Goal: Task Accomplishment & Management: Manage account settings

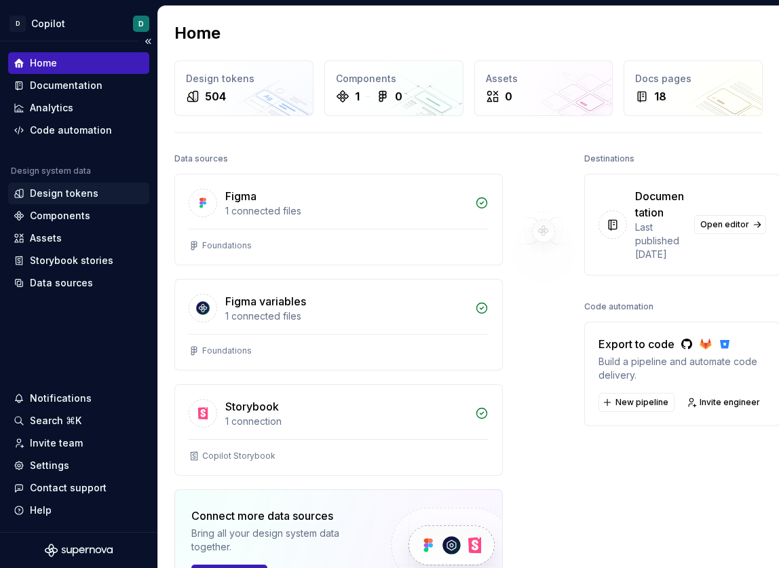
click at [56, 191] on div "Design tokens" at bounding box center [64, 194] width 69 height 14
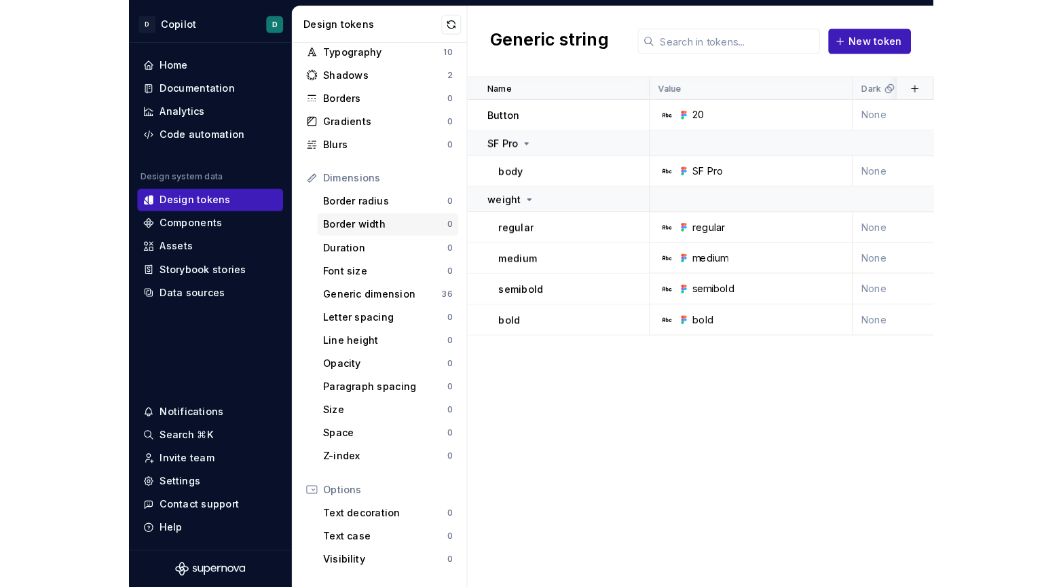
scroll to position [175, 0]
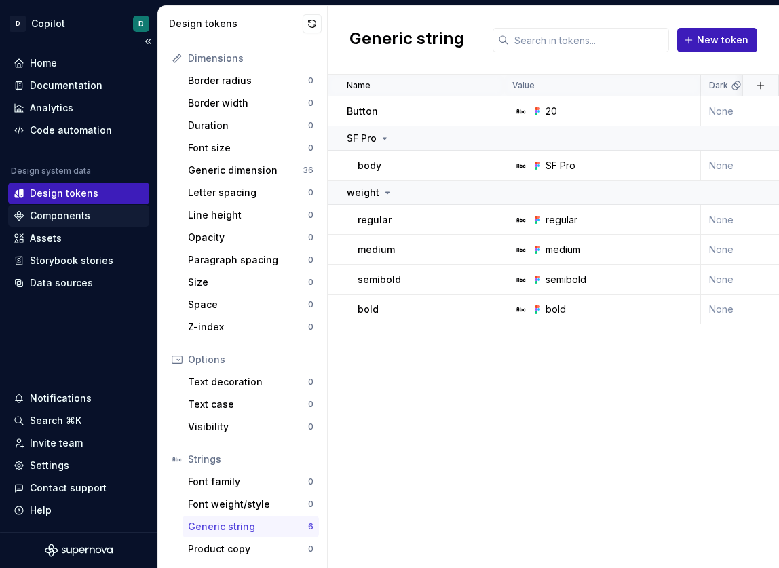
click at [58, 221] on div "Components" at bounding box center [60, 216] width 60 height 14
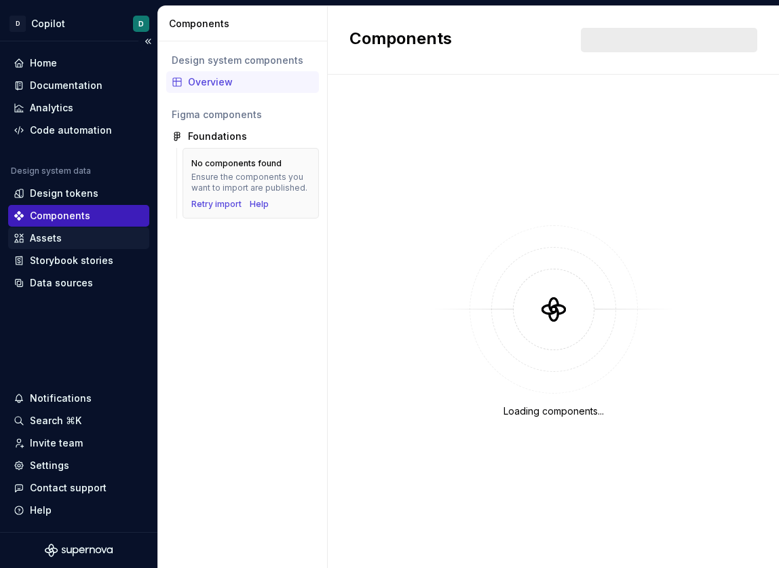
click at [65, 241] on div "Assets" at bounding box center [79, 239] width 130 height 14
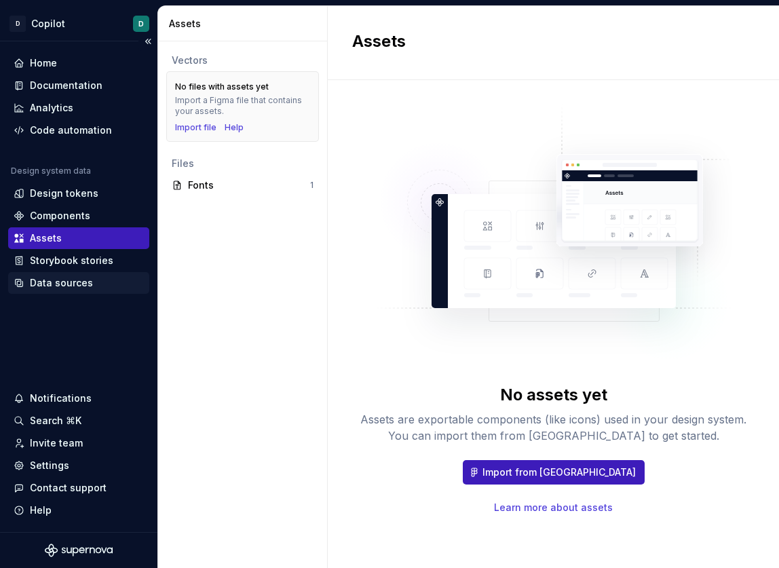
click at [103, 282] on div "Data sources" at bounding box center [79, 283] width 130 height 14
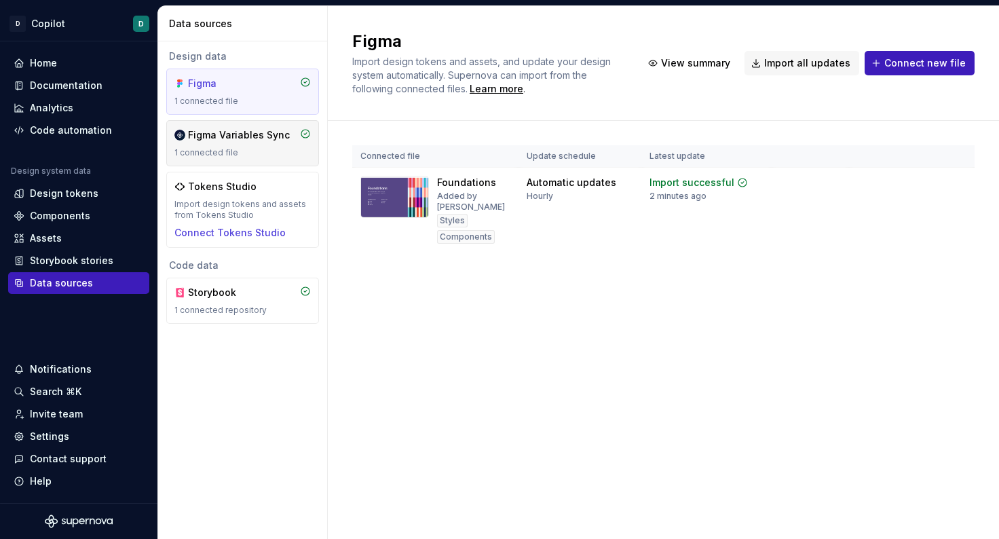
click at [278, 132] on div "Figma Variables Sync" at bounding box center [239, 135] width 102 height 14
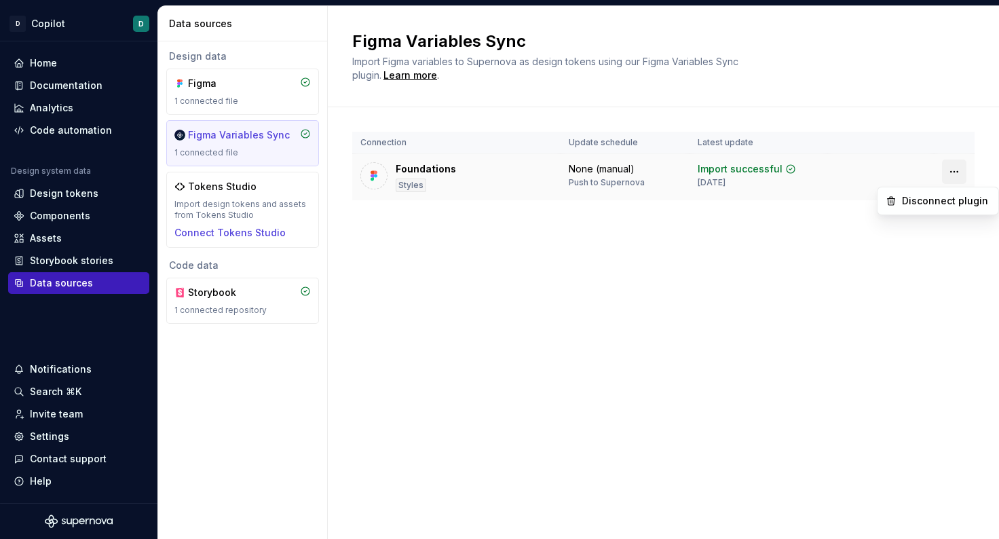
click at [686, 171] on html "D Copilot D Home Documentation Analytics Code automation Design system data Des…" at bounding box center [499, 269] width 999 height 539
click at [686, 202] on div "Disconnect plugin" at bounding box center [946, 201] width 88 height 14
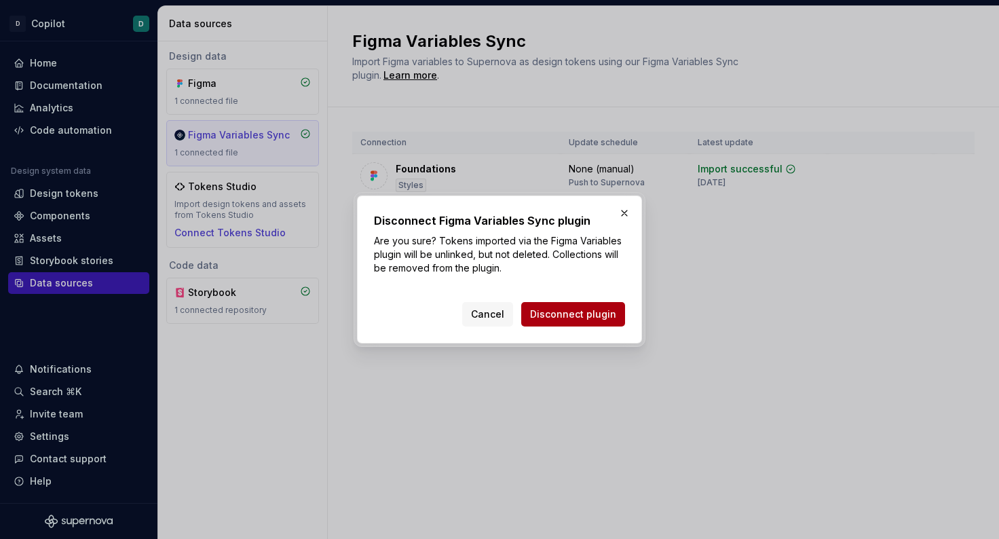
click at [593, 316] on span "Disconnect plugin" at bounding box center [573, 315] width 86 height 14
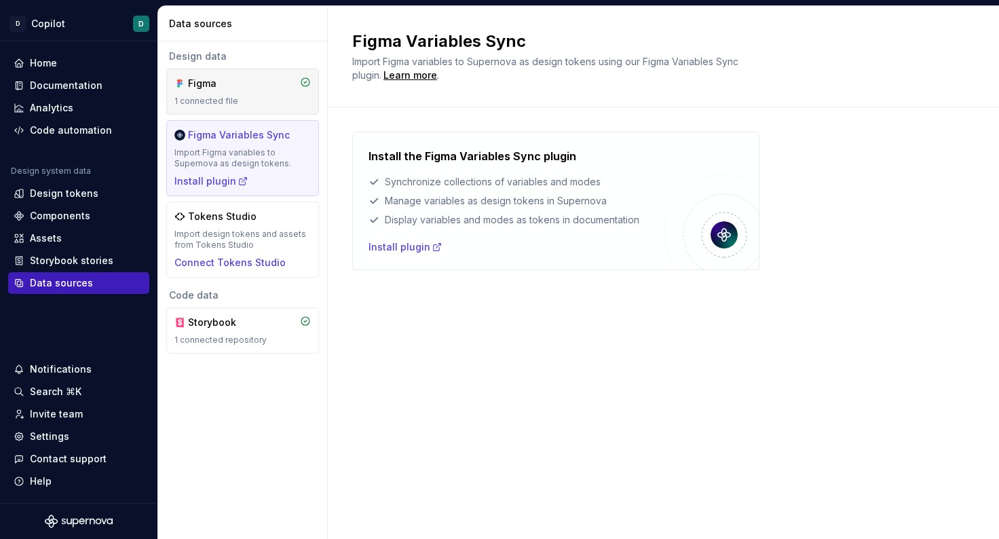
click at [272, 95] on div "Figma 1 connected file" at bounding box center [242, 92] width 136 height 30
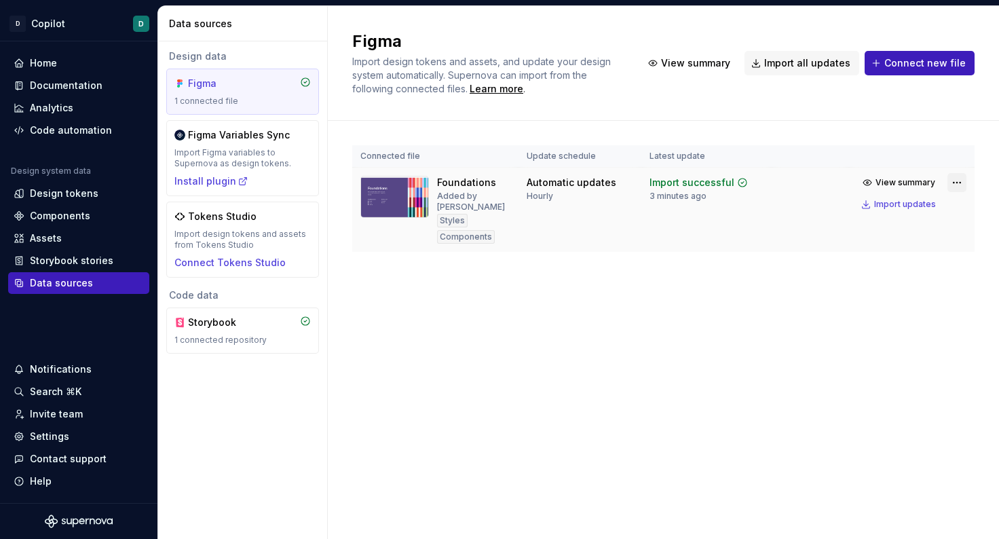
click at [686, 182] on html "D Copilot D Home Documentation Analytics Code automation Design system data Des…" at bounding box center [499, 269] width 999 height 539
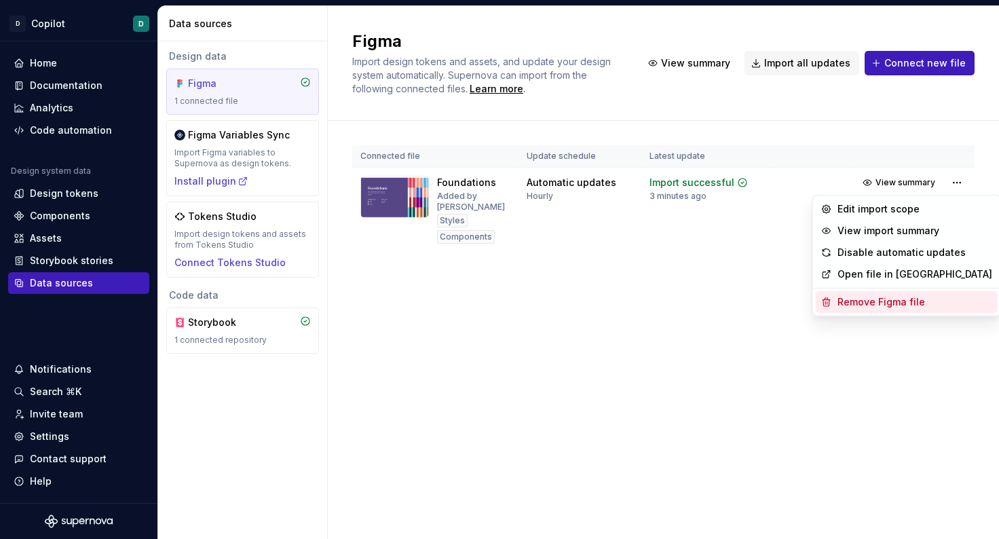
click at [686, 303] on div "Remove Figma file" at bounding box center [915, 302] width 155 height 14
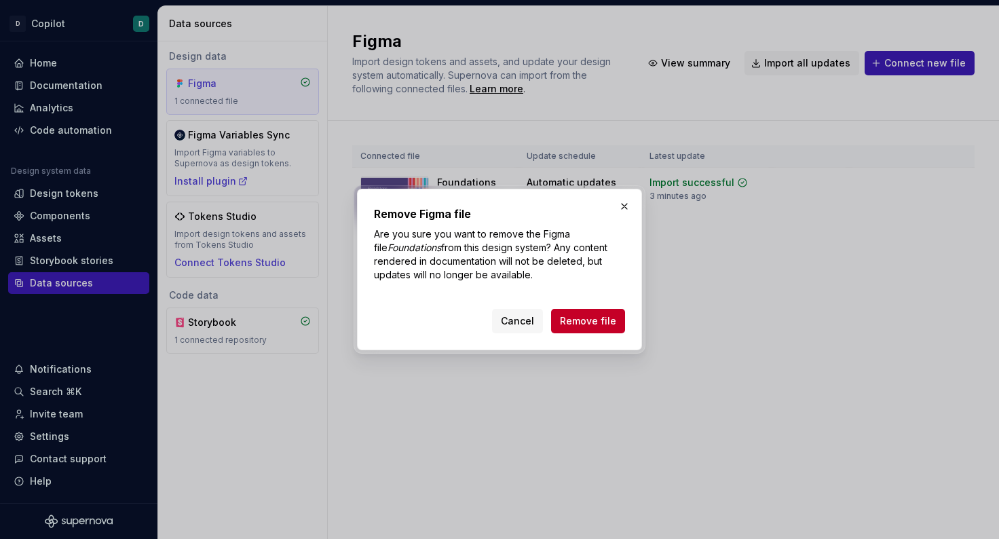
click at [627, 327] on div "Remove Figma file Are you sure you want to remove the Figma file Foundations fr…" at bounding box center [499, 270] width 285 height 162
click at [593, 321] on span "Remove file" at bounding box center [588, 321] width 56 height 14
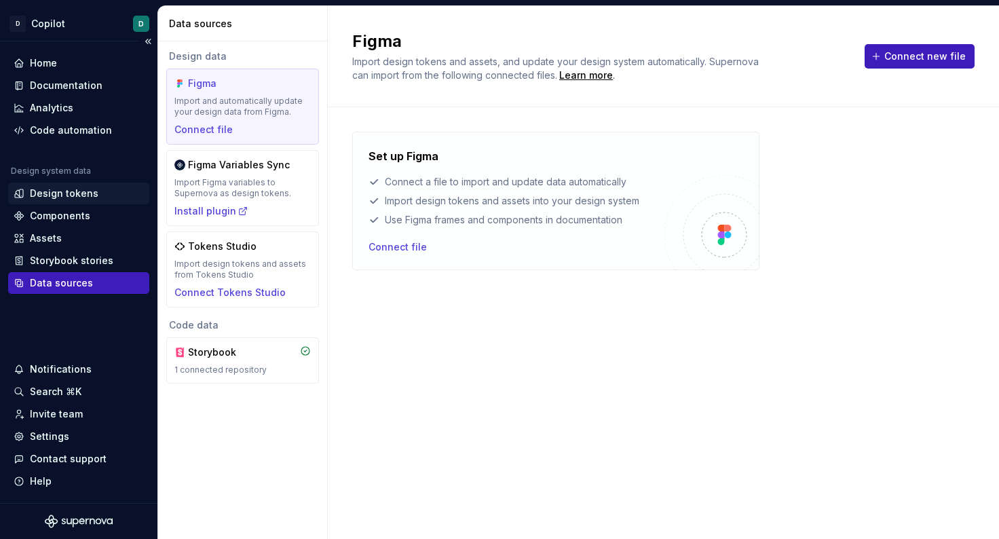
click at [67, 194] on div "Design tokens" at bounding box center [64, 194] width 69 height 14
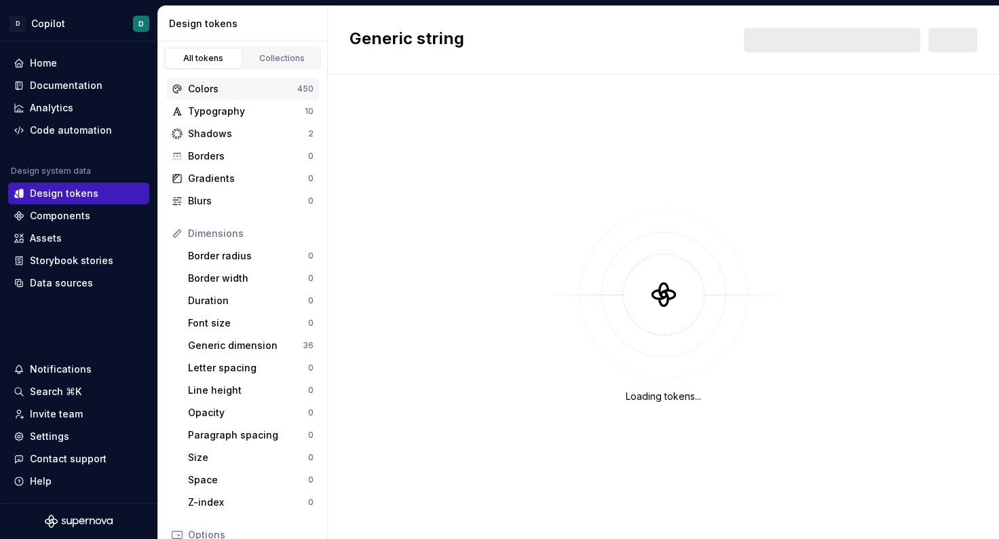
click at [278, 93] on div "Colors" at bounding box center [242, 89] width 109 height 14
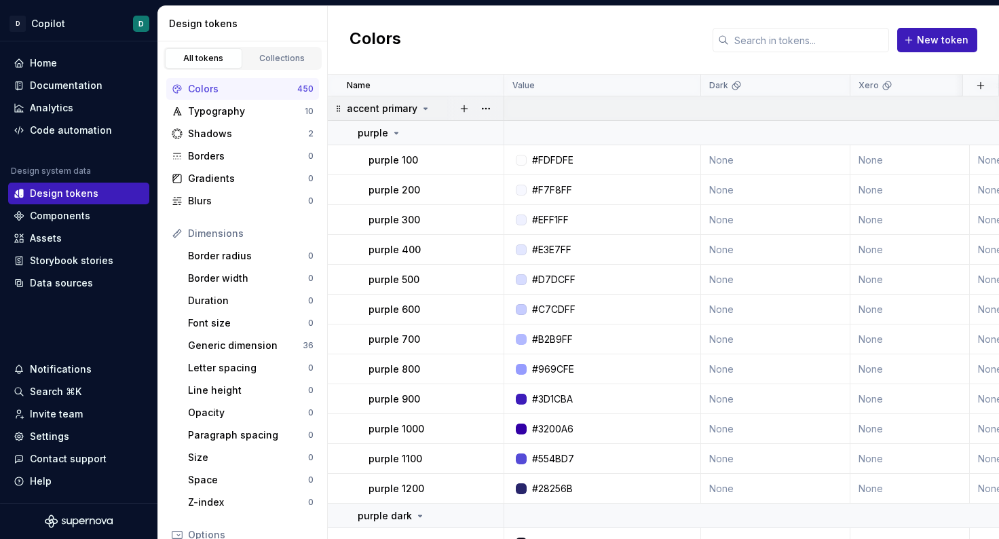
click at [426, 111] on icon at bounding box center [425, 108] width 11 height 11
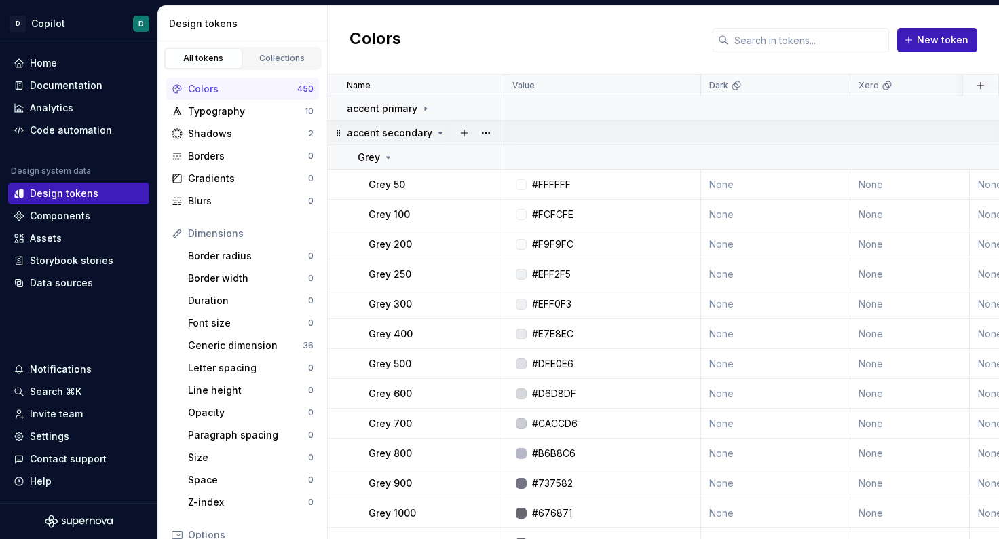
click at [437, 137] on icon at bounding box center [440, 133] width 11 height 11
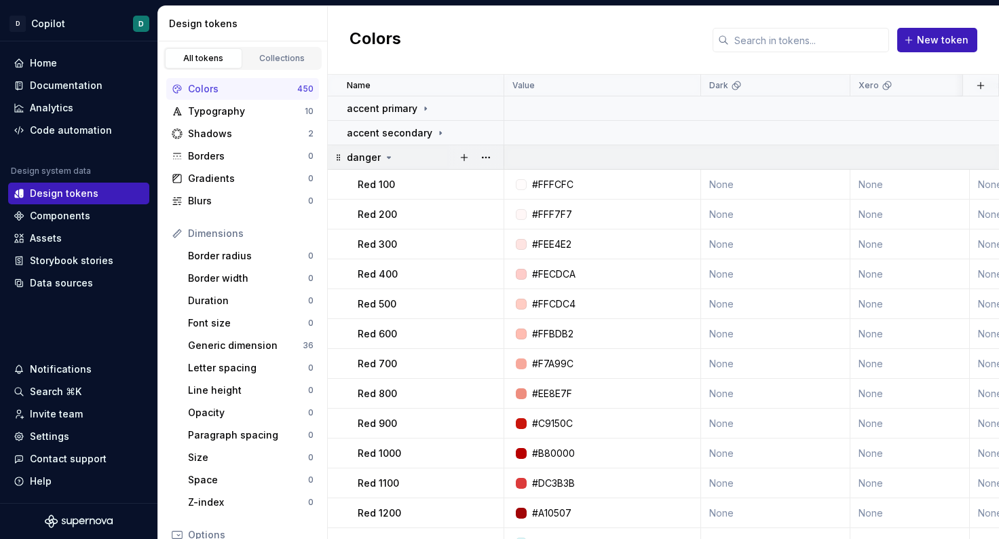
click at [388, 157] on icon at bounding box center [389, 157] width 3 height 1
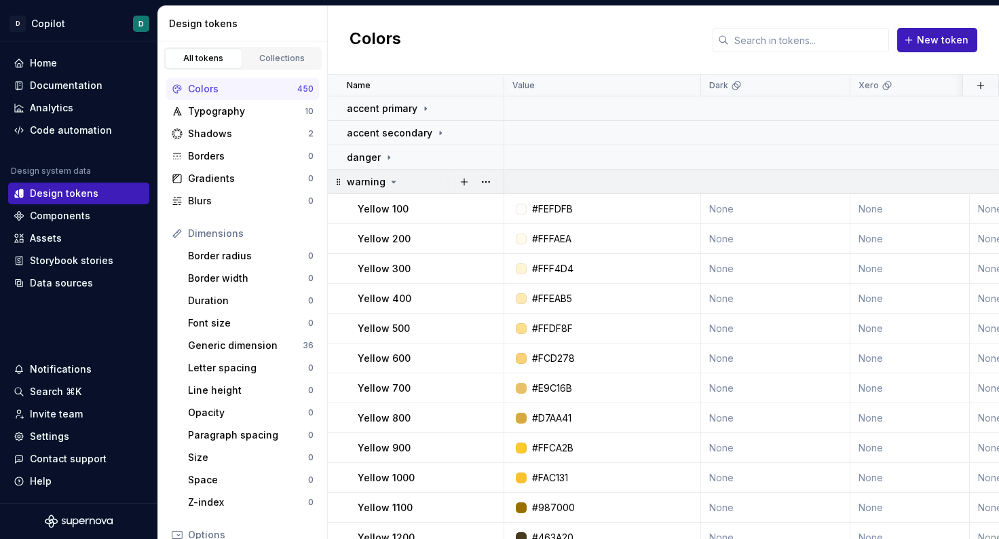
click at [382, 185] on p "warning" at bounding box center [366, 182] width 39 height 14
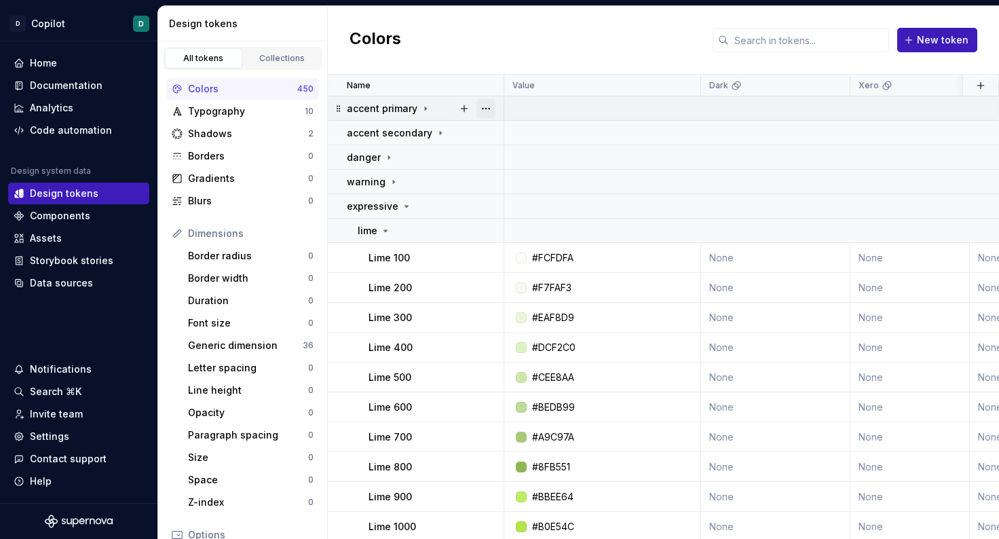
click at [486, 111] on button "button" at bounding box center [486, 108] width 19 height 19
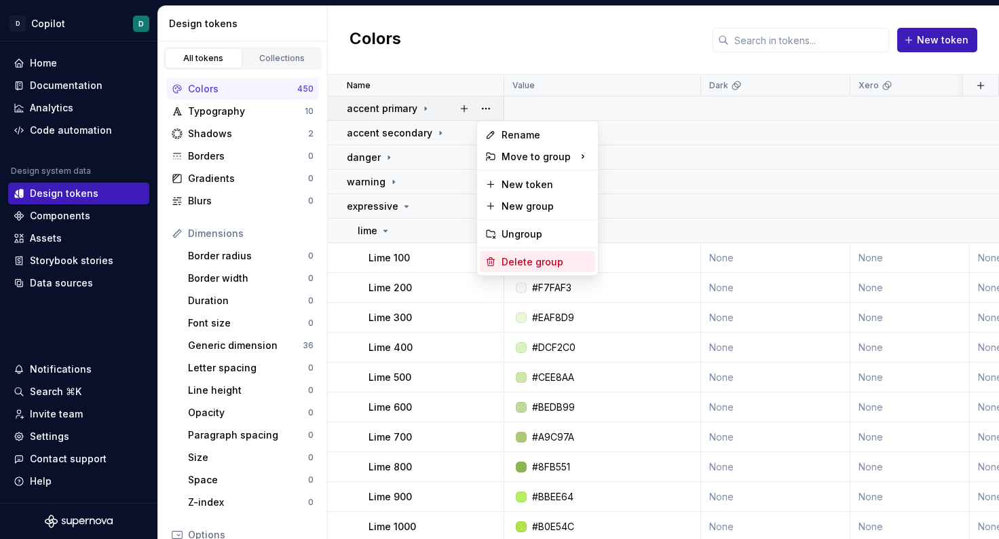
click at [515, 263] on div "Delete group" at bounding box center [546, 262] width 88 height 14
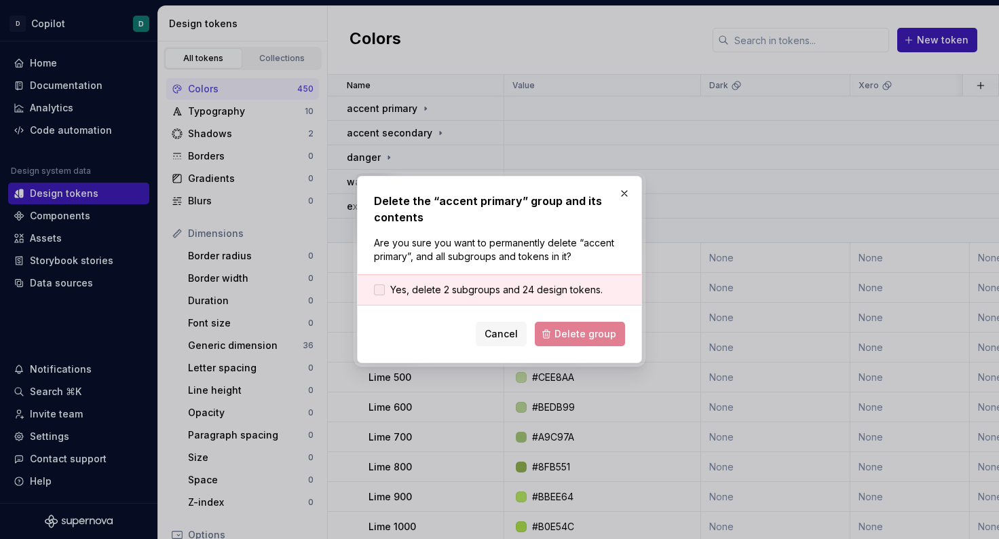
click at [384, 290] on div at bounding box center [379, 289] width 11 height 11
click at [599, 335] on span "Delete group" at bounding box center [586, 334] width 62 height 14
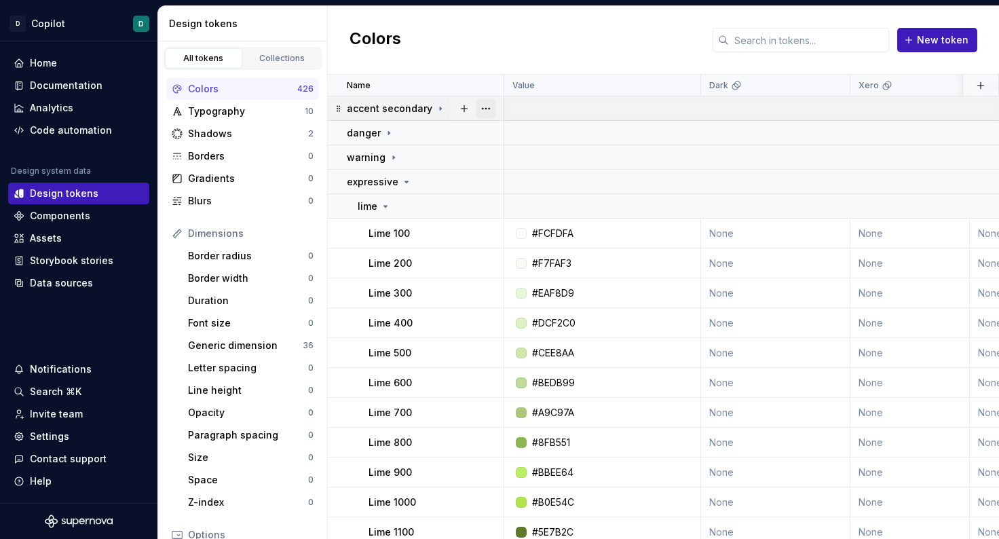
click at [487, 111] on button "button" at bounding box center [486, 108] width 19 height 19
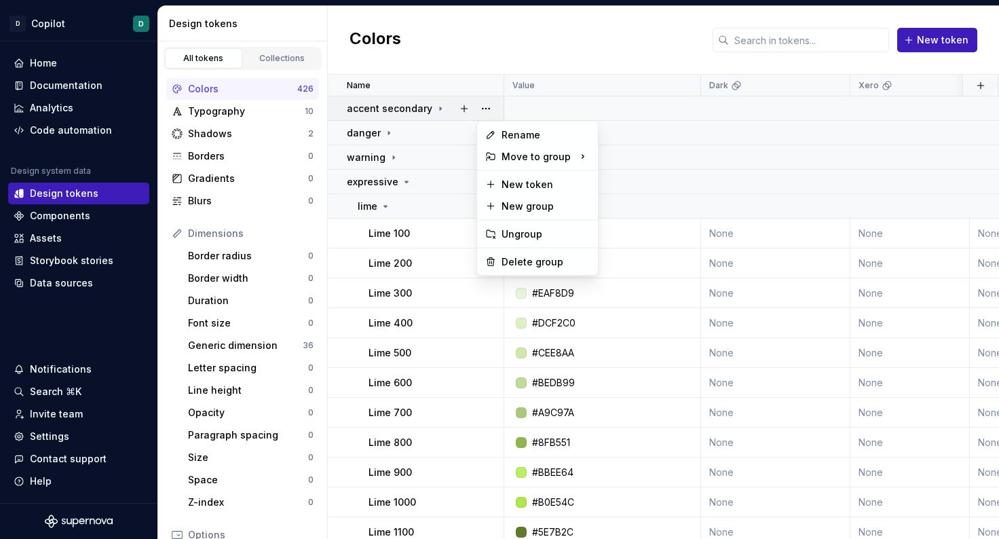
click at [431, 103] on html "D Copilot D Home Documentation Analytics Code automation Design system data Des…" at bounding box center [499, 269] width 999 height 539
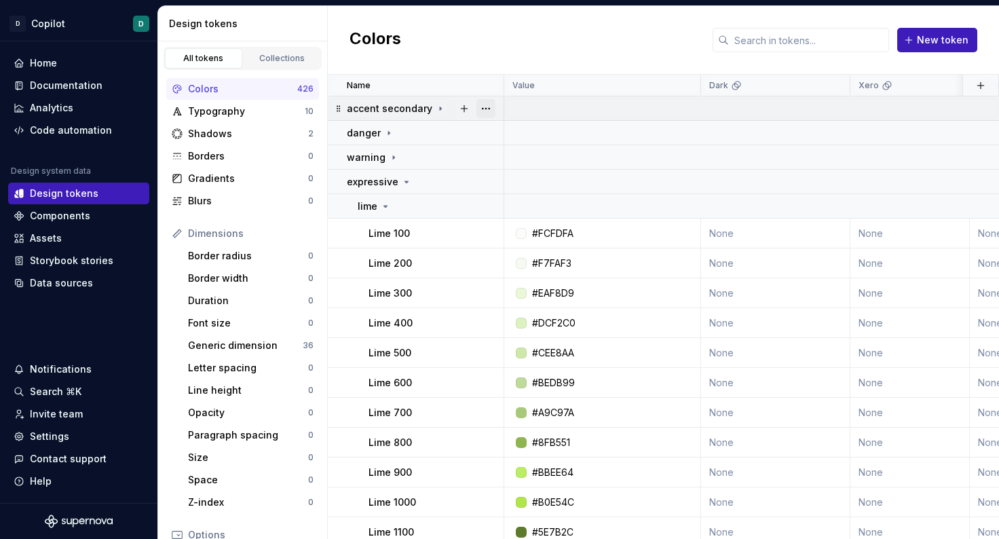
click at [483, 106] on button "button" at bounding box center [486, 108] width 19 height 19
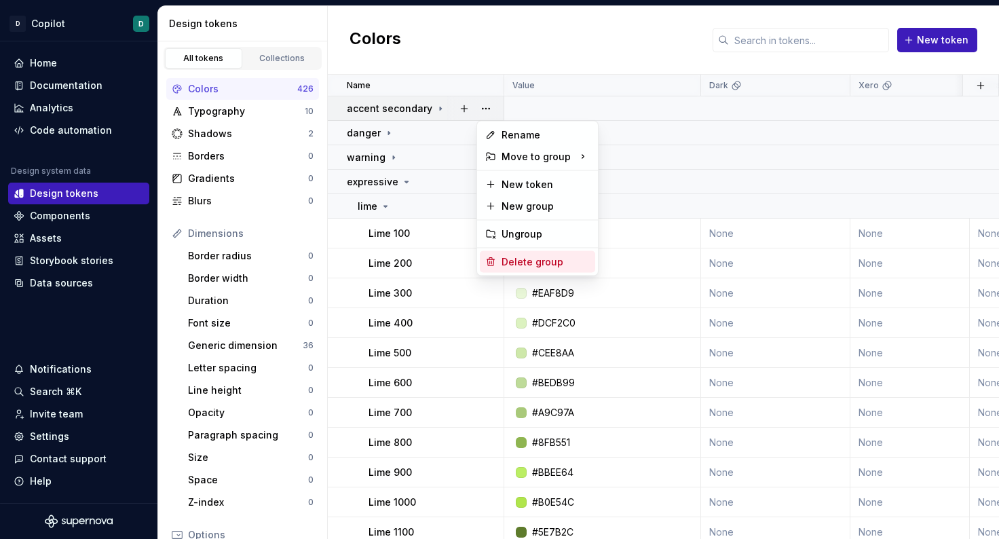
click at [506, 260] on div "Delete group" at bounding box center [546, 262] width 88 height 14
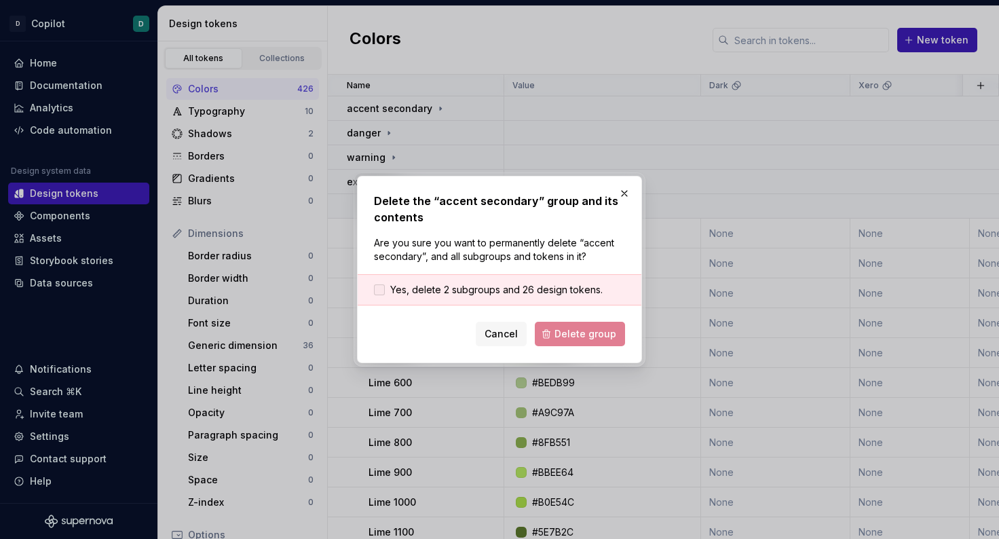
click at [377, 295] on label "Yes, delete 2 subgroups and 26 design tokens." at bounding box center [488, 290] width 229 height 14
click at [575, 333] on span "Delete group" at bounding box center [586, 334] width 62 height 14
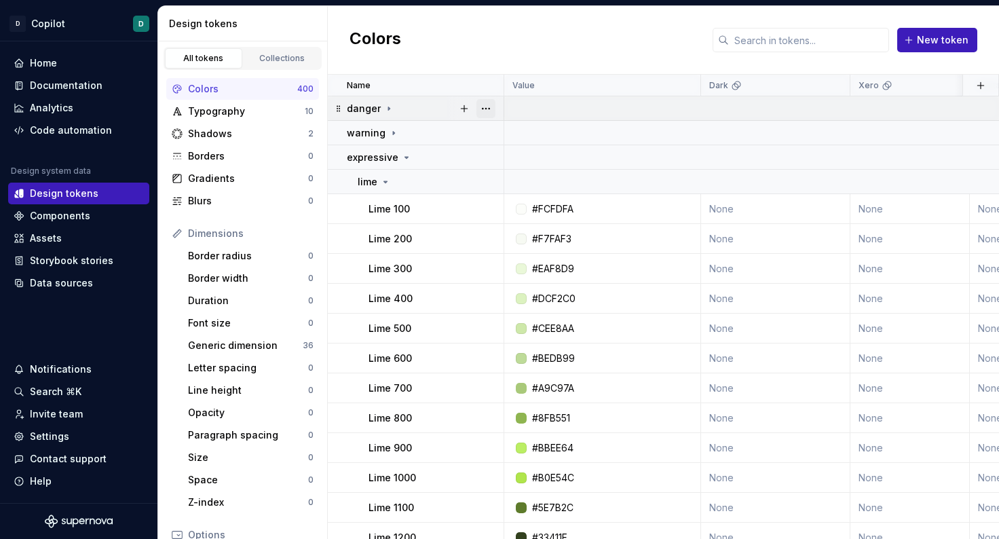
click at [486, 105] on button "button" at bounding box center [486, 108] width 19 height 19
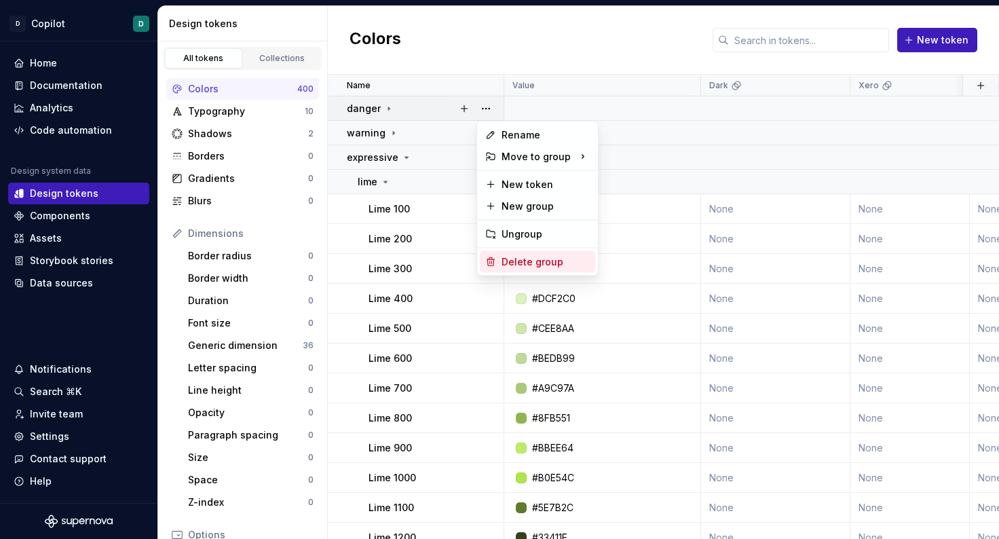
click at [517, 258] on div "Delete group" at bounding box center [546, 262] width 88 height 14
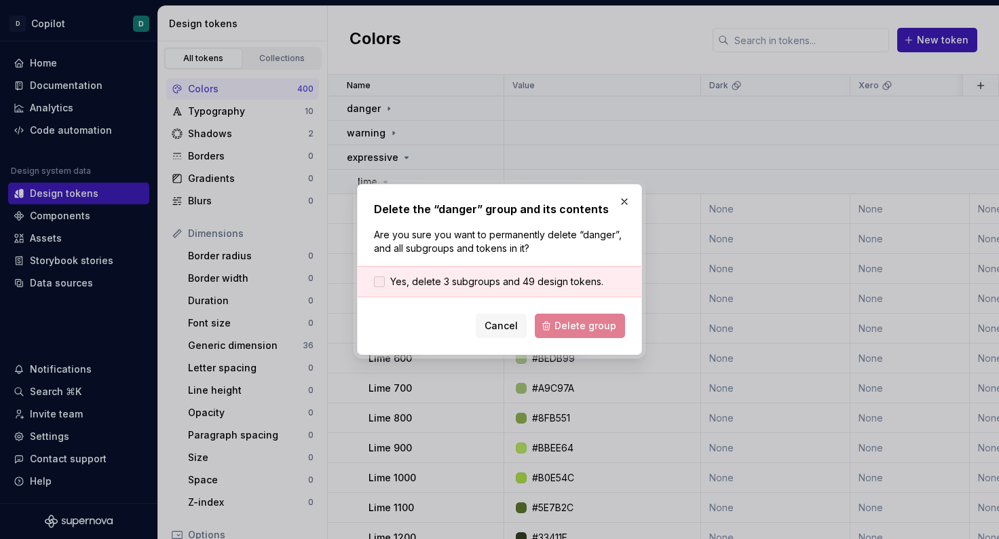
click at [384, 283] on div at bounding box center [379, 281] width 11 height 11
click at [570, 325] on span "Delete group" at bounding box center [586, 326] width 62 height 14
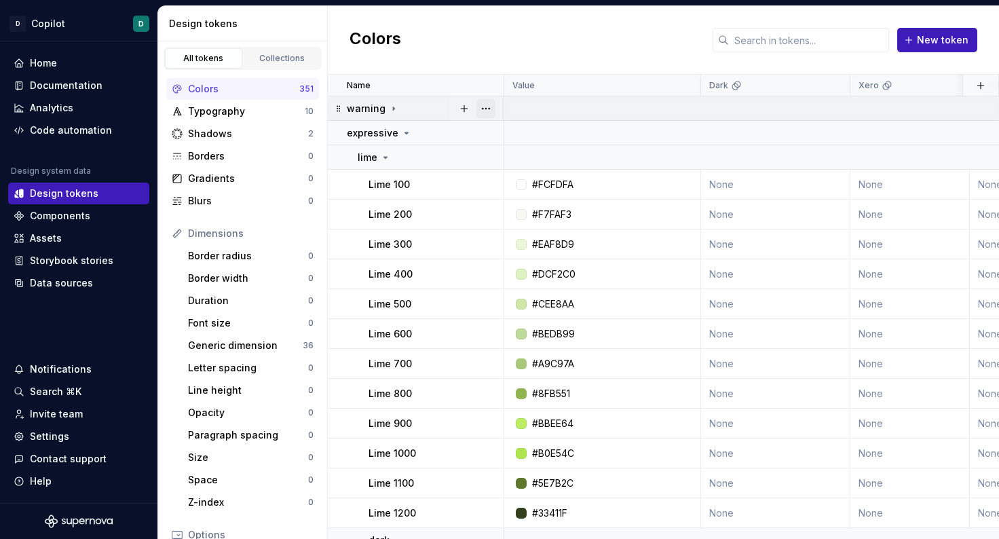
click at [485, 114] on button "button" at bounding box center [486, 108] width 19 height 19
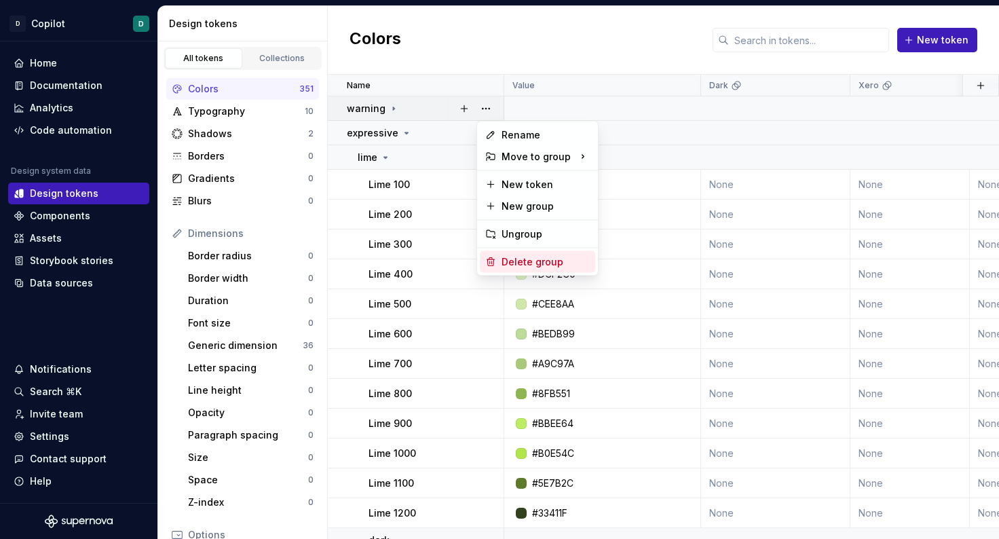
click at [512, 256] on div "Delete group" at bounding box center [546, 262] width 88 height 14
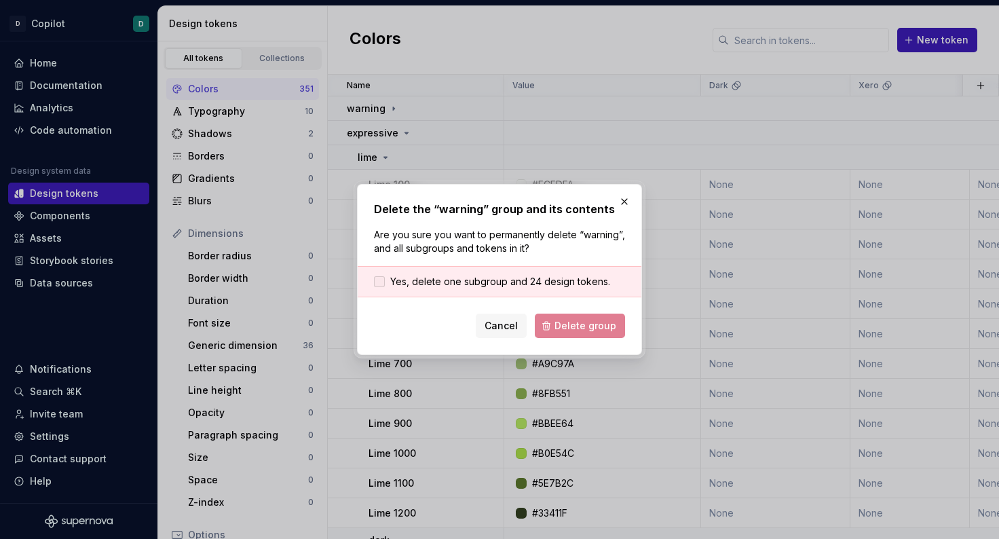
click at [380, 284] on div at bounding box center [379, 281] width 11 height 11
click at [580, 332] on span "Delete group" at bounding box center [586, 326] width 62 height 14
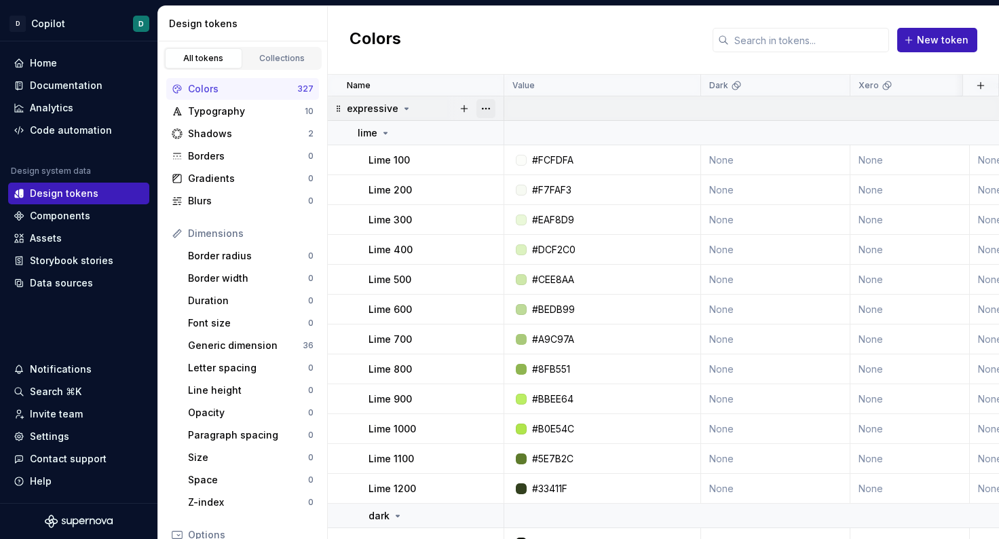
click at [489, 107] on button "button" at bounding box center [486, 108] width 19 height 19
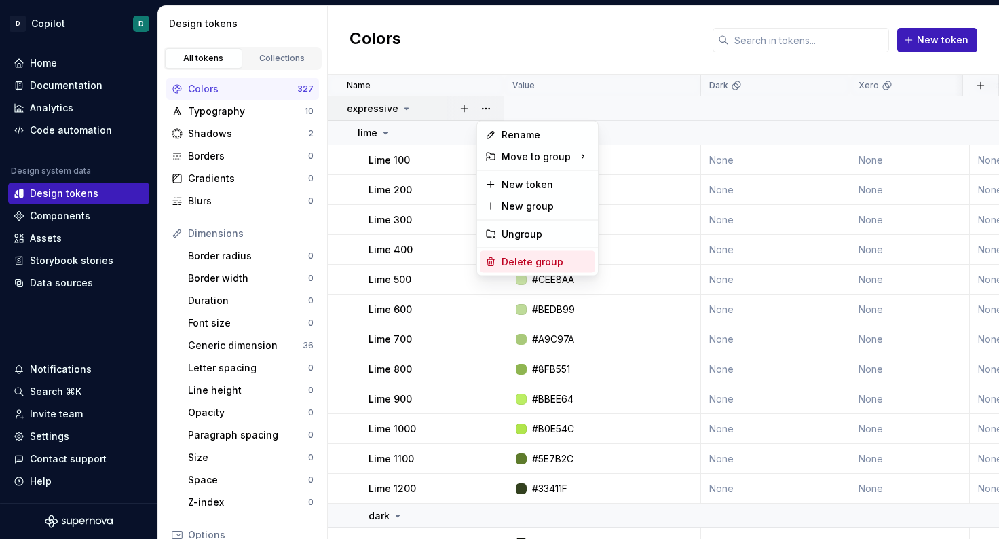
click at [511, 263] on div "Delete group" at bounding box center [546, 262] width 88 height 14
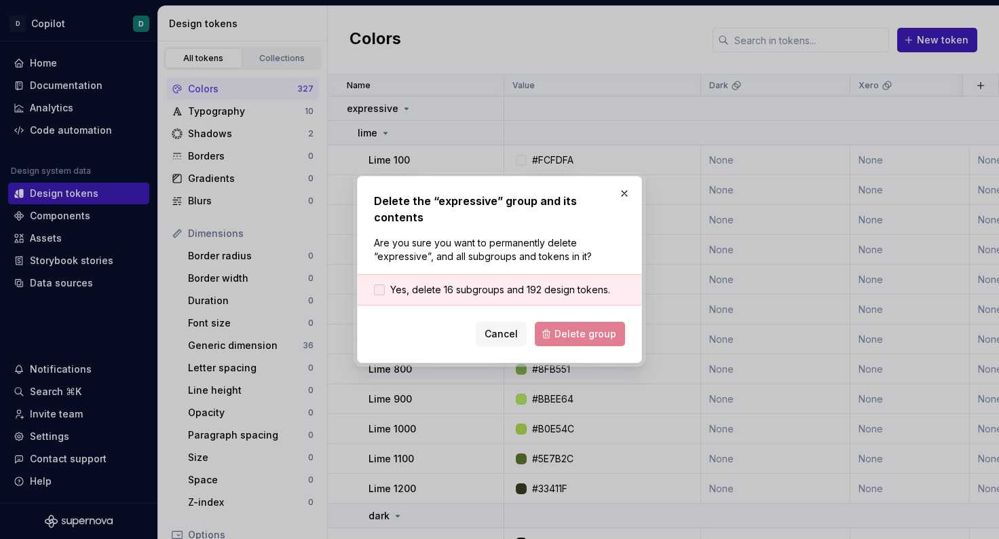
click at [384, 285] on div at bounding box center [379, 289] width 11 height 11
click at [604, 329] on span "Delete group" at bounding box center [586, 334] width 62 height 14
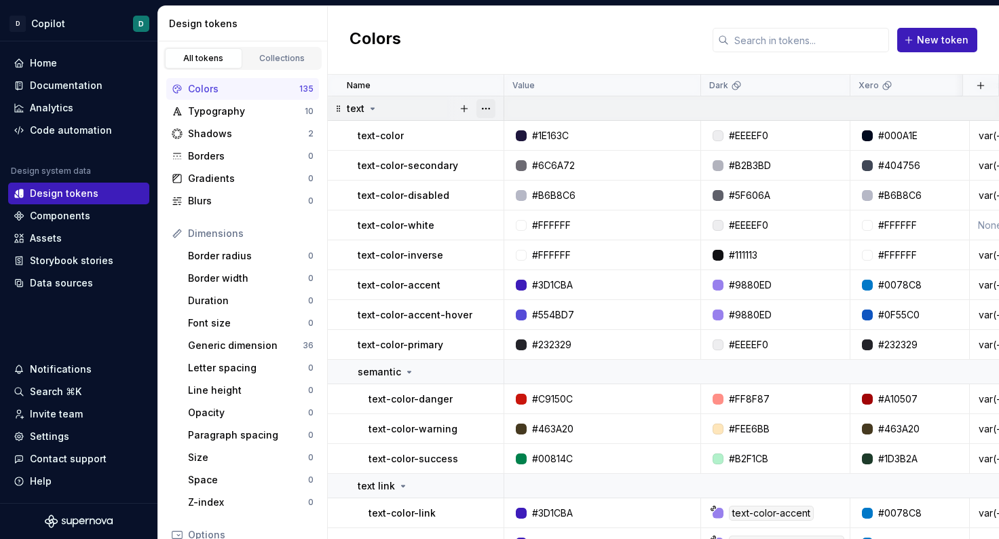
click at [487, 103] on button "button" at bounding box center [486, 108] width 19 height 19
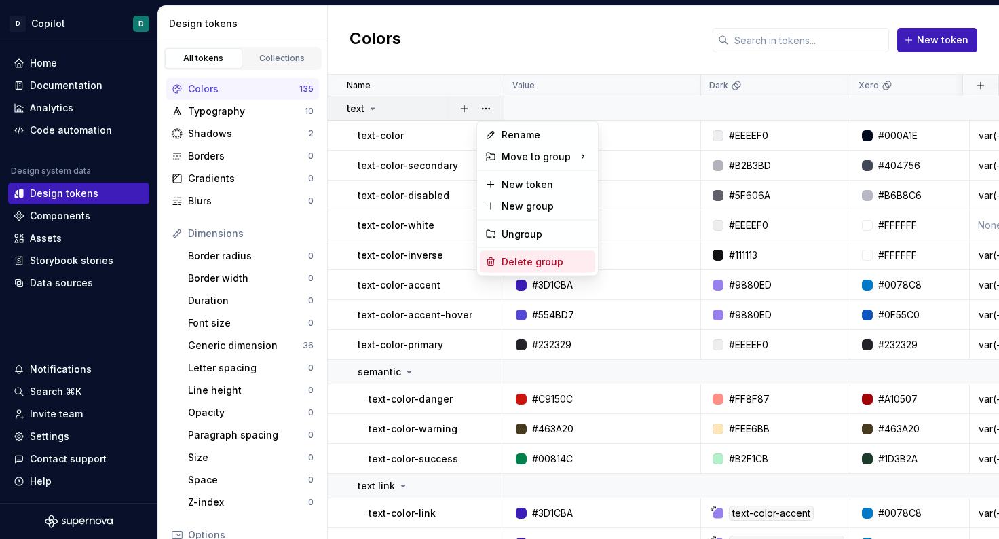
click at [517, 263] on div "Delete group" at bounding box center [546, 262] width 88 height 14
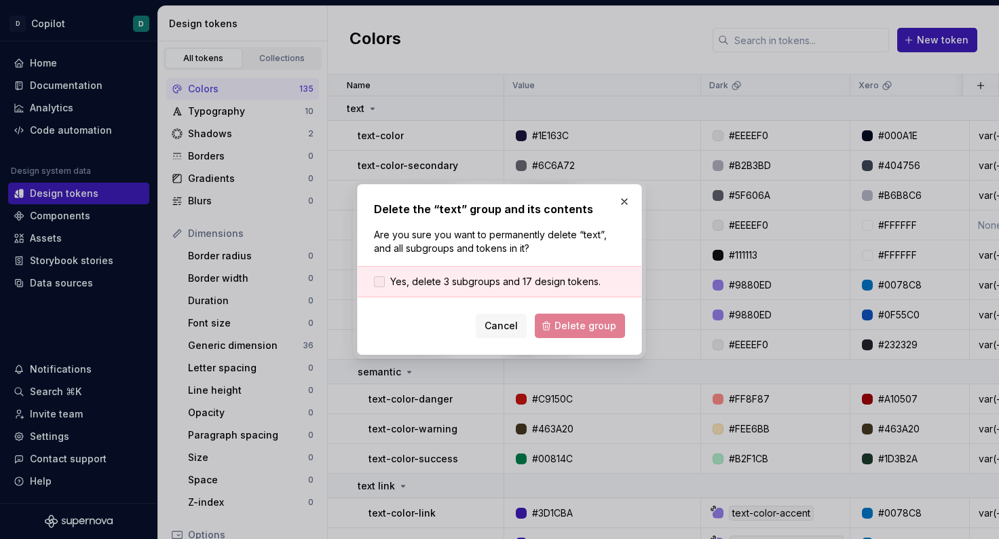
click at [383, 282] on div at bounding box center [379, 281] width 11 height 11
click at [595, 325] on span "Delete group" at bounding box center [586, 326] width 62 height 14
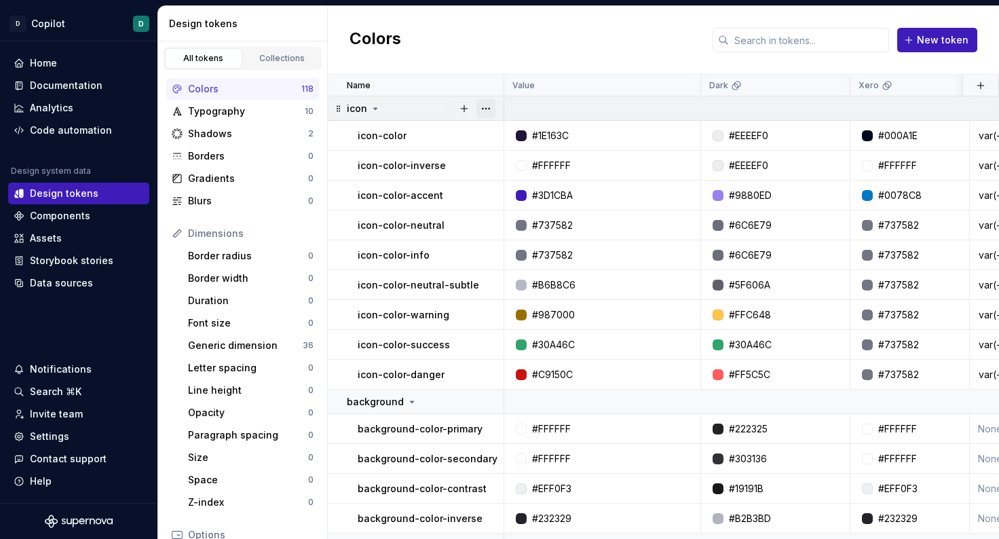
click at [484, 106] on button "button" at bounding box center [486, 108] width 19 height 19
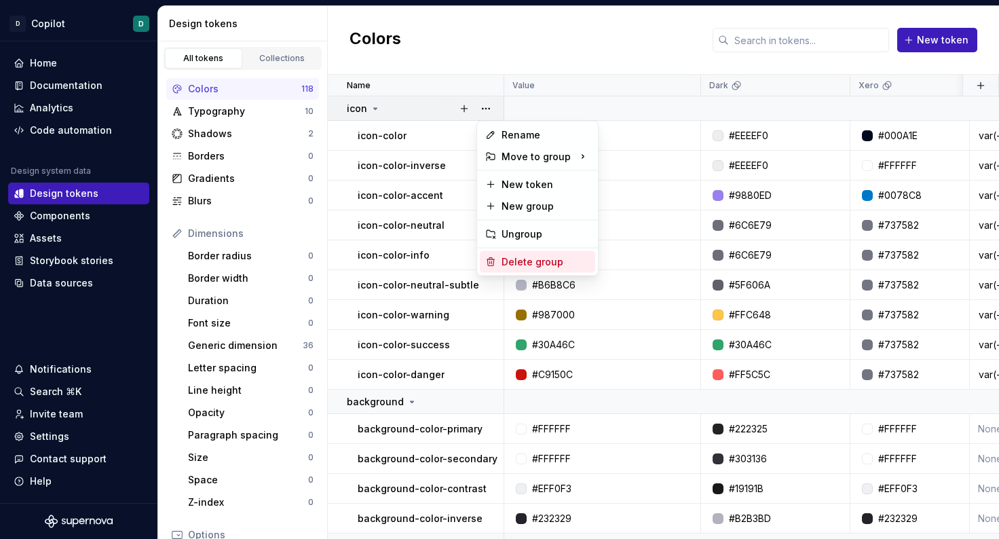
click at [530, 265] on div "Delete group" at bounding box center [546, 262] width 88 height 14
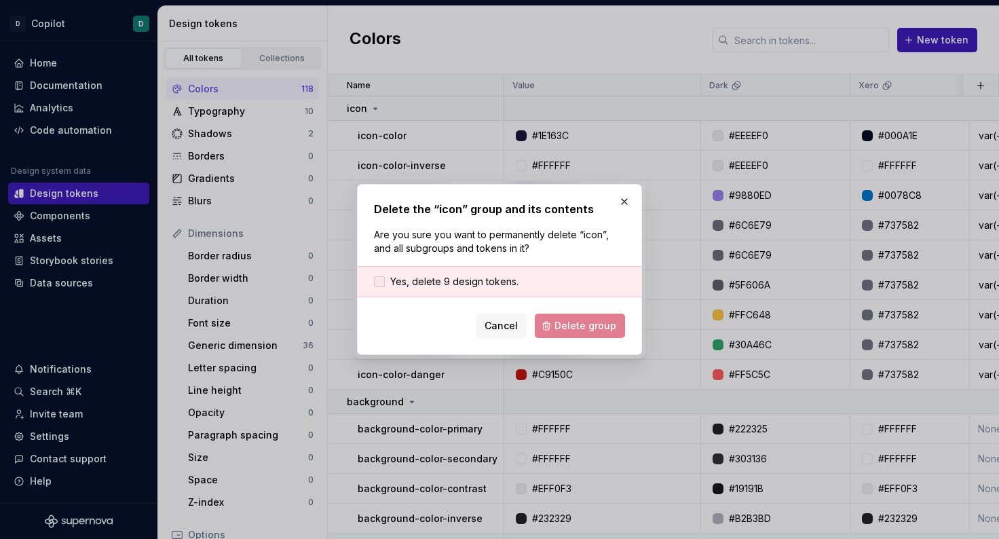
click at [380, 282] on div at bounding box center [379, 281] width 11 height 11
click at [584, 331] on span "Delete group" at bounding box center [586, 326] width 62 height 14
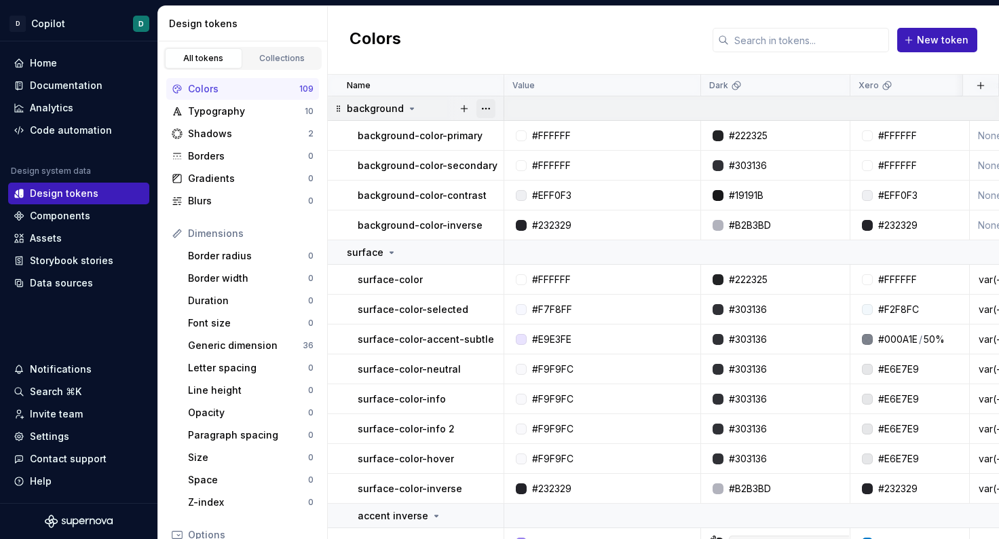
click at [486, 106] on button "button" at bounding box center [486, 108] width 19 height 19
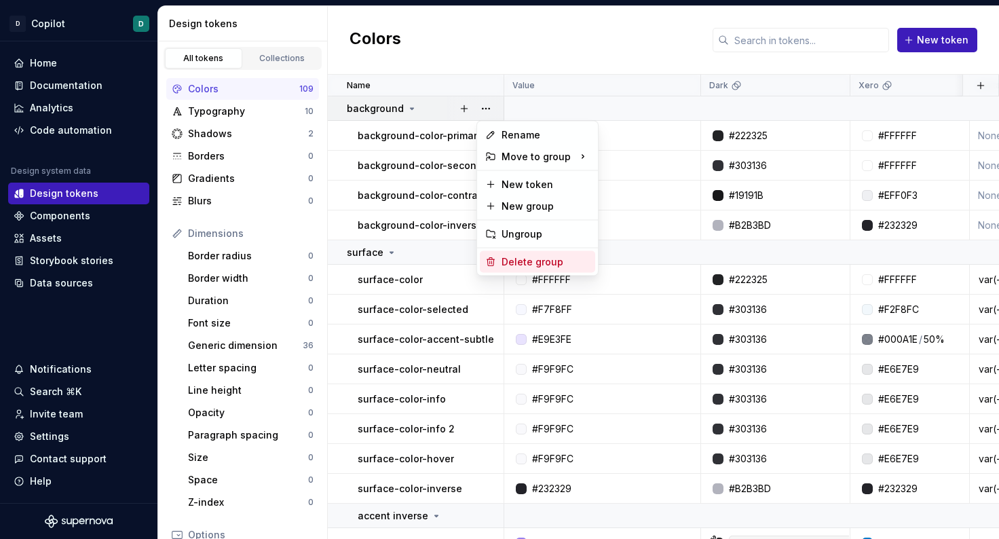
click at [515, 258] on div "Delete group" at bounding box center [546, 262] width 88 height 14
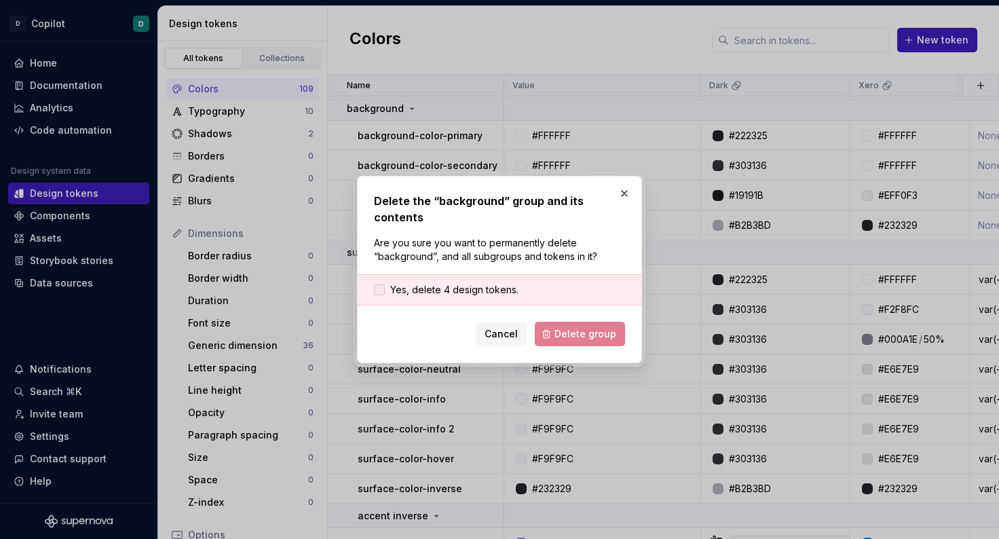
click at [385, 291] on label "Yes, delete 4 design tokens." at bounding box center [446, 290] width 145 height 14
click at [600, 330] on span "Delete group" at bounding box center [586, 334] width 62 height 14
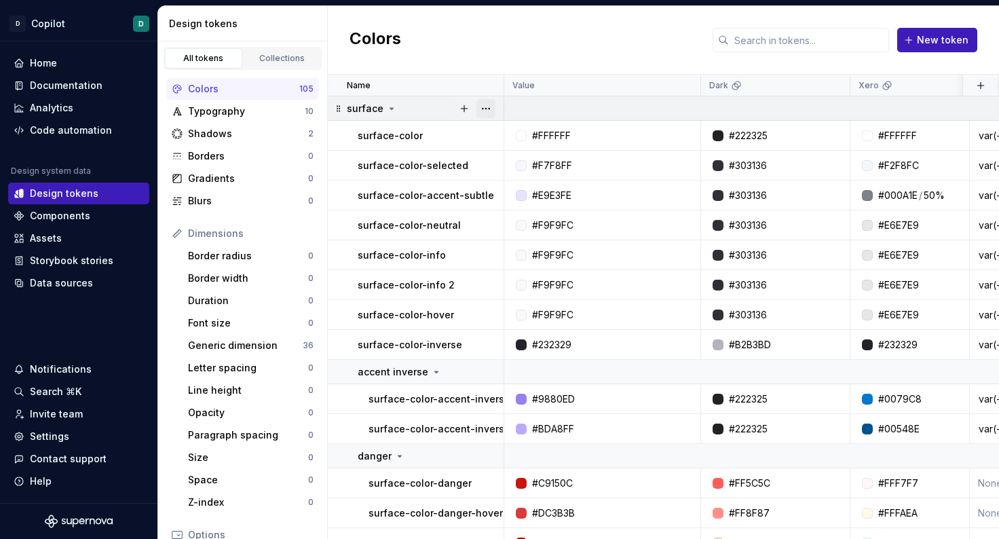
click at [485, 109] on button "button" at bounding box center [486, 108] width 19 height 19
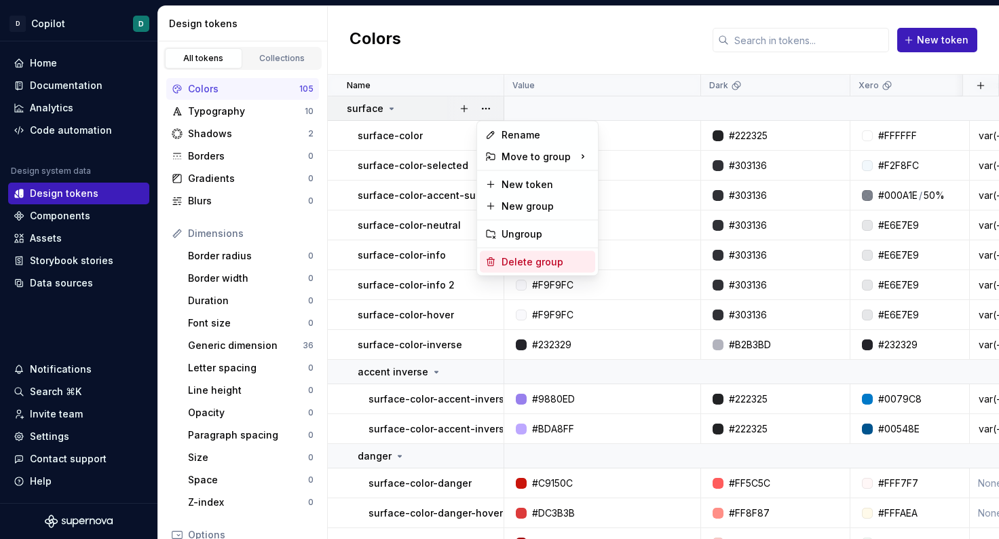
click at [498, 261] on div "Delete group" at bounding box center [537, 262] width 115 height 22
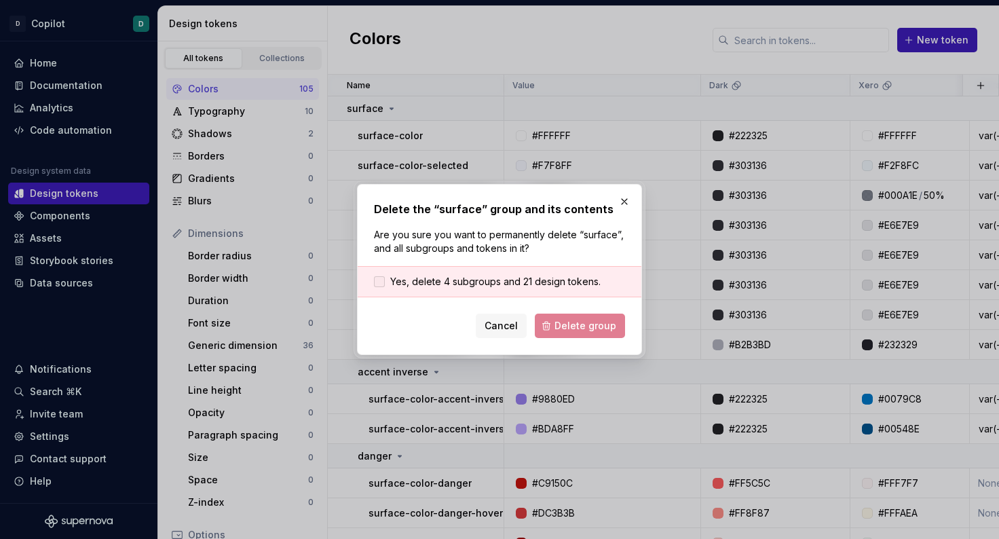
click at [378, 284] on div at bounding box center [379, 281] width 11 height 11
click at [580, 328] on span "Delete group" at bounding box center [586, 326] width 62 height 14
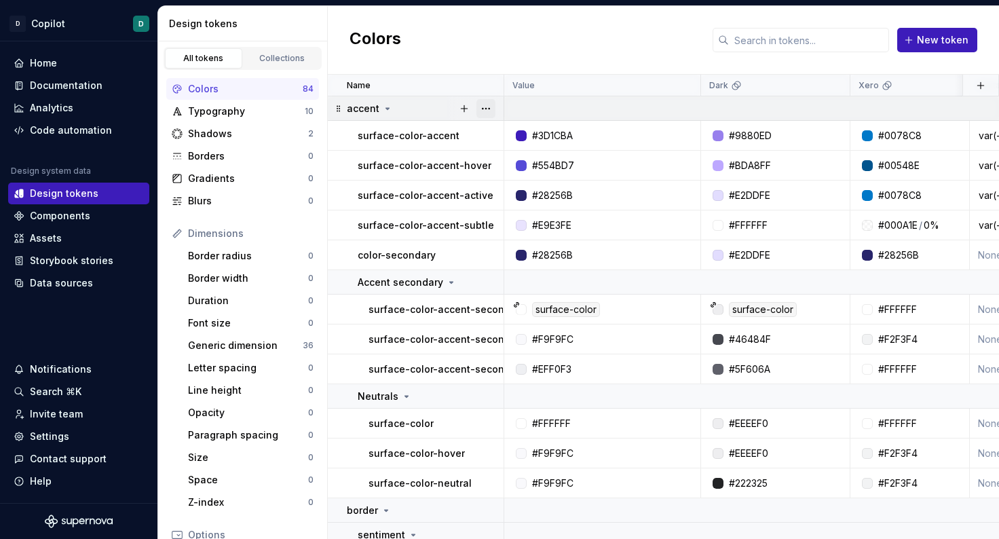
click at [487, 111] on button "button" at bounding box center [486, 108] width 19 height 19
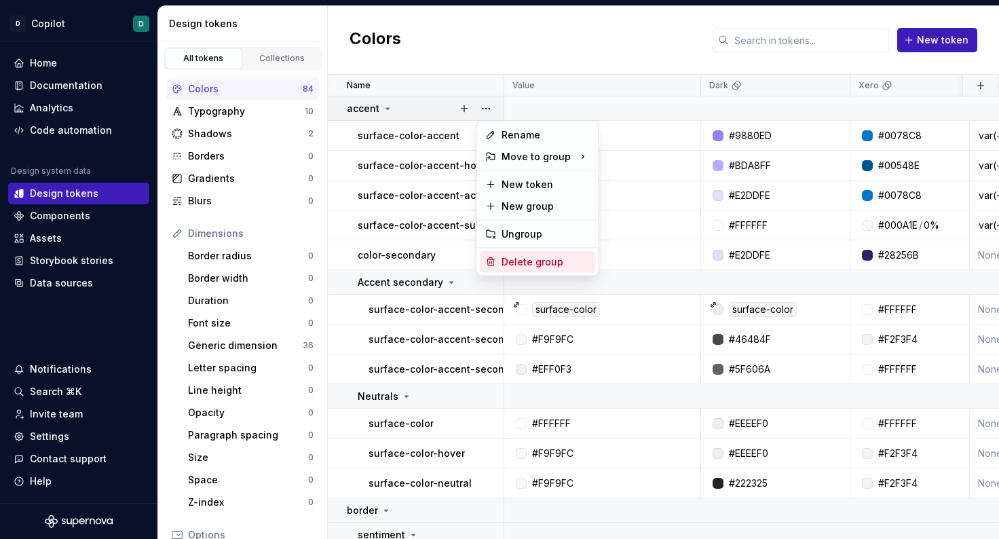
click at [512, 261] on div "Delete group" at bounding box center [546, 262] width 88 height 14
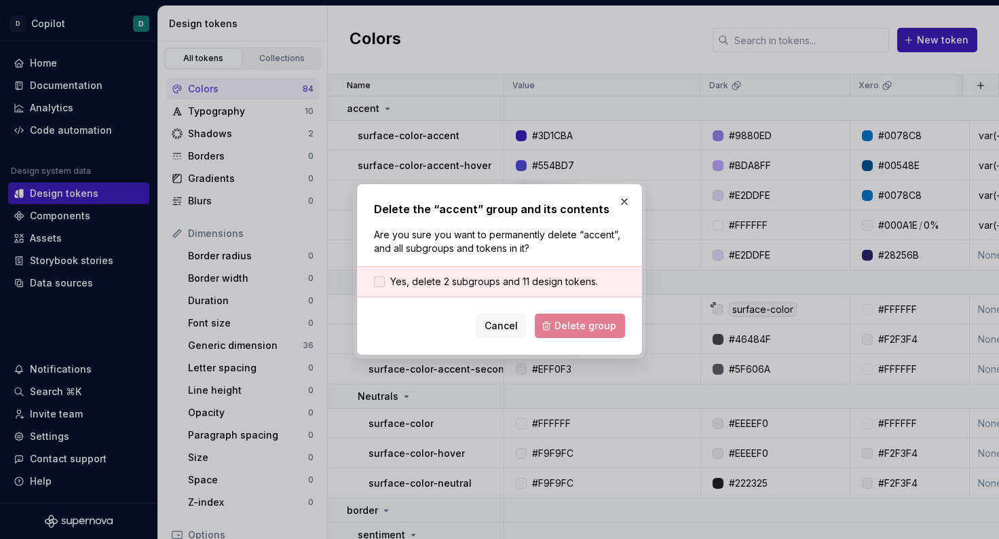
click at [379, 285] on div at bounding box center [379, 281] width 11 height 11
click at [568, 328] on span "Delete group" at bounding box center [586, 326] width 62 height 14
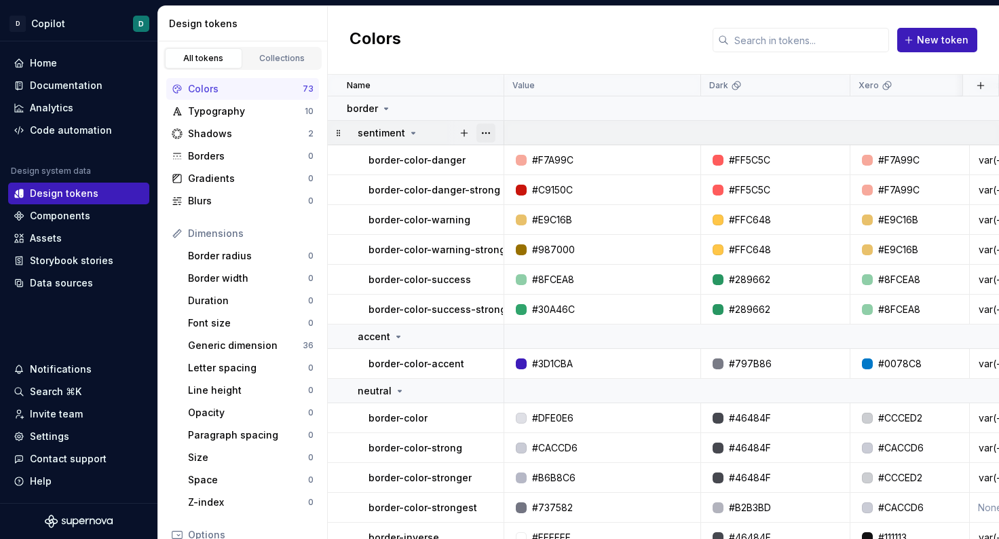
click at [487, 136] on button "button" at bounding box center [486, 133] width 19 height 19
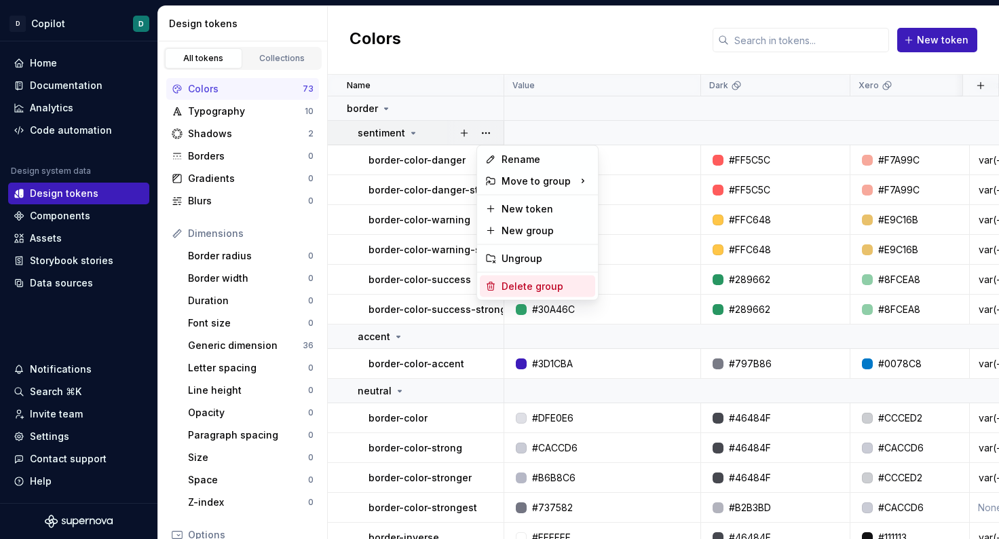
click at [499, 287] on div "Delete group" at bounding box center [537, 287] width 115 height 22
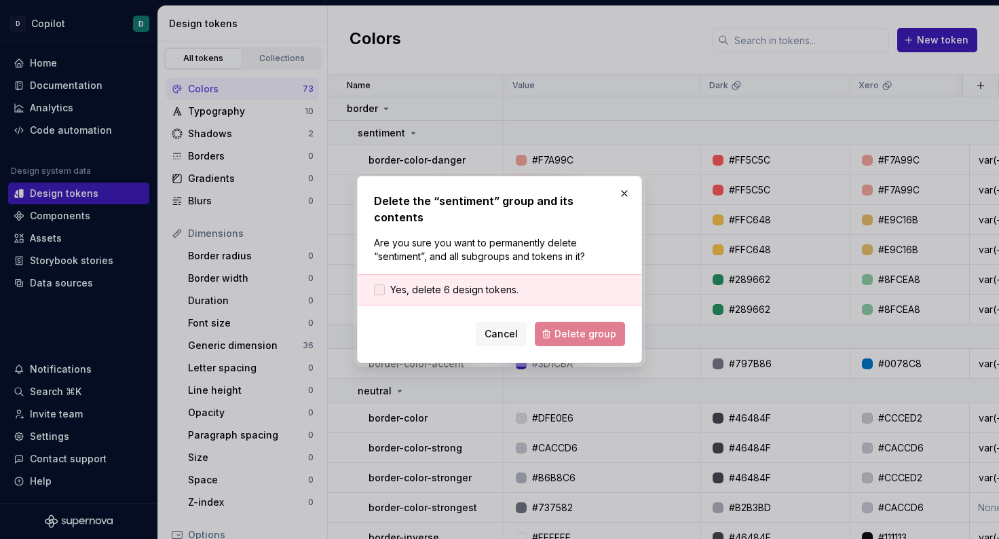
click at [386, 283] on label "Yes, delete 6 design tokens." at bounding box center [446, 290] width 145 height 14
click at [566, 328] on span "Delete group" at bounding box center [586, 334] width 62 height 14
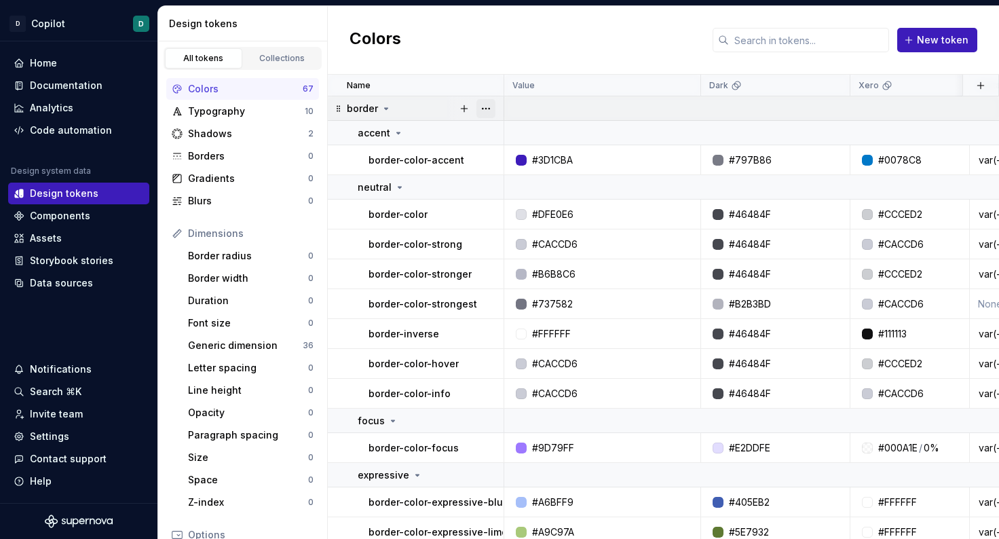
click at [488, 108] on button "button" at bounding box center [486, 108] width 19 height 19
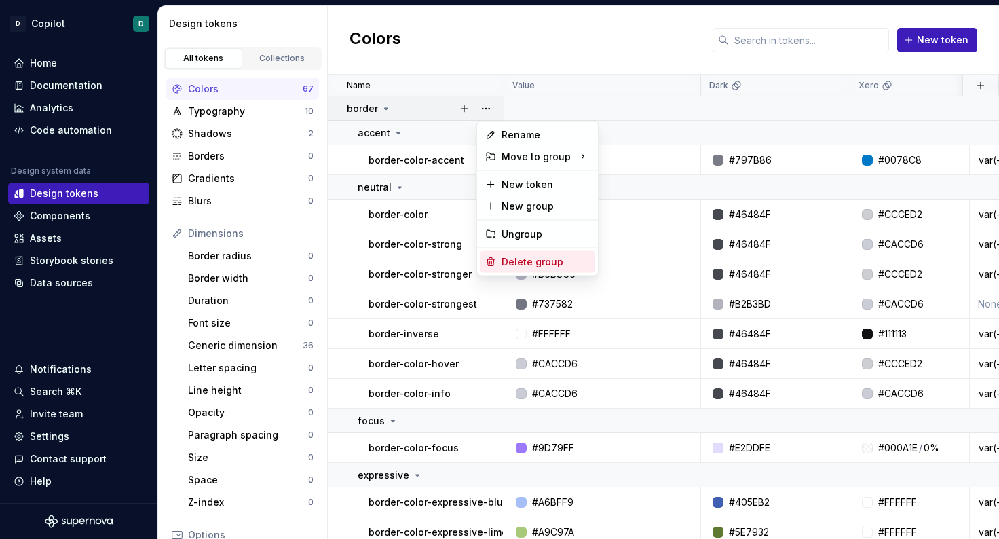
click at [523, 263] on div "Delete group" at bounding box center [546, 262] width 88 height 14
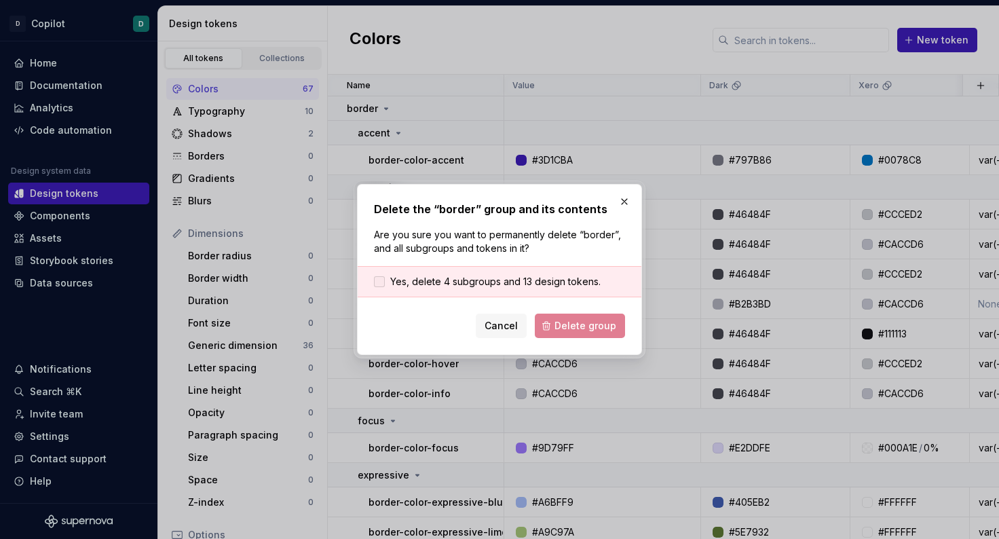
click at [380, 284] on div at bounding box center [379, 281] width 11 height 11
click at [593, 331] on span "Delete group" at bounding box center [586, 326] width 62 height 14
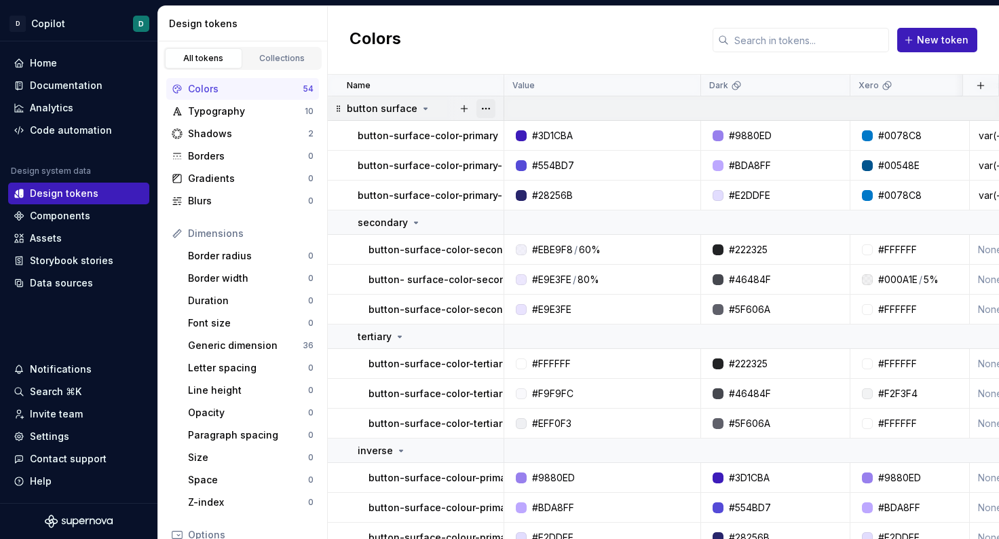
click at [487, 107] on button "button" at bounding box center [486, 108] width 19 height 19
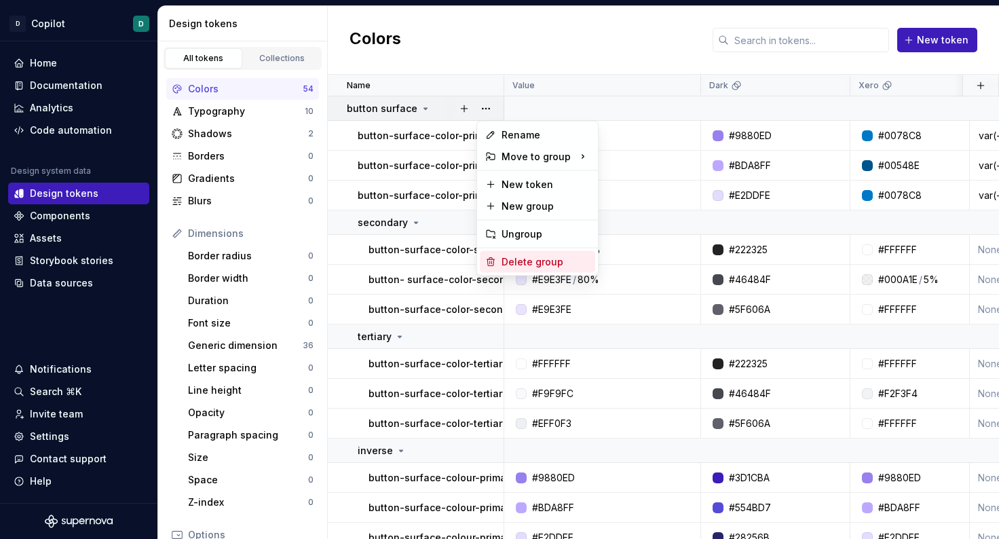
click at [521, 267] on div "Delete group" at bounding box center [546, 262] width 88 height 14
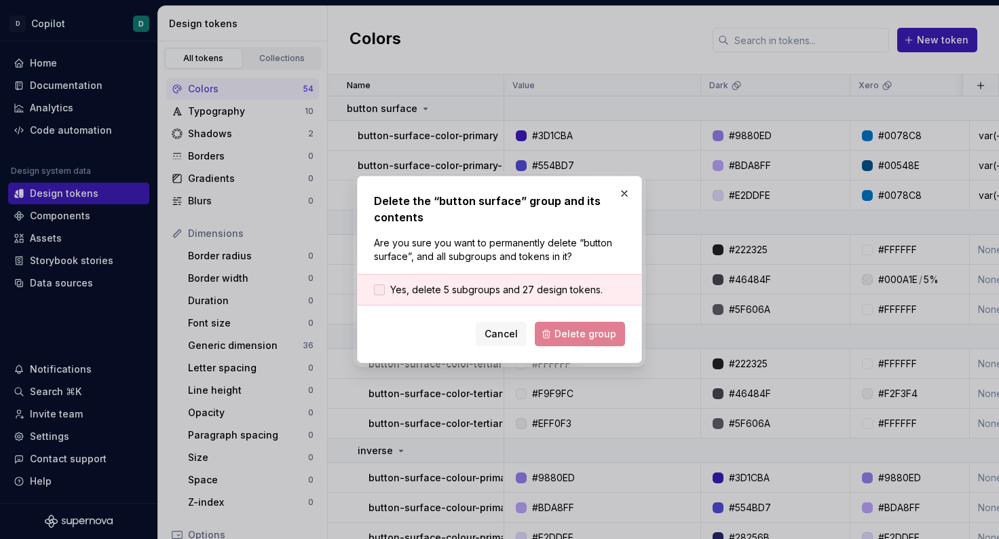
click at [377, 295] on label "Yes, delete 5 subgroups and 27 design tokens." at bounding box center [488, 290] width 229 height 14
click at [604, 333] on span "Delete group" at bounding box center [586, 334] width 62 height 14
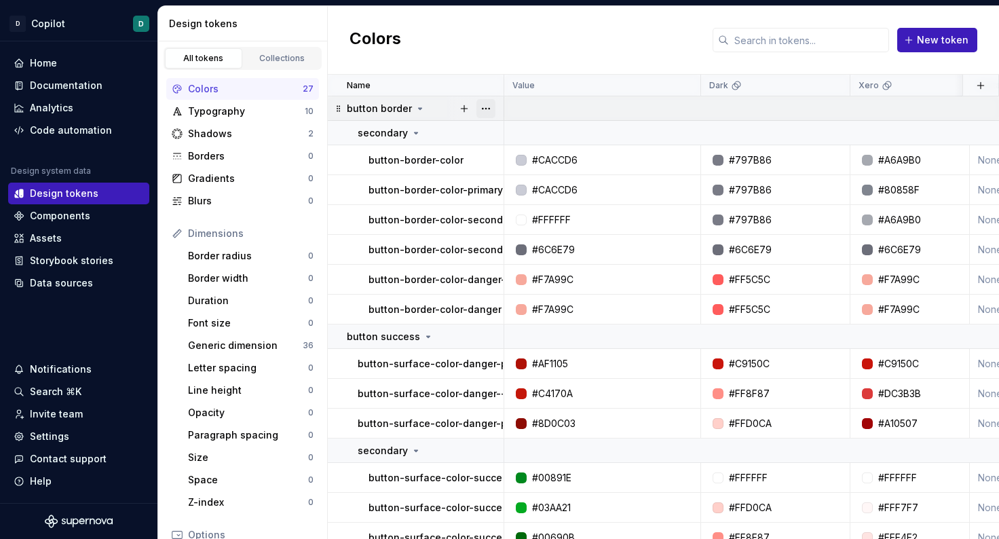
click at [492, 111] on button "button" at bounding box center [486, 108] width 19 height 19
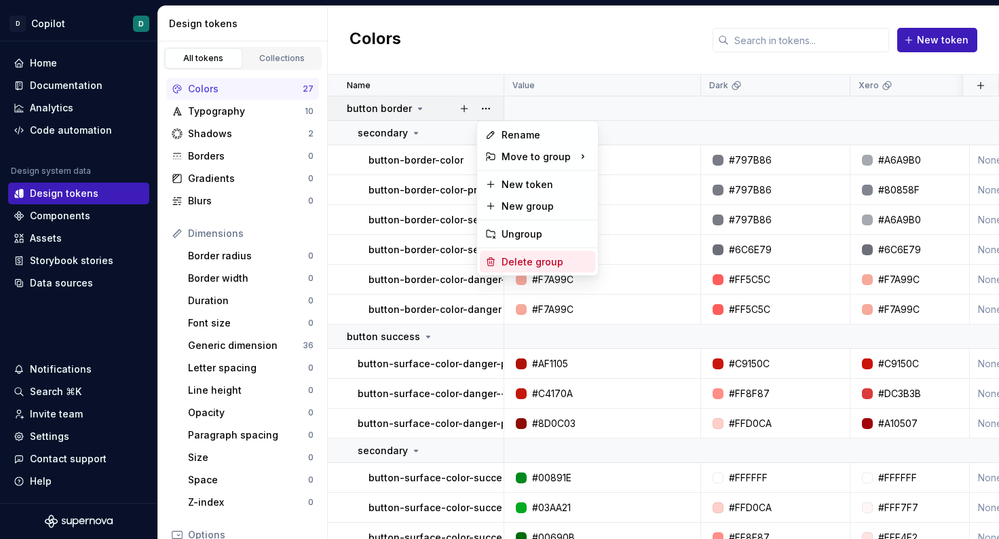
click at [538, 259] on div "Delete group" at bounding box center [546, 262] width 88 height 14
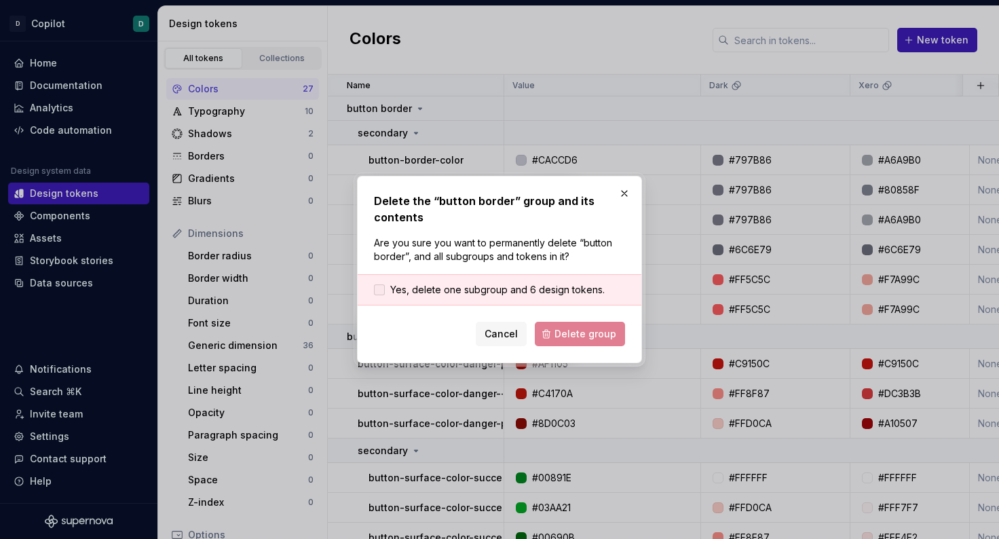
click at [377, 289] on div at bounding box center [379, 289] width 11 height 11
click at [576, 334] on span "Delete group" at bounding box center [586, 334] width 62 height 14
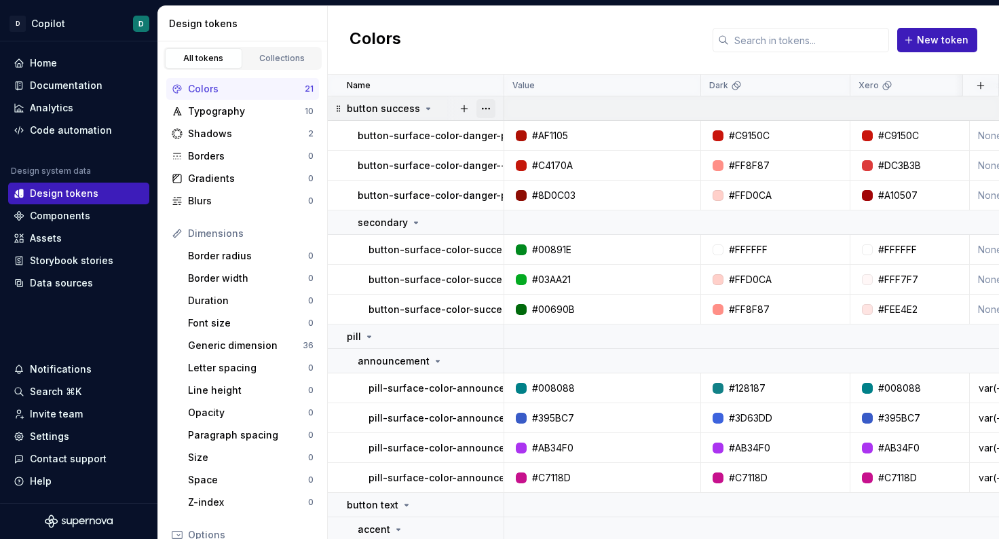
click at [488, 111] on button "button" at bounding box center [486, 108] width 19 height 19
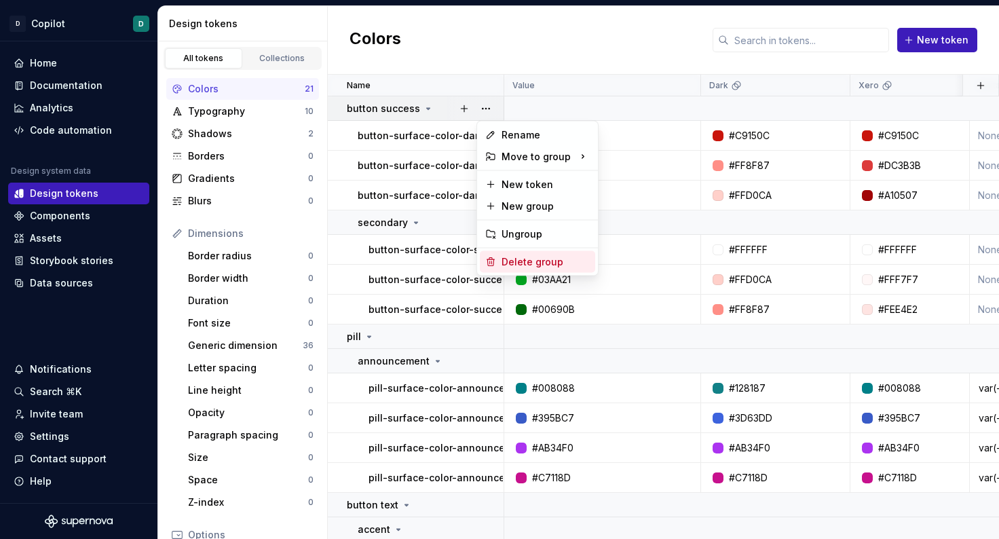
click at [510, 265] on div "Delete group" at bounding box center [546, 262] width 88 height 14
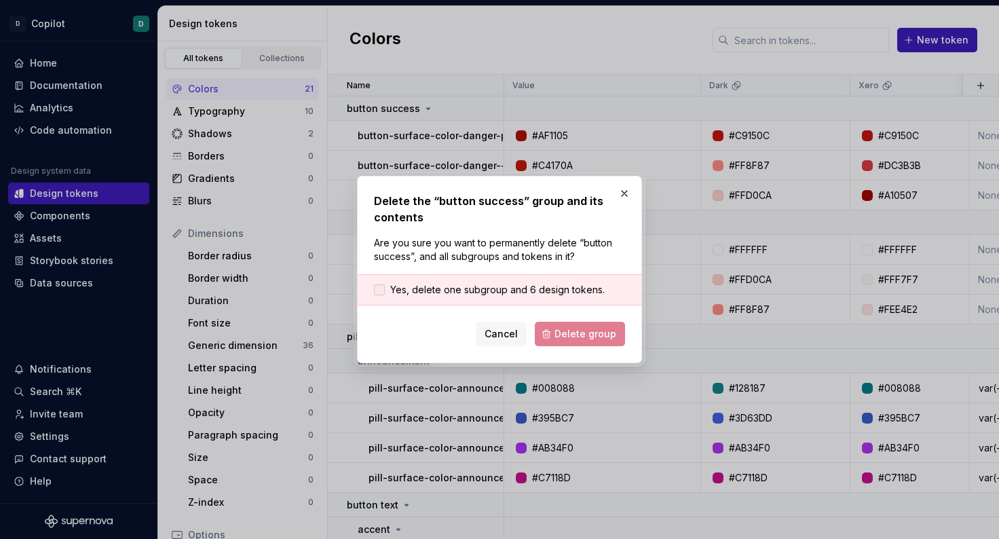
click at [382, 292] on div at bounding box center [379, 289] width 11 height 11
click at [572, 334] on span "Delete group" at bounding box center [586, 334] width 62 height 14
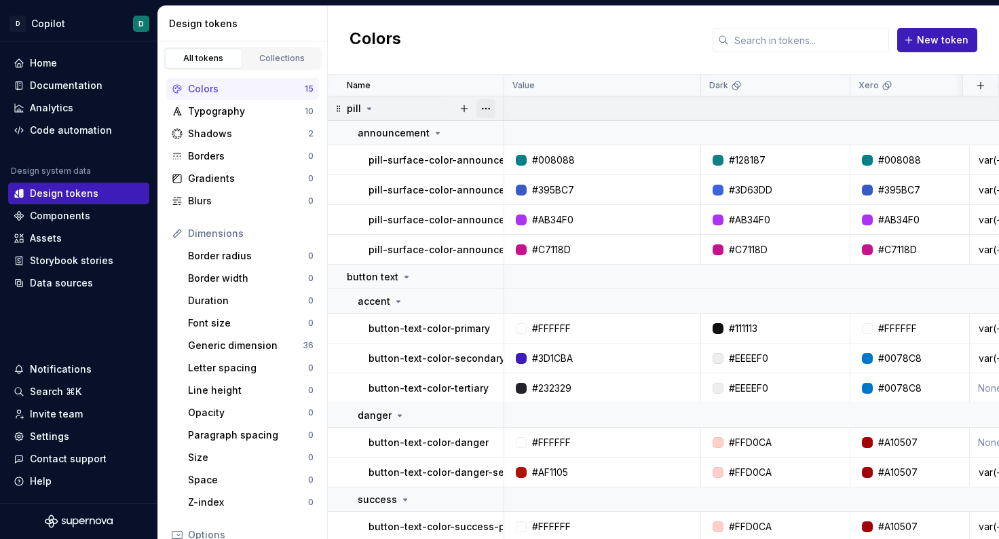
click at [488, 111] on button "button" at bounding box center [486, 108] width 19 height 19
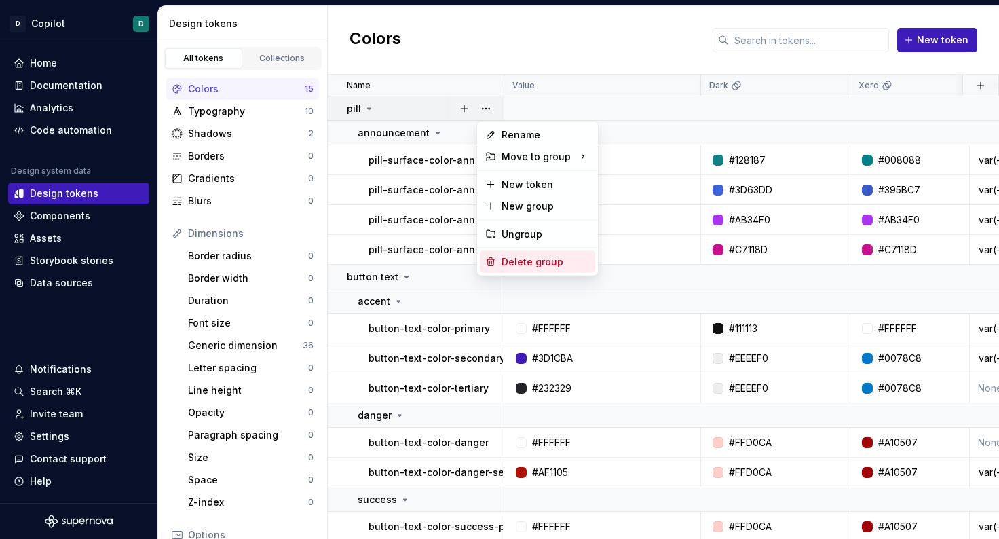
click at [509, 257] on div "Delete group" at bounding box center [546, 262] width 88 height 14
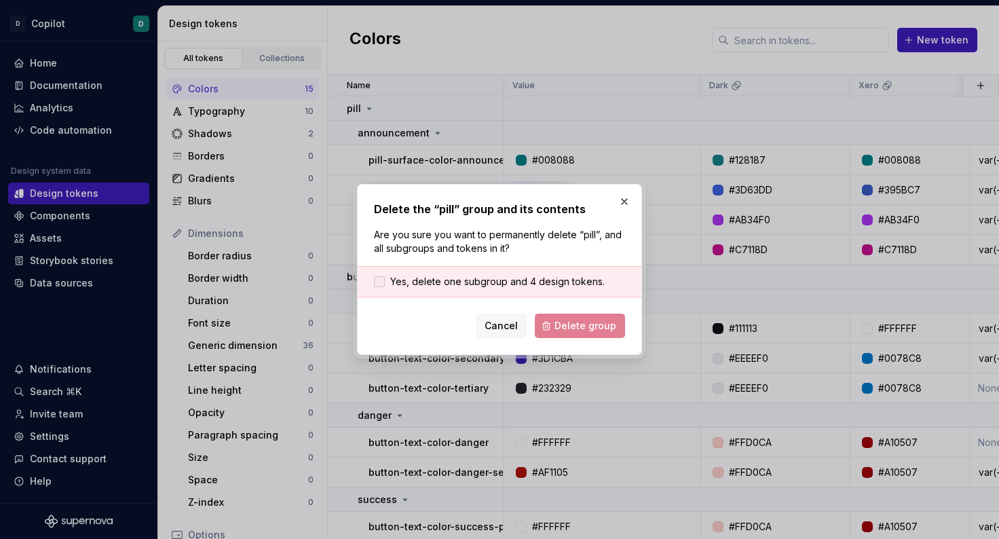
click at [385, 282] on label "Yes, delete one subgroup and 4 design tokens." at bounding box center [489, 282] width 231 height 14
click at [549, 323] on button "Delete group" at bounding box center [580, 326] width 90 height 24
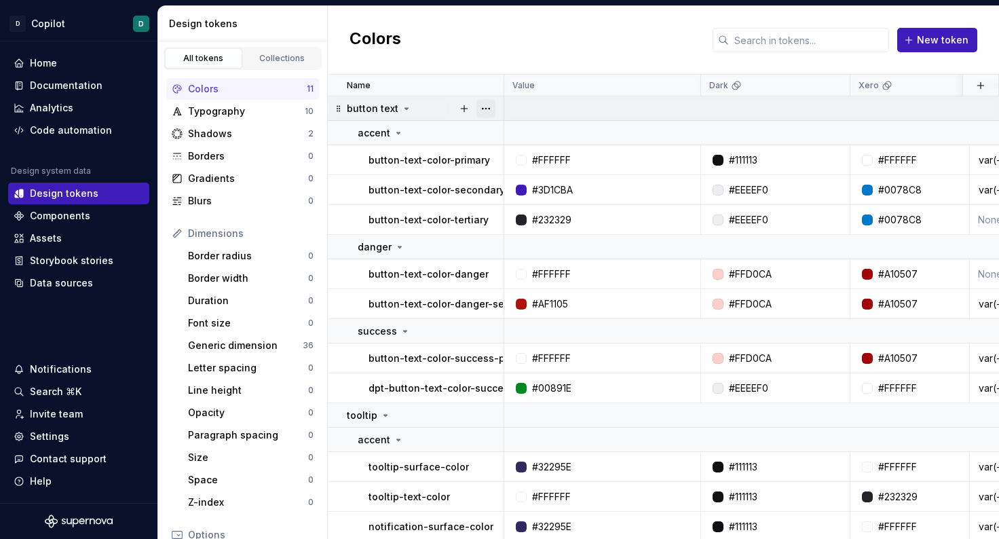
click at [485, 107] on button "button" at bounding box center [486, 108] width 19 height 19
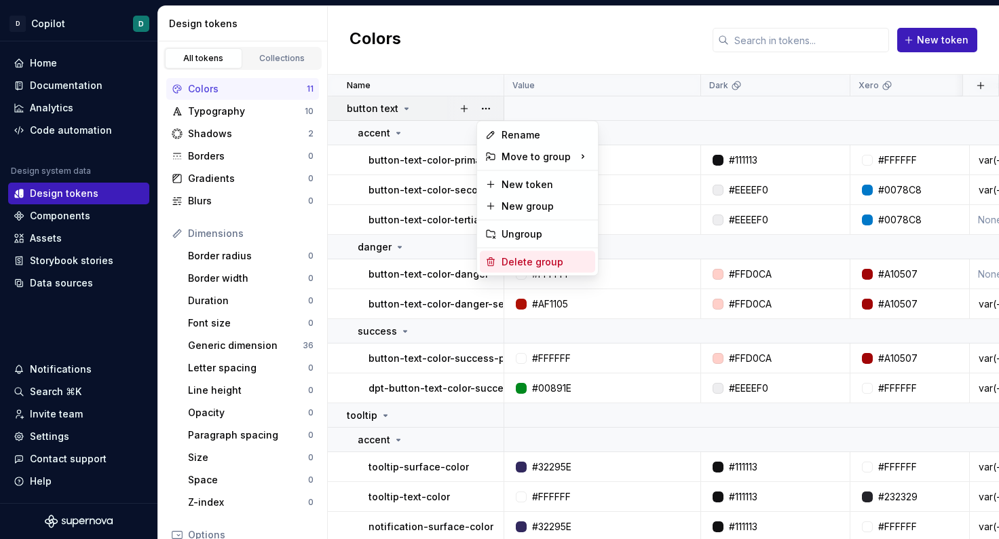
click at [516, 260] on div "Delete group" at bounding box center [546, 262] width 88 height 14
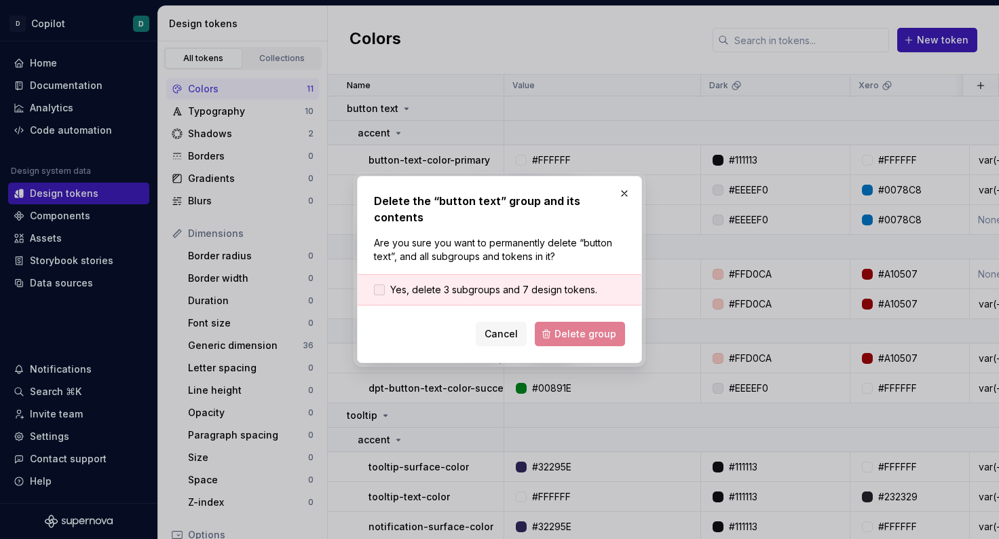
click at [380, 284] on div at bounding box center [379, 289] width 11 height 11
click at [600, 331] on span "Delete group" at bounding box center [586, 334] width 62 height 14
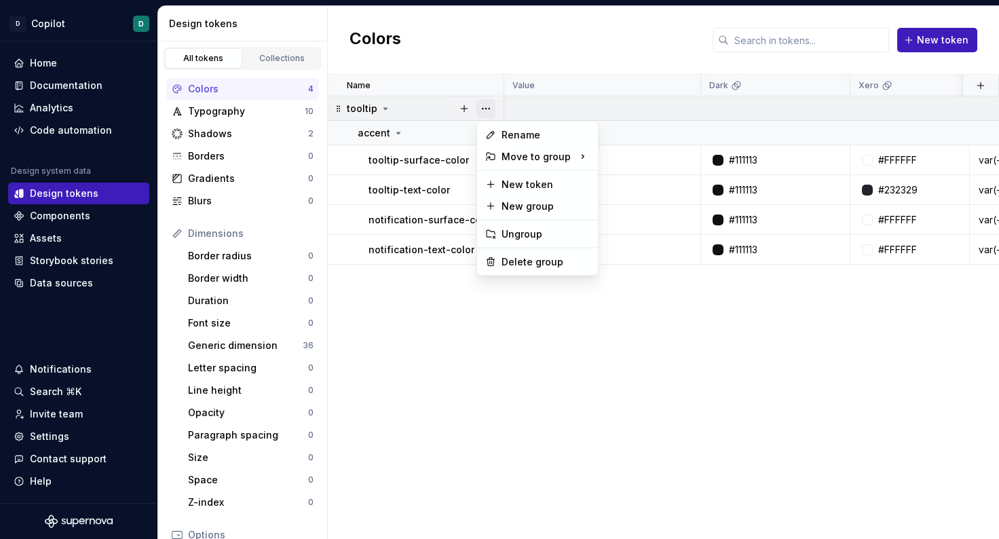
click at [488, 111] on button "button" at bounding box center [486, 108] width 19 height 19
click at [506, 263] on div "Delete group" at bounding box center [546, 262] width 88 height 14
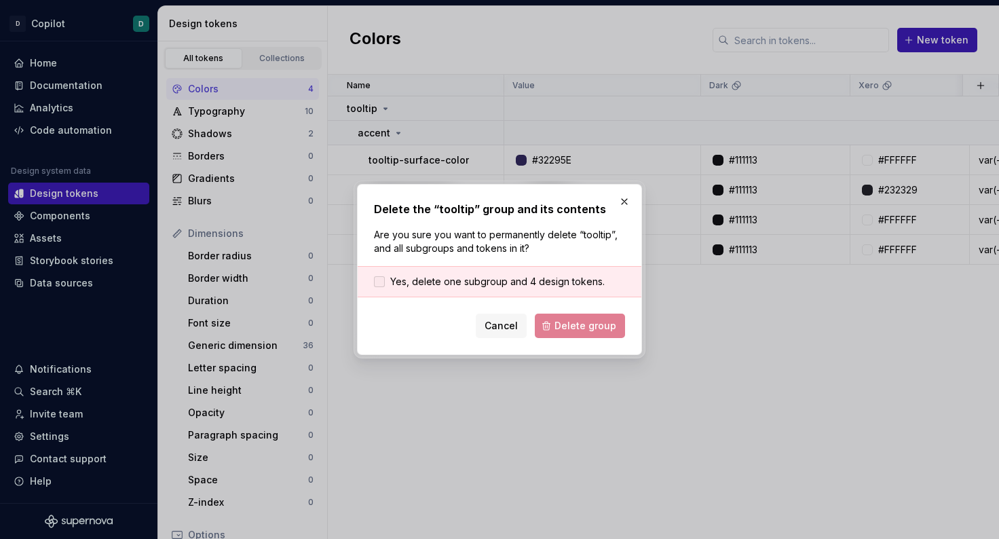
click at [383, 284] on div at bounding box center [379, 281] width 11 height 11
click at [590, 331] on span "Delete group" at bounding box center [586, 326] width 62 height 14
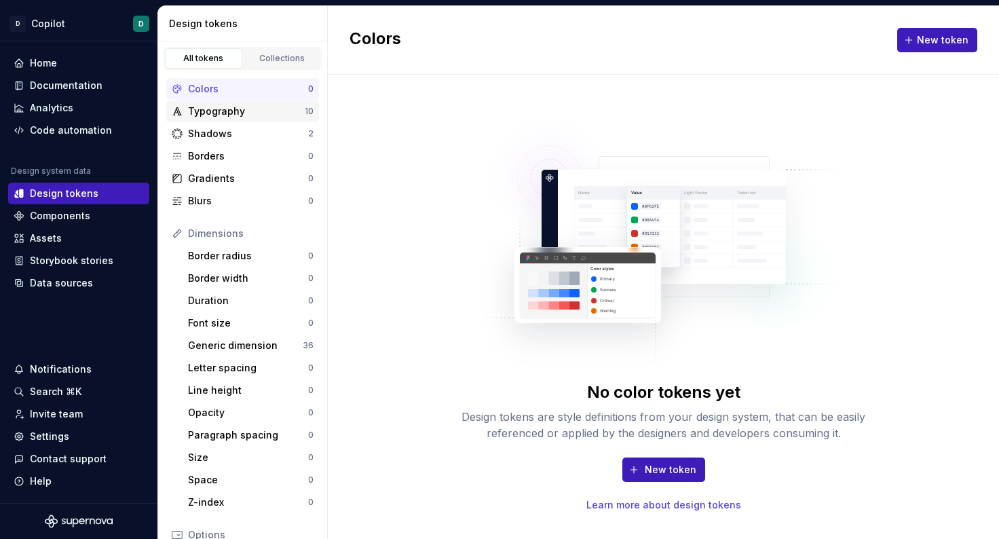
click at [275, 114] on div "Typography" at bounding box center [246, 112] width 117 height 14
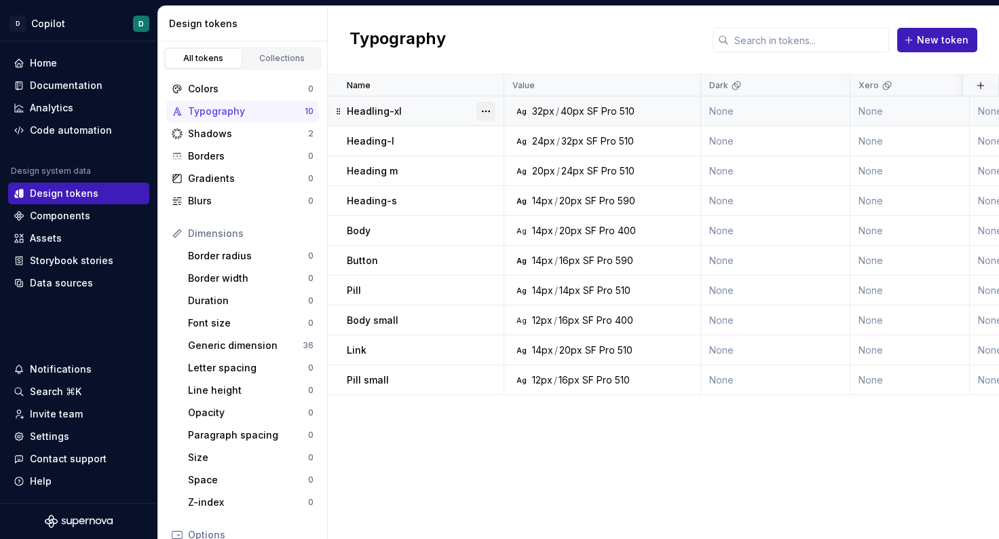
click at [488, 111] on button "button" at bounding box center [486, 111] width 19 height 19
click at [517, 184] on div "Delete token" at bounding box center [546, 188] width 88 height 14
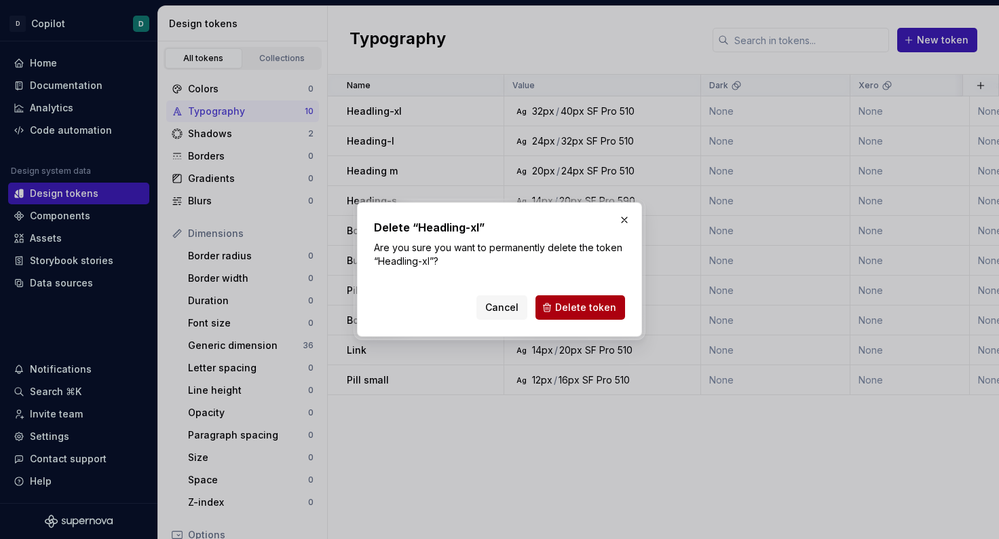
click at [581, 315] on button "Delete token" at bounding box center [581, 307] width 90 height 24
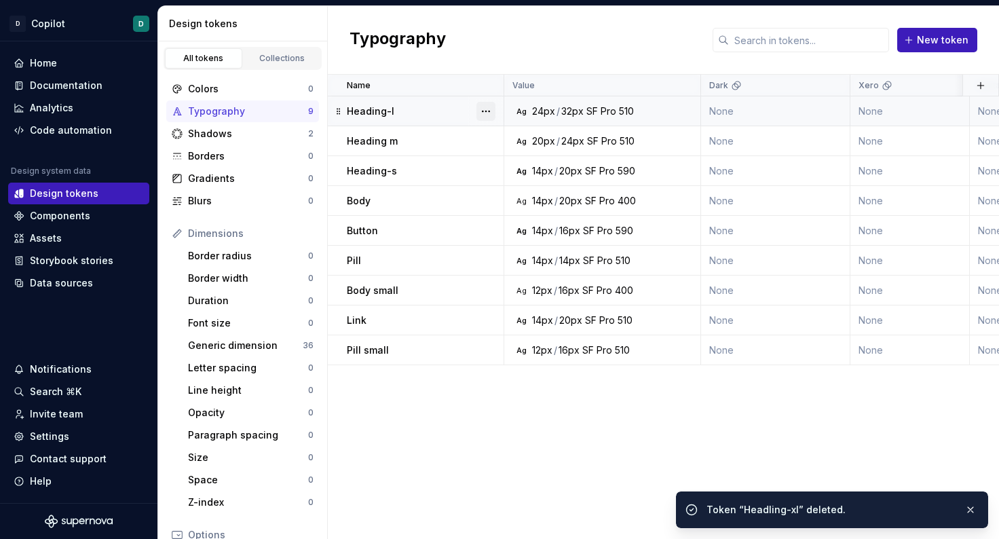
click at [492, 112] on button "button" at bounding box center [486, 111] width 19 height 19
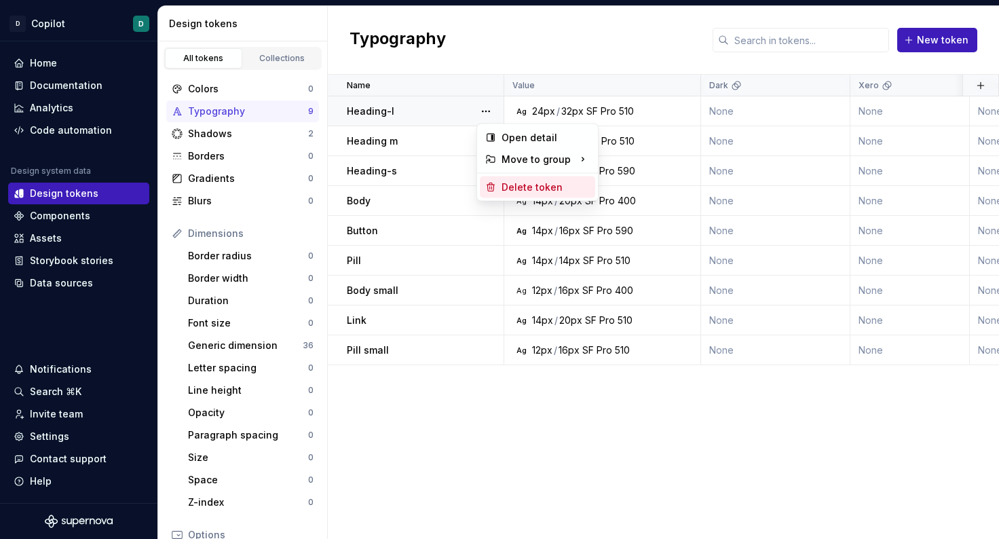
click at [508, 182] on div "Delete token" at bounding box center [546, 188] width 88 height 14
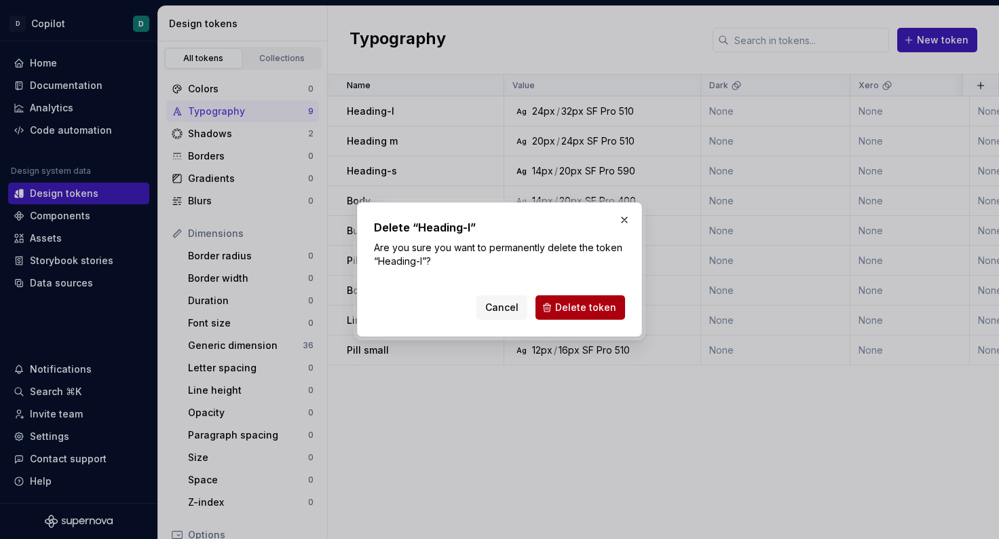
click at [562, 304] on span "Delete token" at bounding box center [585, 308] width 61 height 14
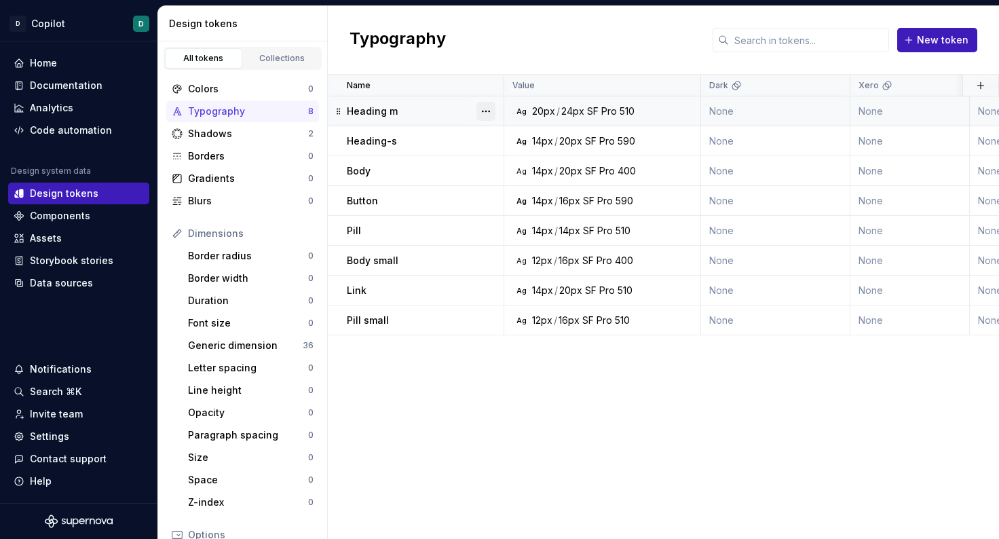
click at [488, 109] on button "button" at bounding box center [486, 111] width 19 height 19
click at [513, 181] on div "Delete token" at bounding box center [546, 188] width 88 height 14
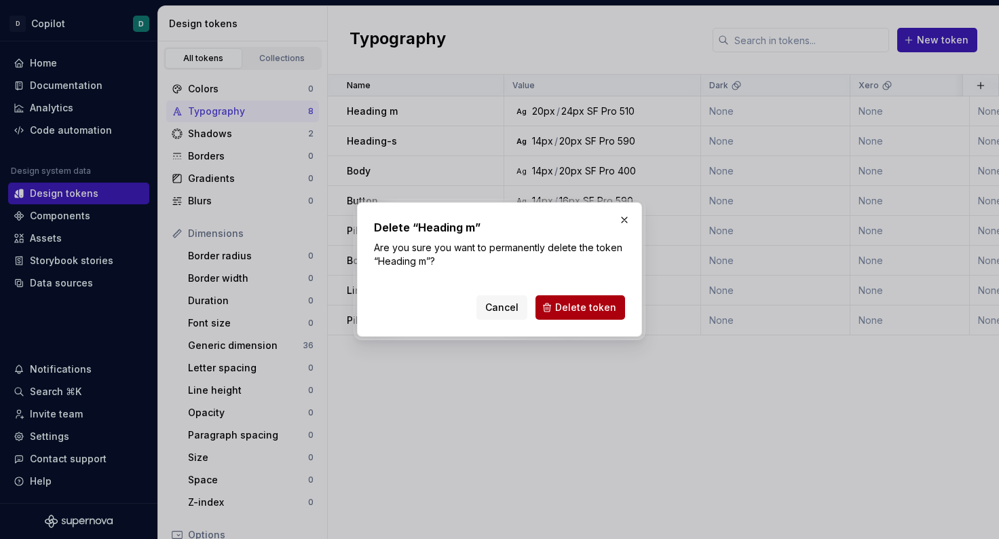
click at [569, 312] on span "Delete token" at bounding box center [585, 308] width 61 height 14
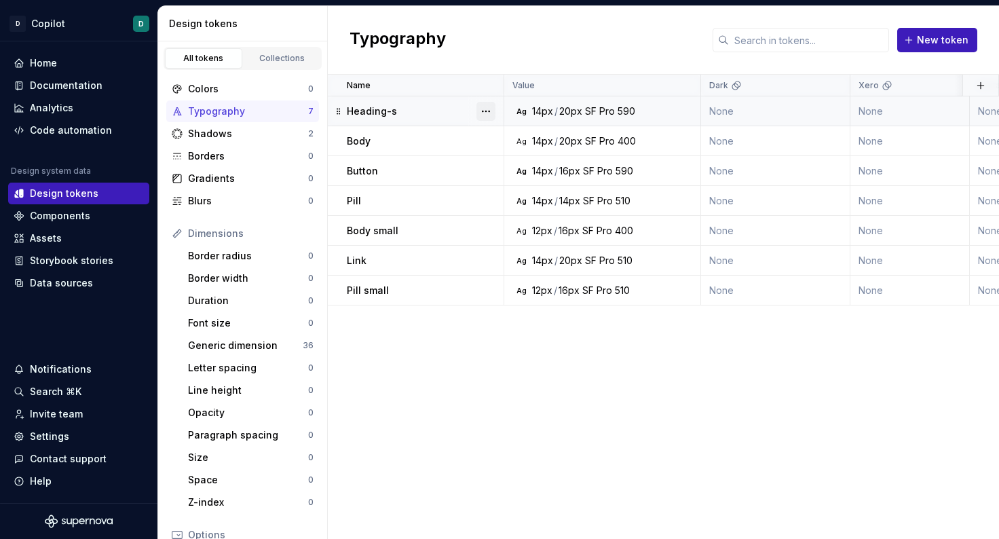
click at [489, 109] on button "button" at bounding box center [486, 111] width 19 height 19
click at [502, 190] on div "Delete token" at bounding box center [546, 188] width 88 height 14
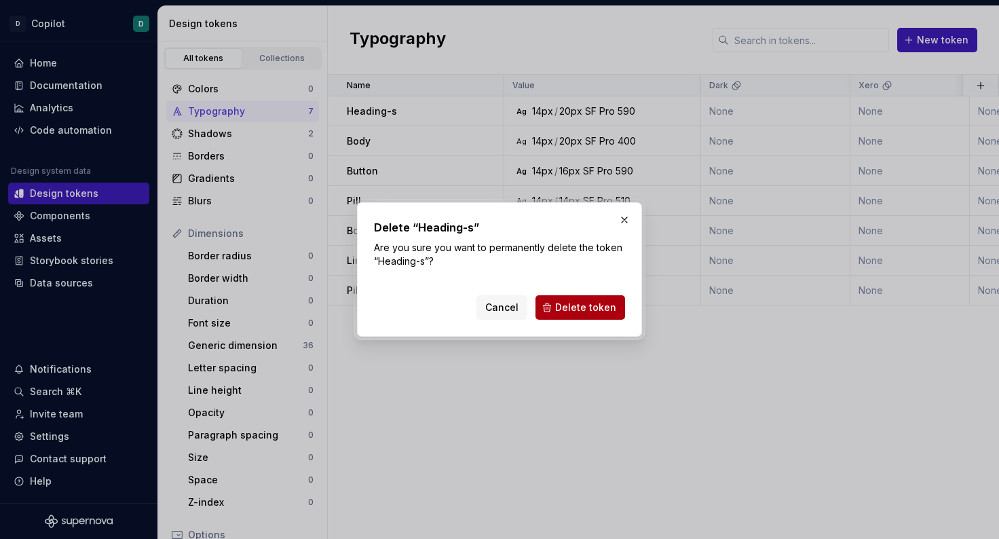
click at [561, 310] on span "Delete token" at bounding box center [585, 308] width 61 height 14
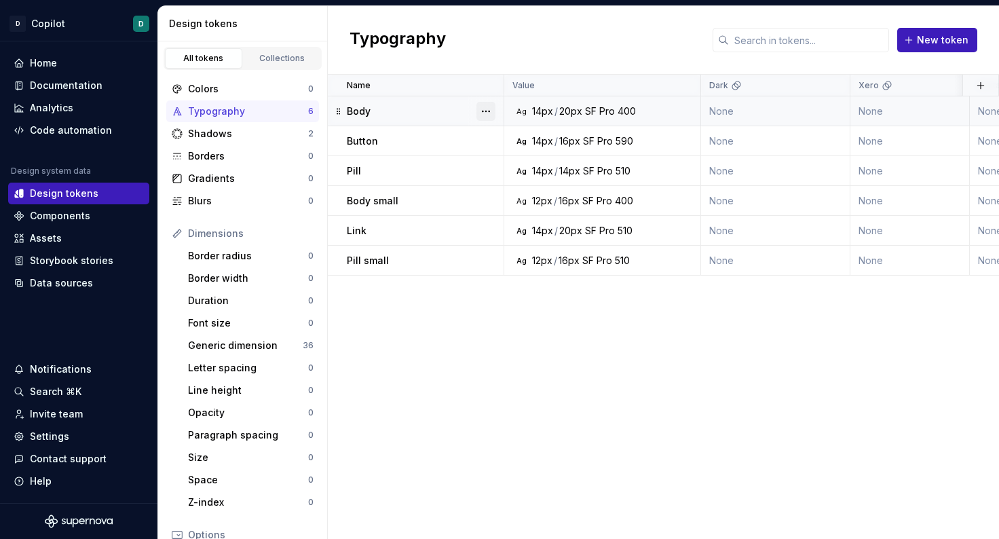
click at [490, 109] on button "button" at bounding box center [486, 111] width 19 height 19
click at [509, 187] on div "Delete token" at bounding box center [546, 188] width 88 height 14
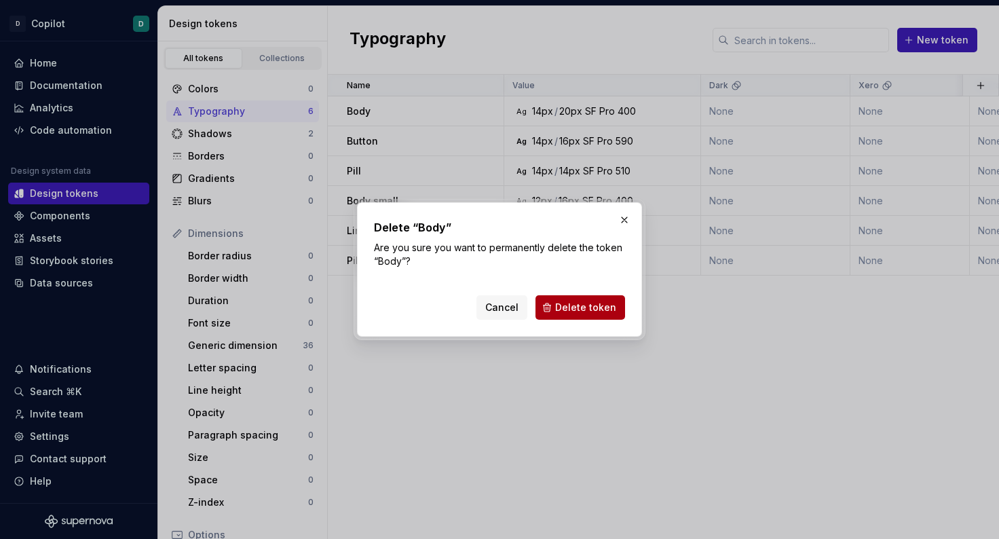
click at [566, 313] on span "Delete token" at bounding box center [585, 308] width 61 height 14
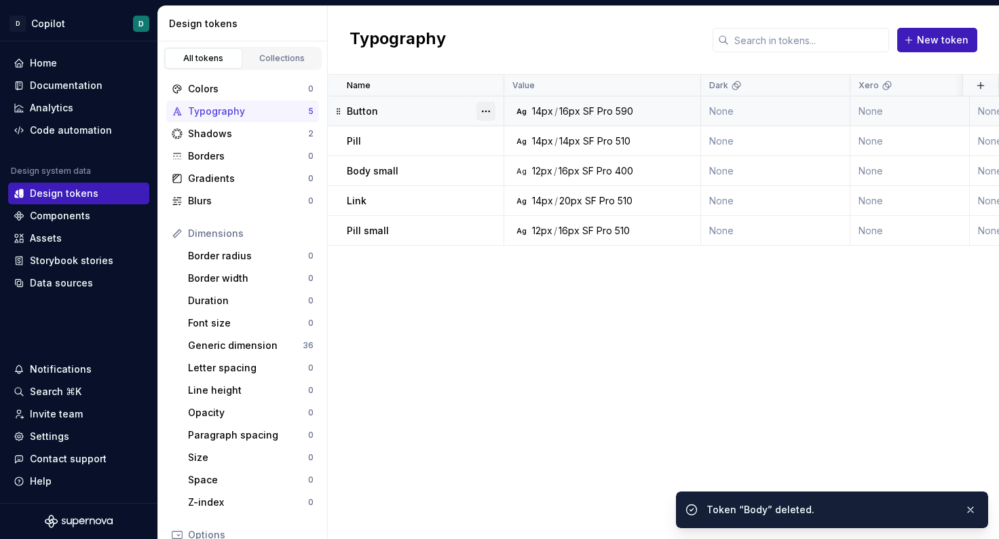
click at [485, 115] on button "button" at bounding box center [486, 111] width 19 height 19
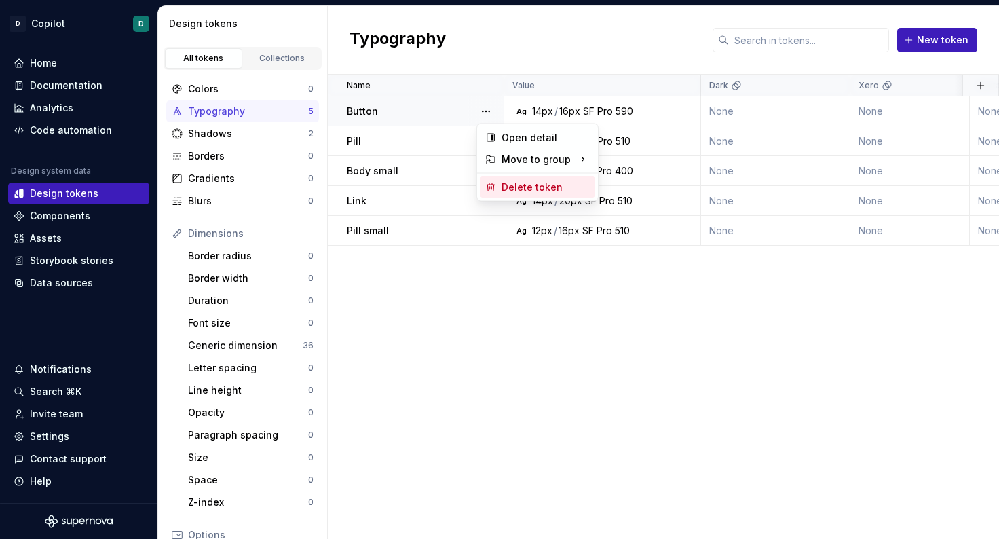
click at [506, 187] on div "Delete token" at bounding box center [546, 188] width 88 height 14
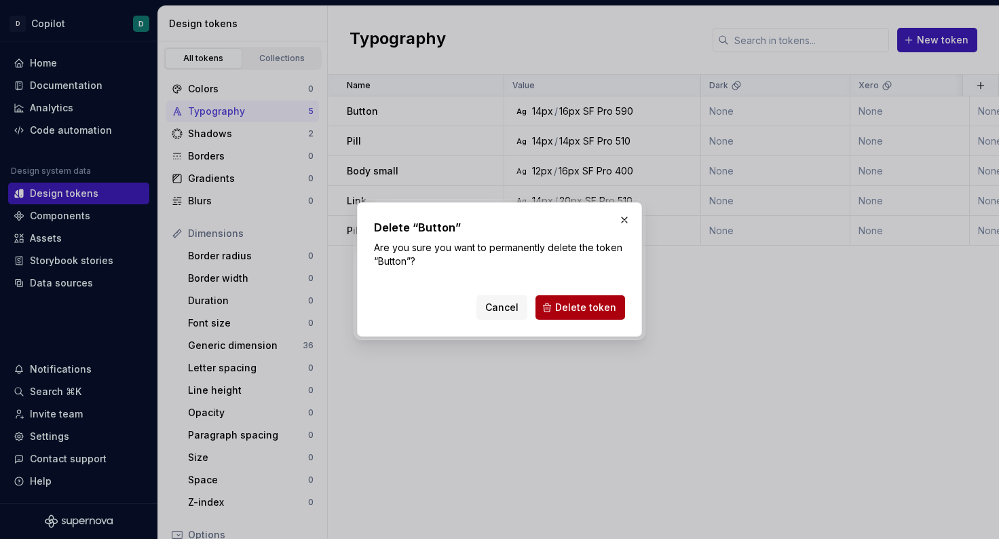
click at [567, 311] on span "Delete token" at bounding box center [585, 308] width 61 height 14
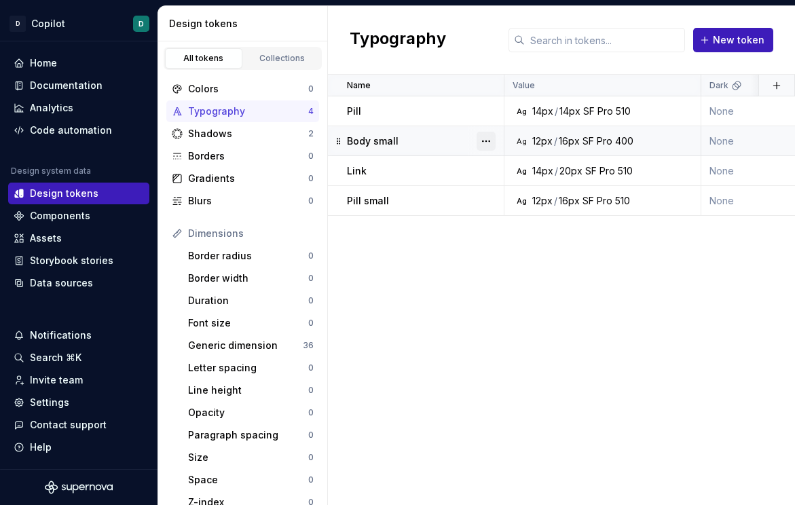
click at [486, 138] on button "button" at bounding box center [486, 141] width 19 height 19
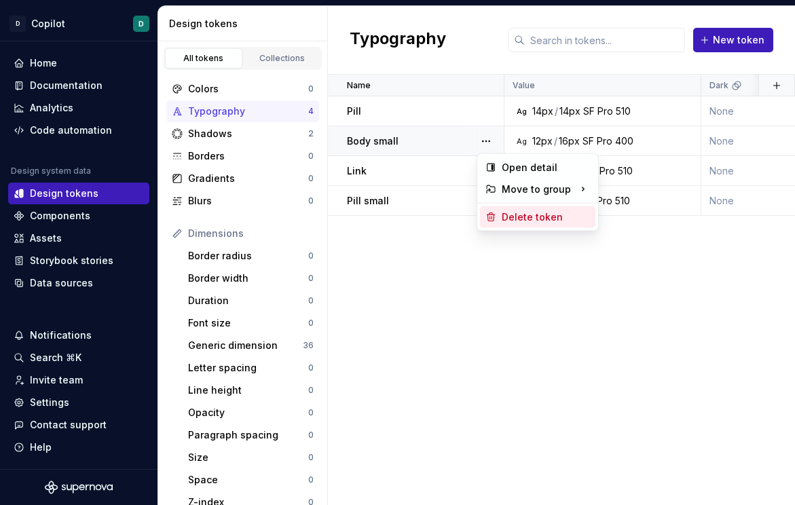
click at [500, 215] on div "Delete token" at bounding box center [537, 217] width 115 height 22
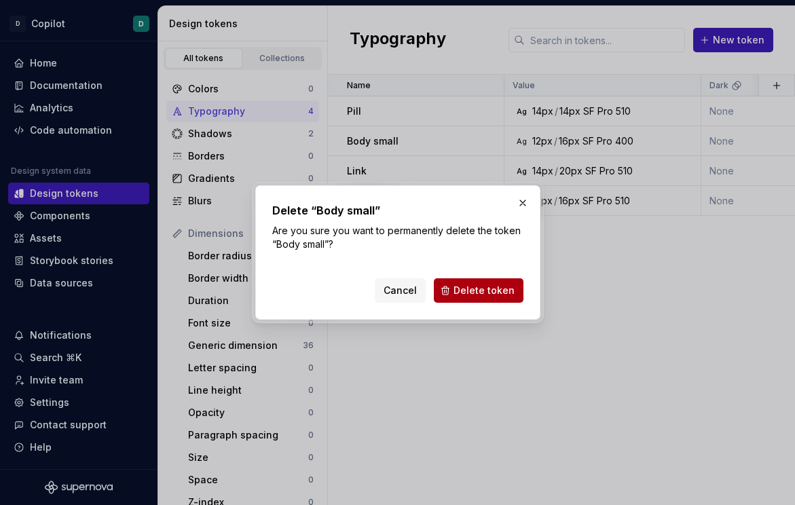
click at [489, 294] on span "Delete token" at bounding box center [484, 291] width 61 height 14
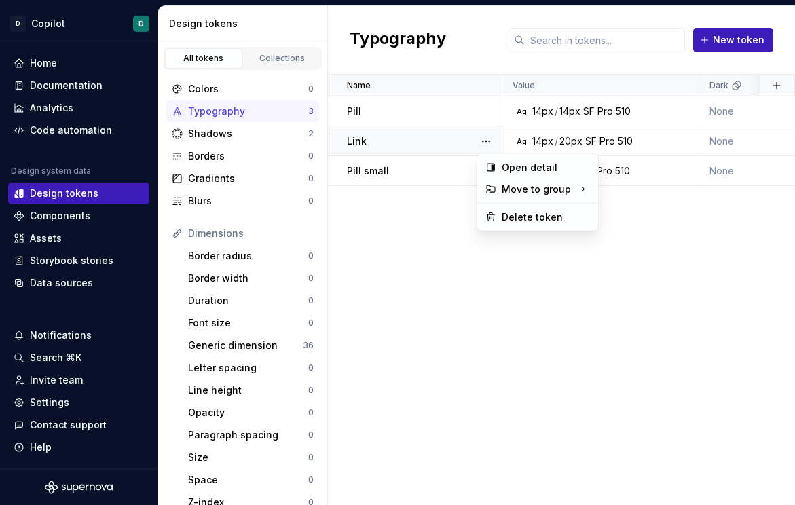
click at [487, 141] on button "button" at bounding box center [486, 141] width 19 height 19
click at [521, 215] on div "Delete token" at bounding box center [546, 217] width 88 height 14
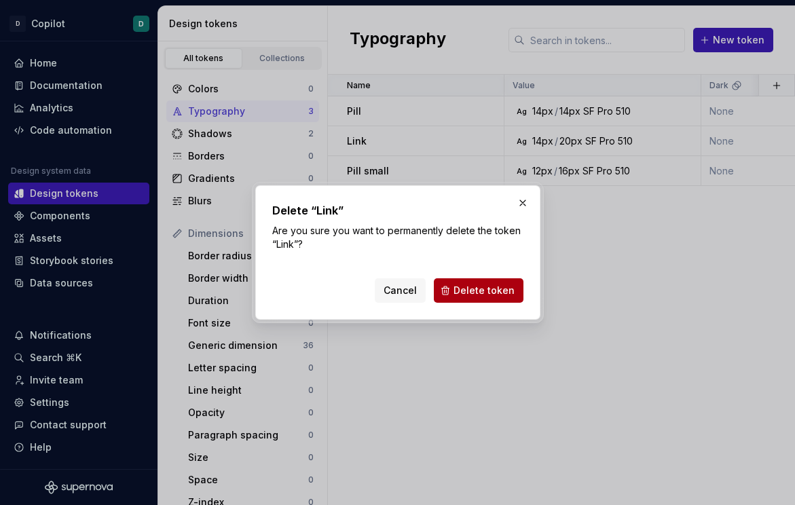
click at [499, 292] on span "Delete token" at bounding box center [484, 291] width 61 height 14
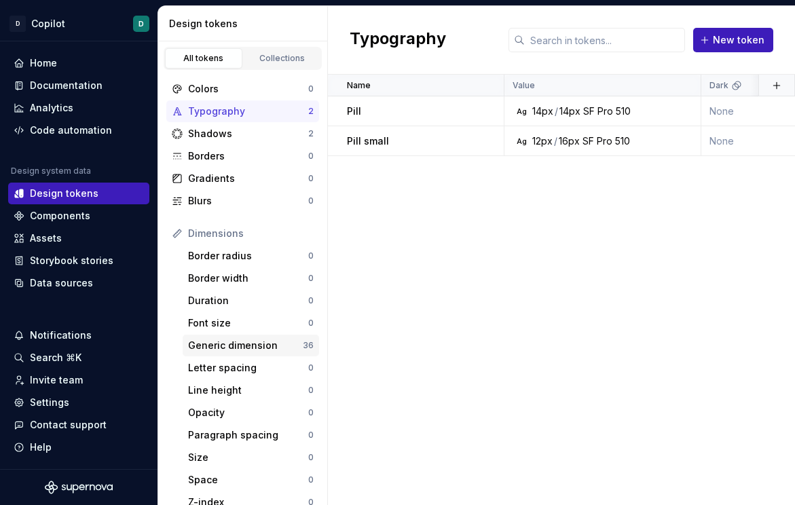
click at [293, 340] on div "Generic dimension" at bounding box center [245, 346] width 115 height 14
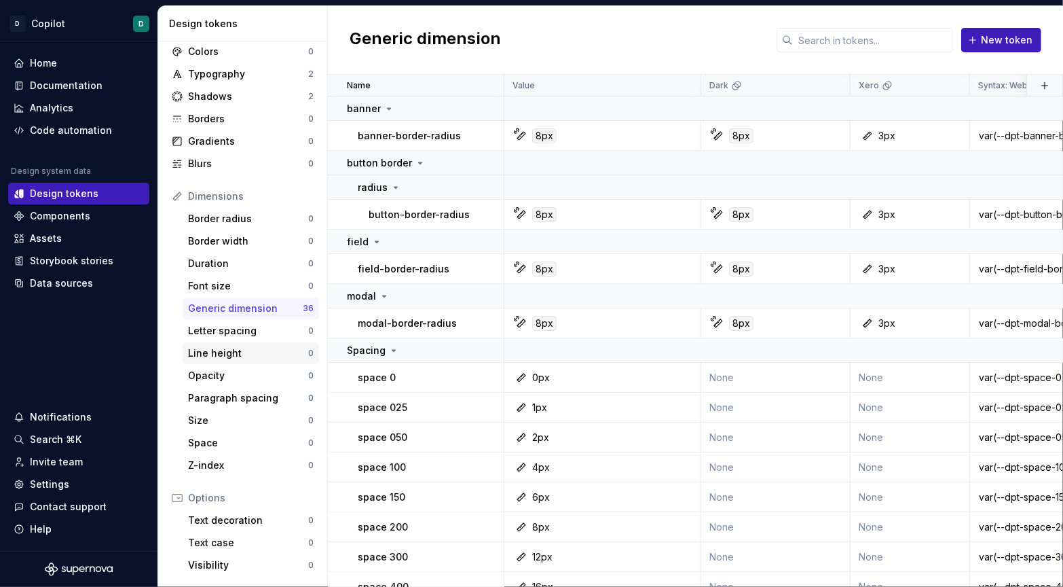
scroll to position [62, 0]
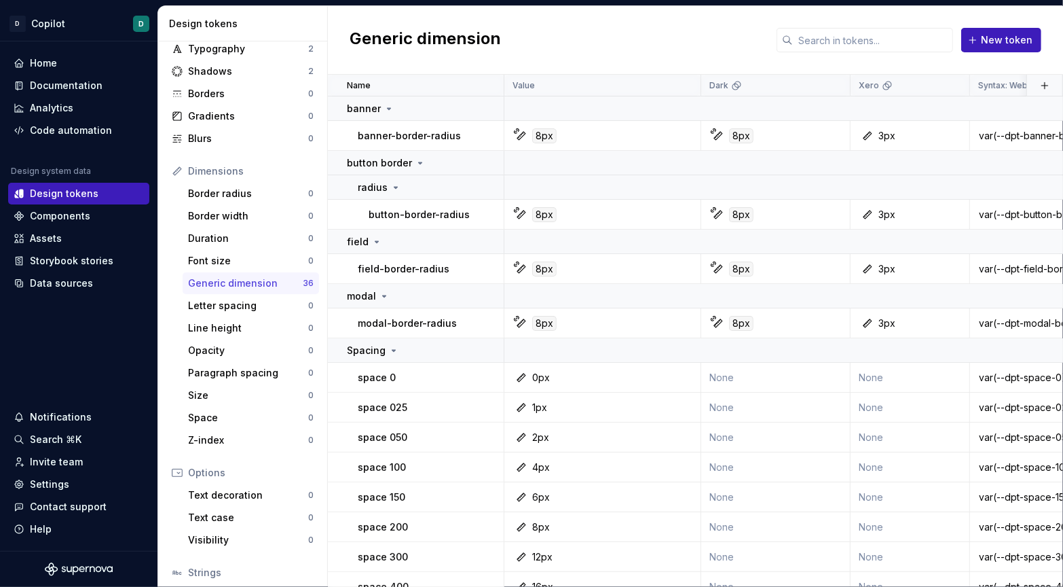
click at [299, 285] on div "Generic dimension" at bounding box center [245, 283] width 115 height 14
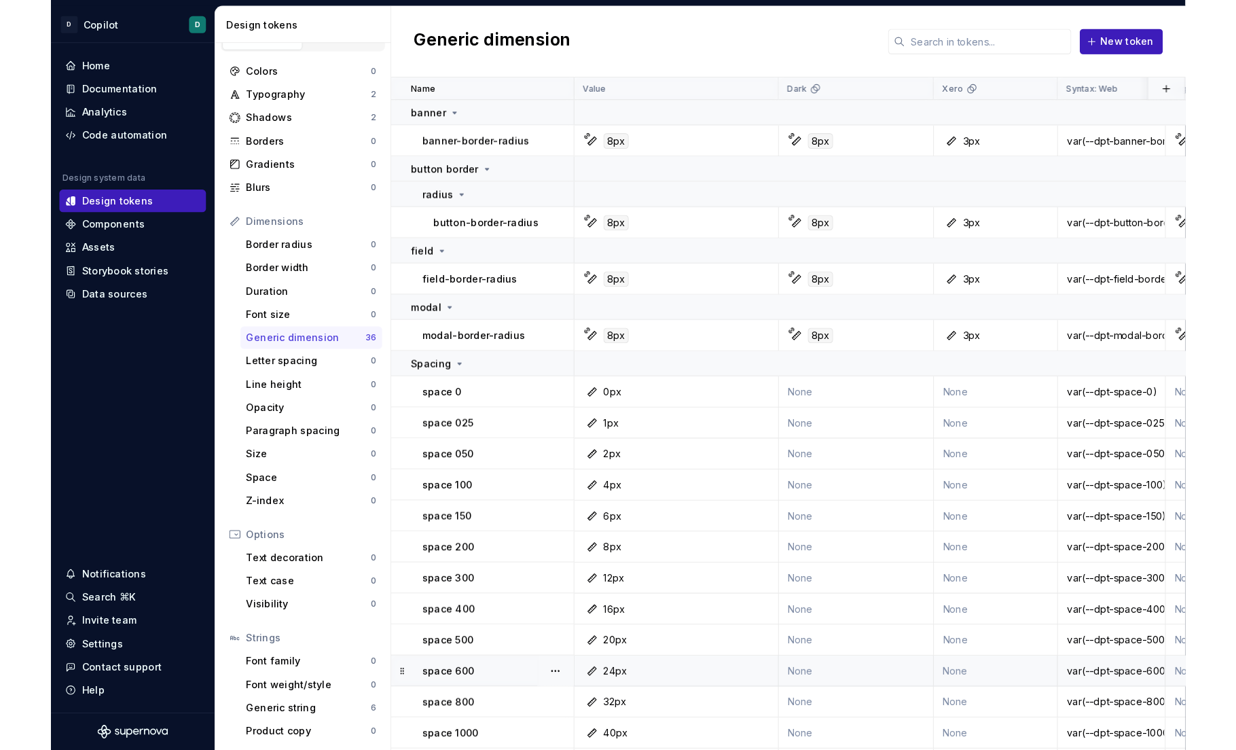
scroll to position [0, 0]
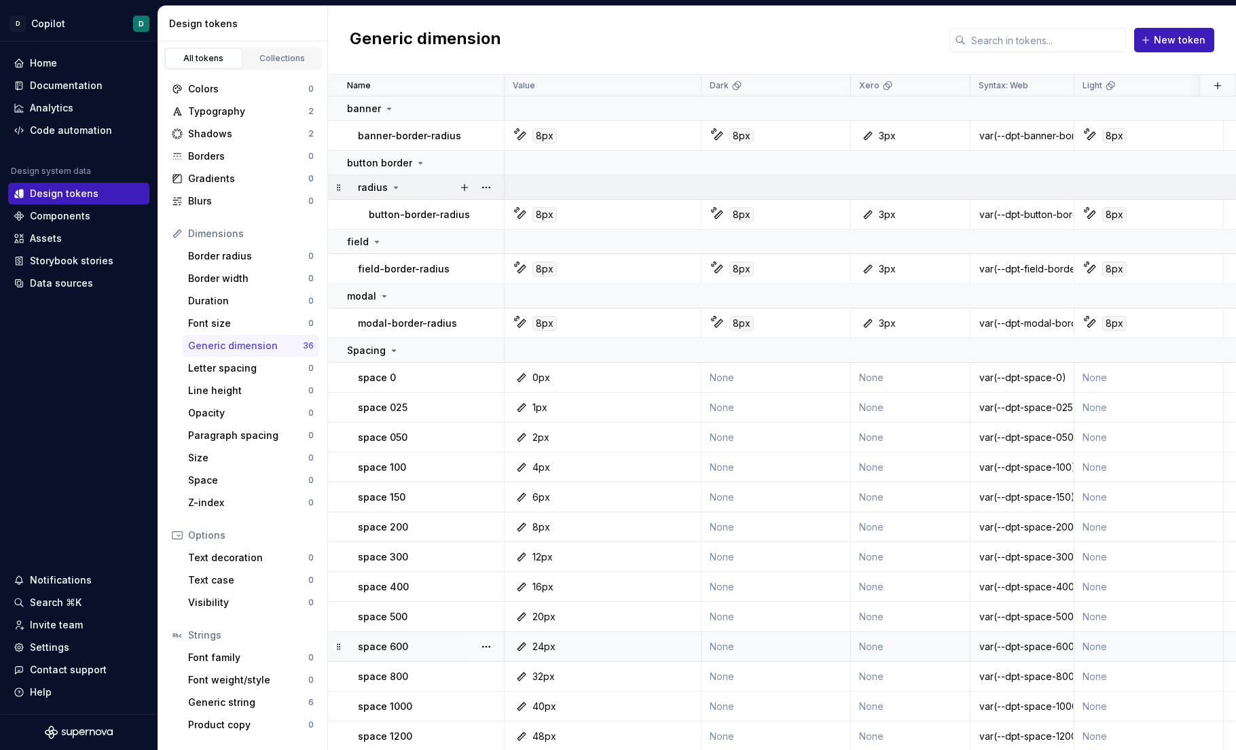
click at [398, 189] on icon at bounding box center [395, 187] width 11 height 11
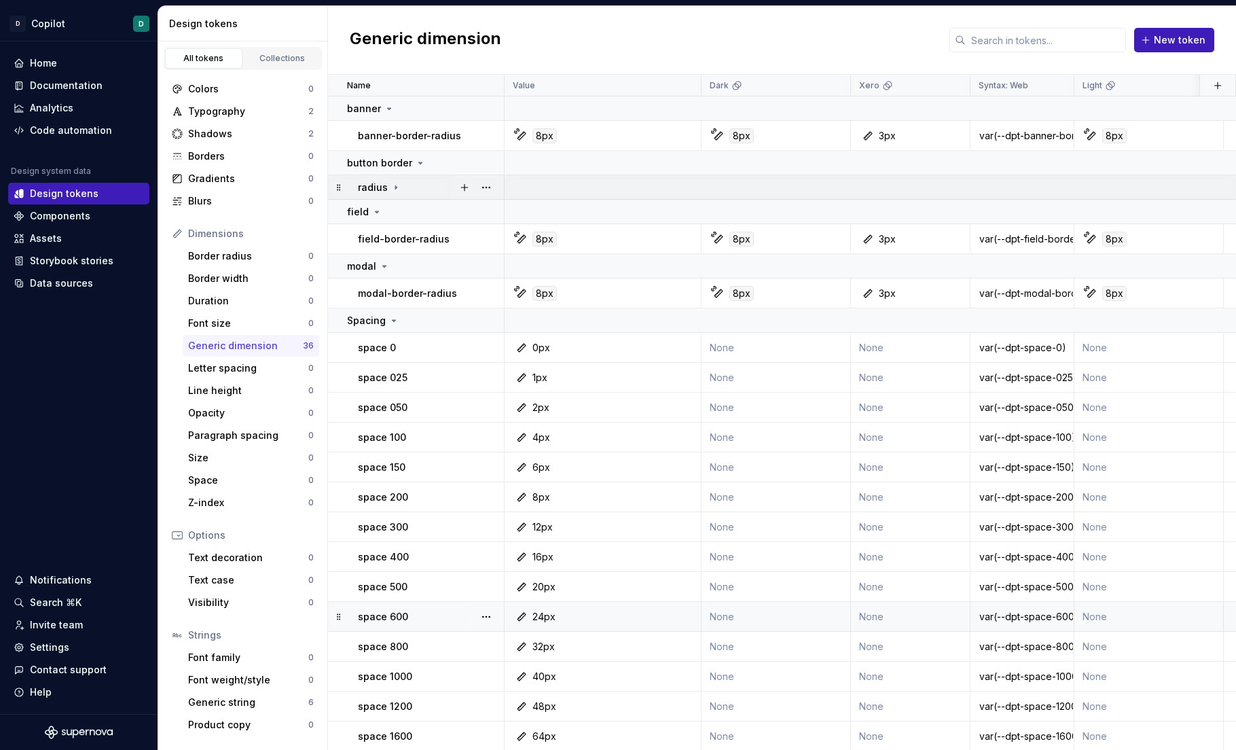
click at [398, 189] on icon at bounding box center [395, 187] width 11 height 11
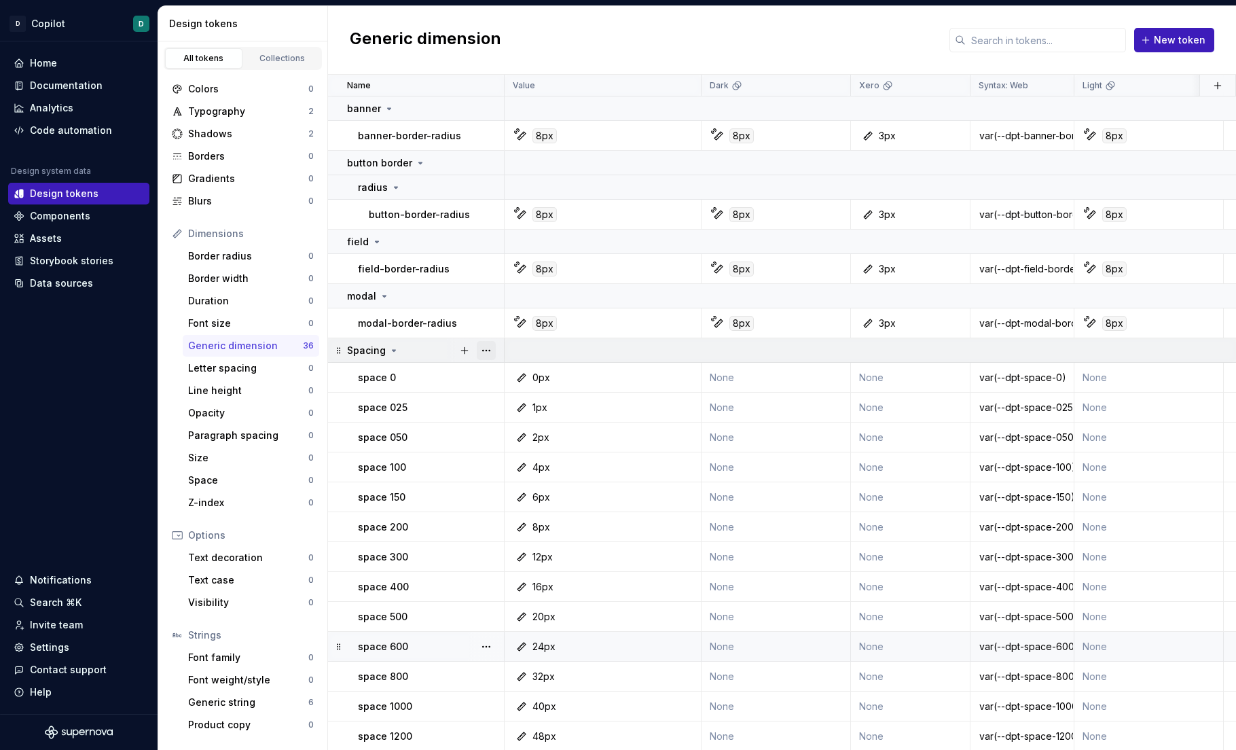
click at [490, 348] on button "button" at bounding box center [486, 350] width 19 height 19
click at [528, 479] on div "Delete group" at bounding box center [546, 503] width 88 height 14
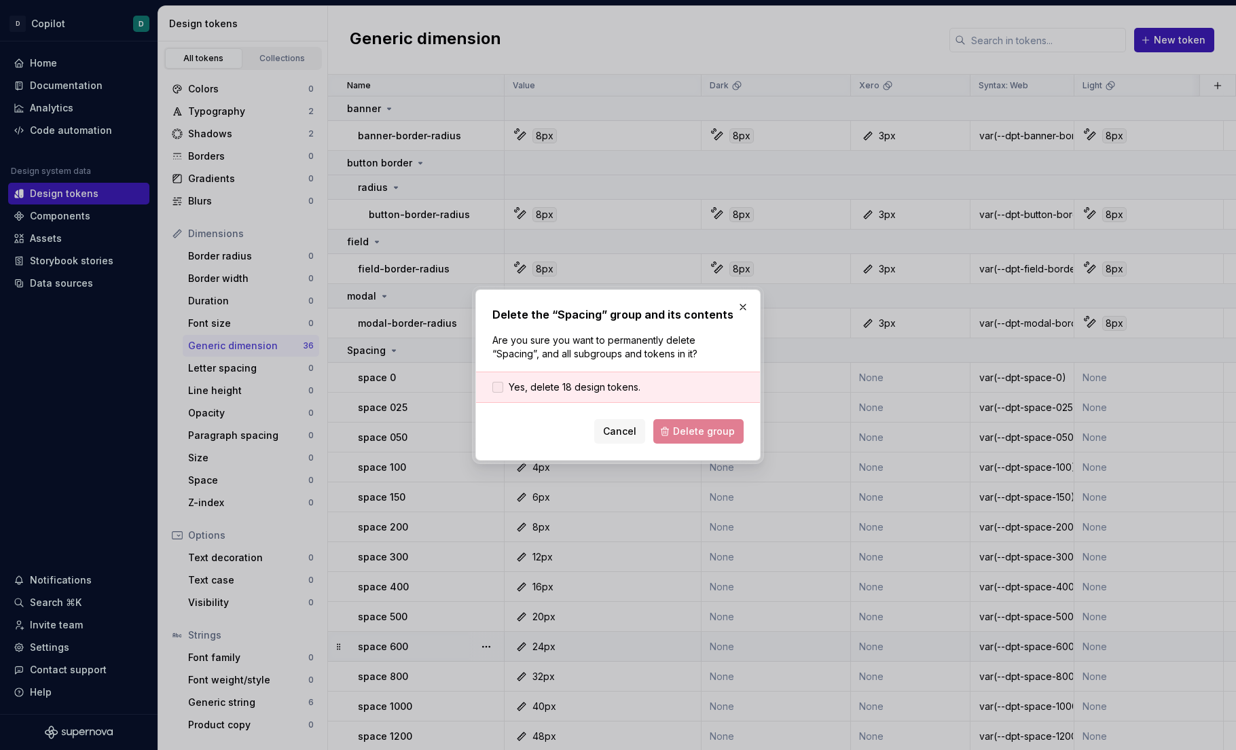
click at [502, 386] on label "Yes, delete 18 design tokens." at bounding box center [566, 387] width 148 height 14
click at [686, 434] on span "Delete group" at bounding box center [704, 431] width 62 height 14
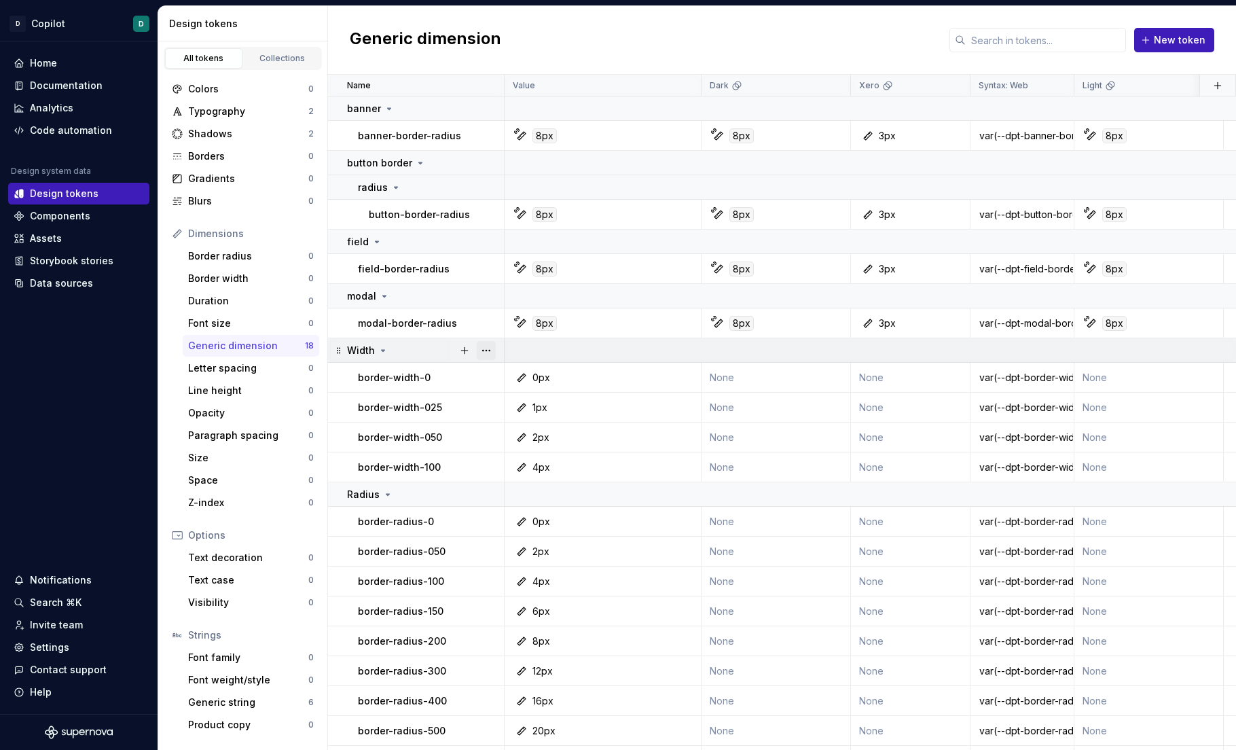
click at [483, 349] on button "button" at bounding box center [486, 350] width 19 height 19
click at [534, 479] on div "Delete group" at bounding box center [546, 503] width 88 height 14
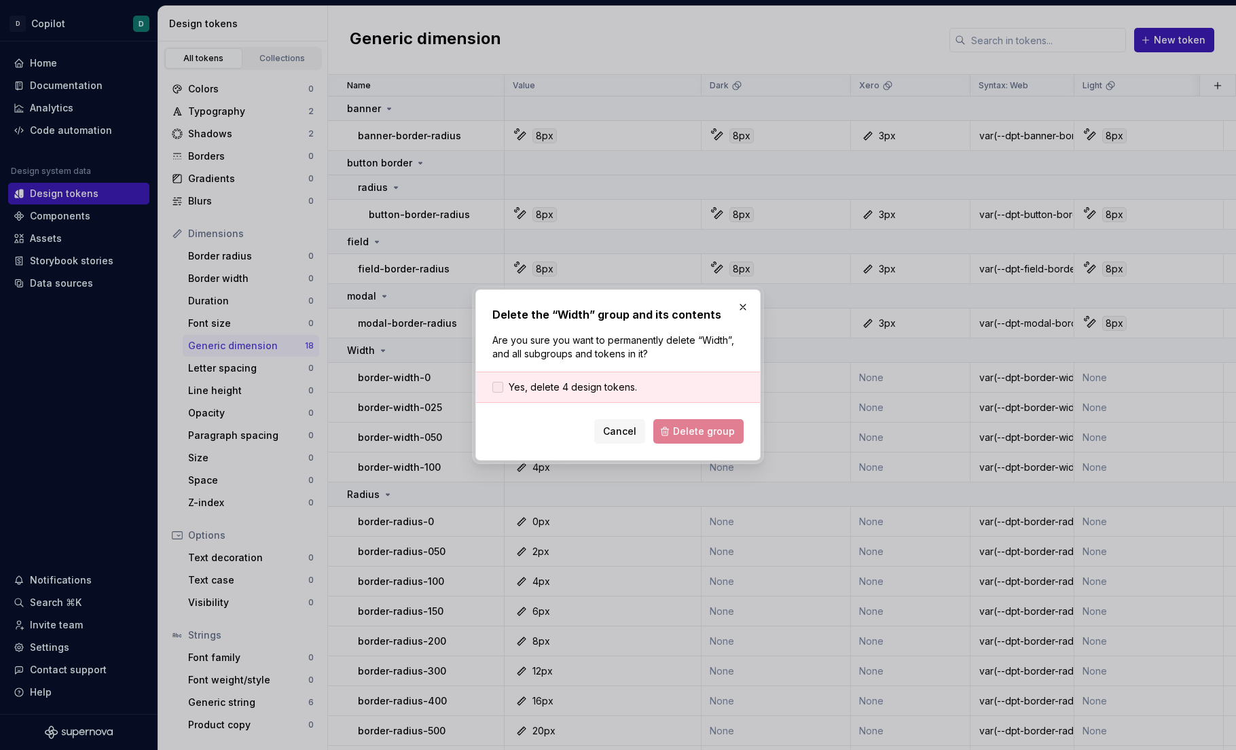
click at [500, 386] on div at bounding box center [497, 387] width 11 height 11
click at [686, 429] on span "Delete group" at bounding box center [704, 431] width 62 height 14
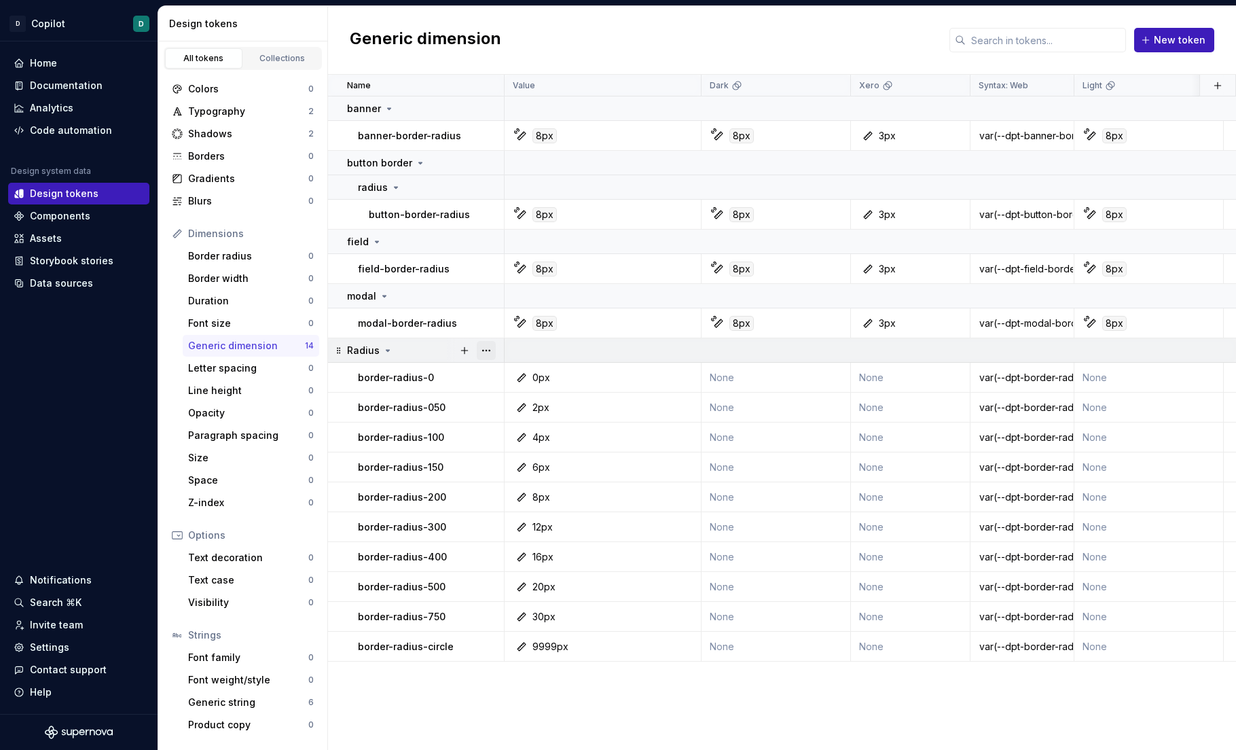
click at [485, 351] on button "button" at bounding box center [486, 350] width 19 height 19
click at [532, 479] on div "Delete group" at bounding box center [546, 503] width 88 height 14
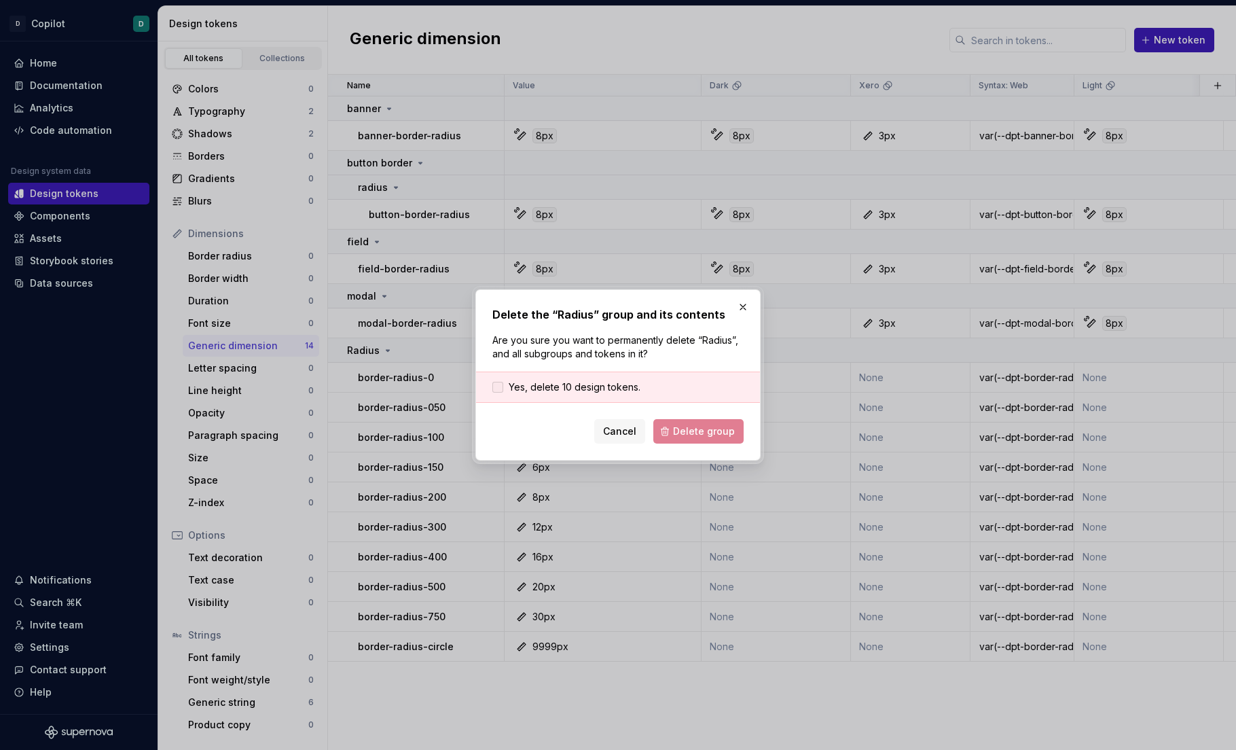
click at [492, 389] on div at bounding box center [497, 387] width 11 height 11
click at [686, 434] on span "Delete group" at bounding box center [704, 431] width 62 height 14
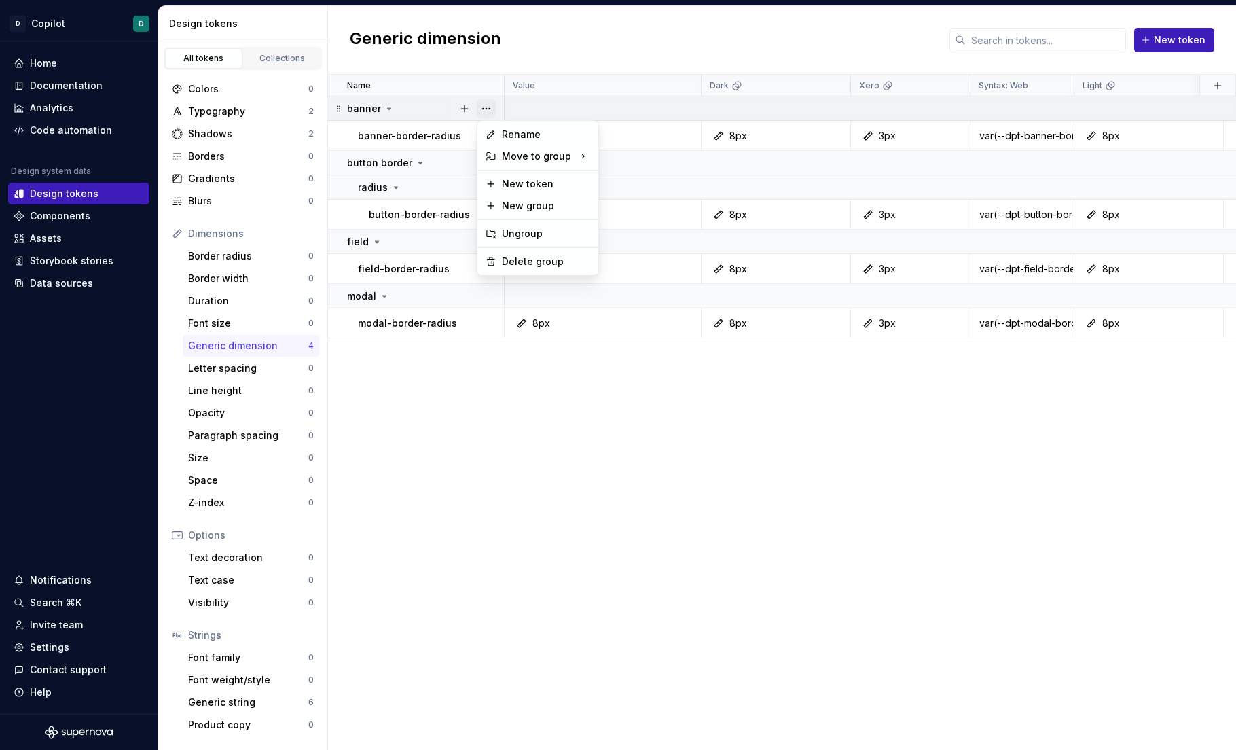
click at [487, 111] on button "button" at bounding box center [486, 108] width 19 height 19
click at [540, 262] on div "Delete group" at bounding box center [546, 262] width 88 height 14
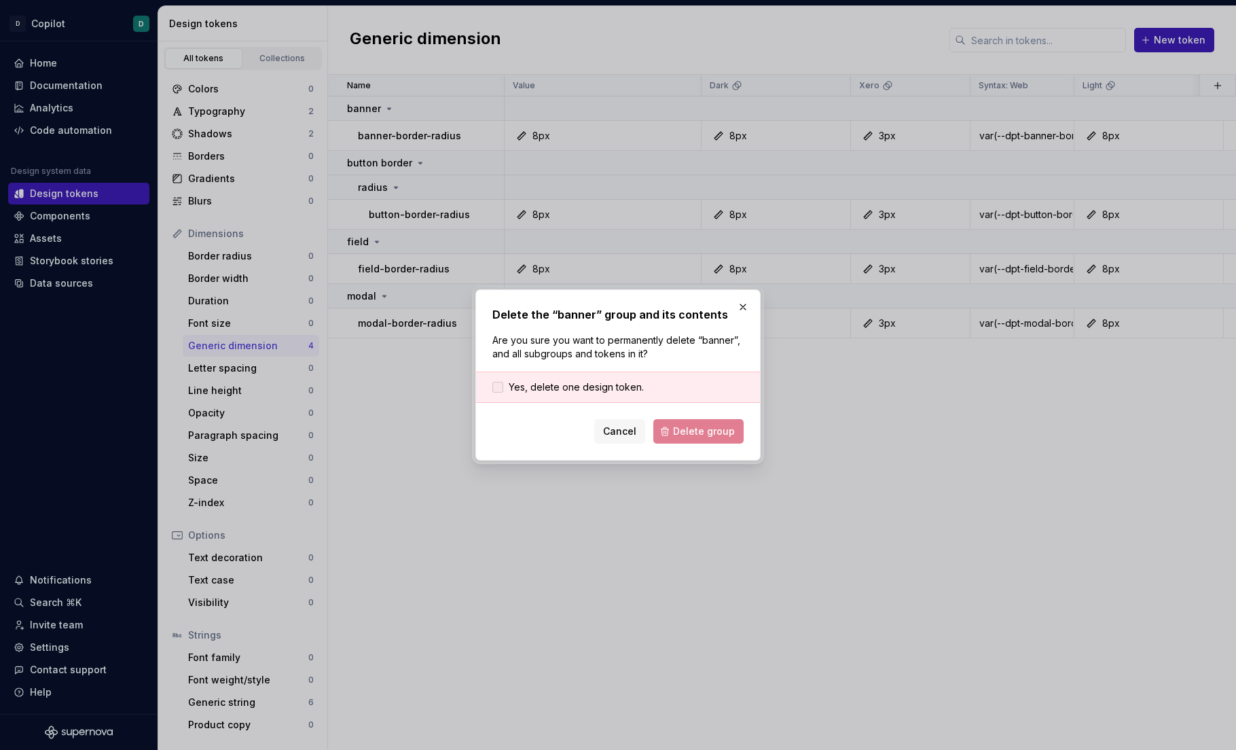
click at [502, 388] on div at bounding box center [497, 387] width 11 height 11
click at [686, 417] on form "Yes, delete one design token. Cancel Delete group" at bounding box center [617, 407] width 251 height 72
click at [686, 429] on span "Delete group" at bounding box center [704, 431] width 62 height 14
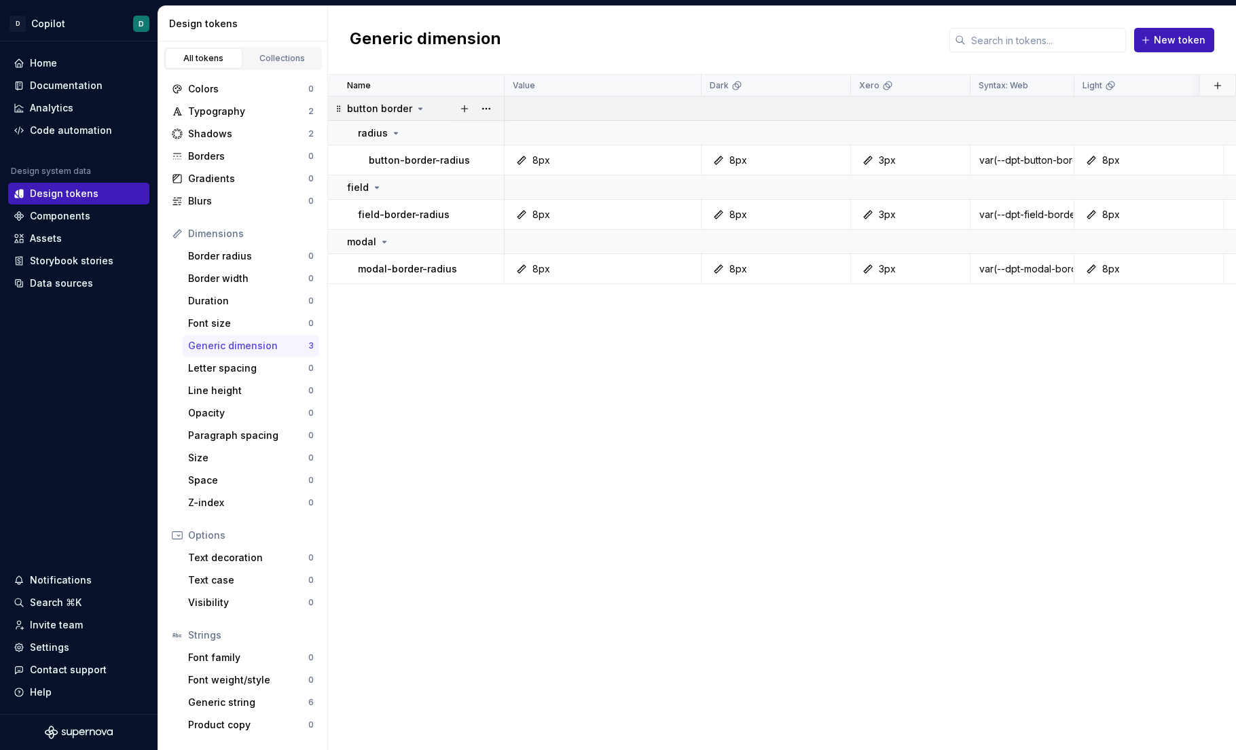
click at [419, 108] on icon at bounding box center [420, 108] width 3 height 1
click at [485, 110] on button "button" at bounding box center [486, 108] width 19 height 19
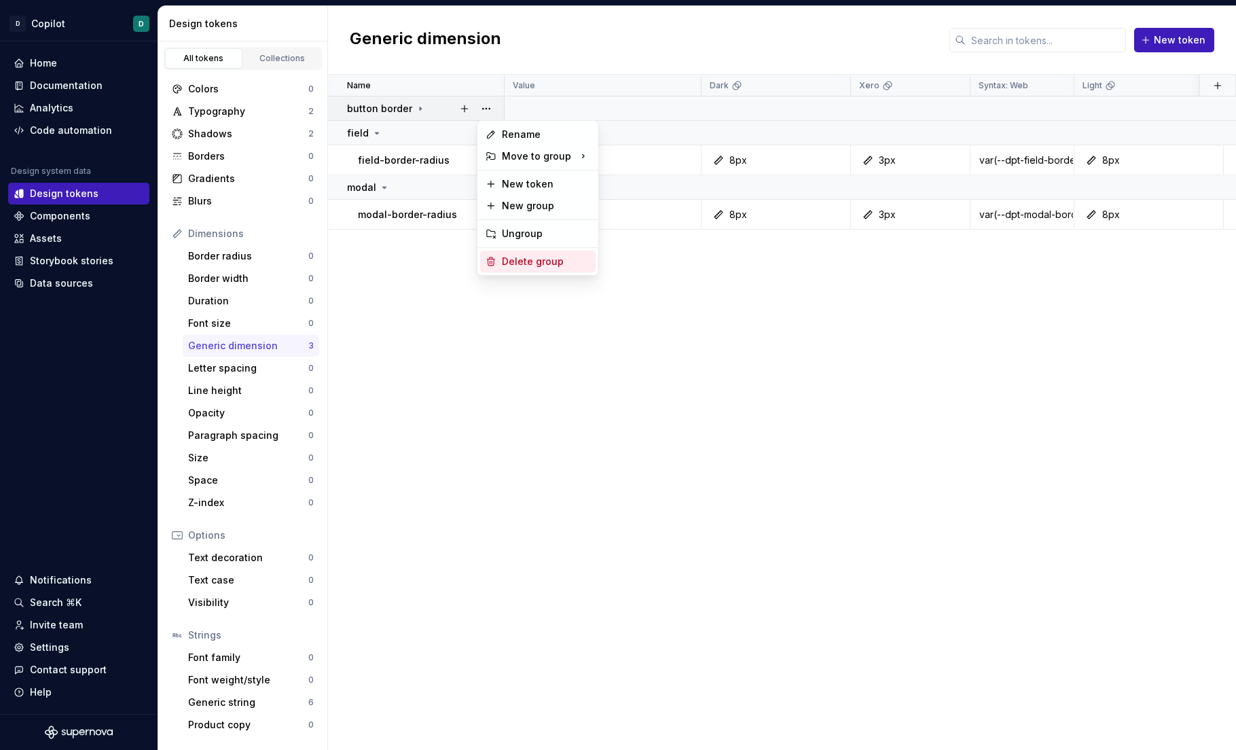
click at [519, 260] on div "Delete group" at bounding box center [546, 262] width 88 height 14
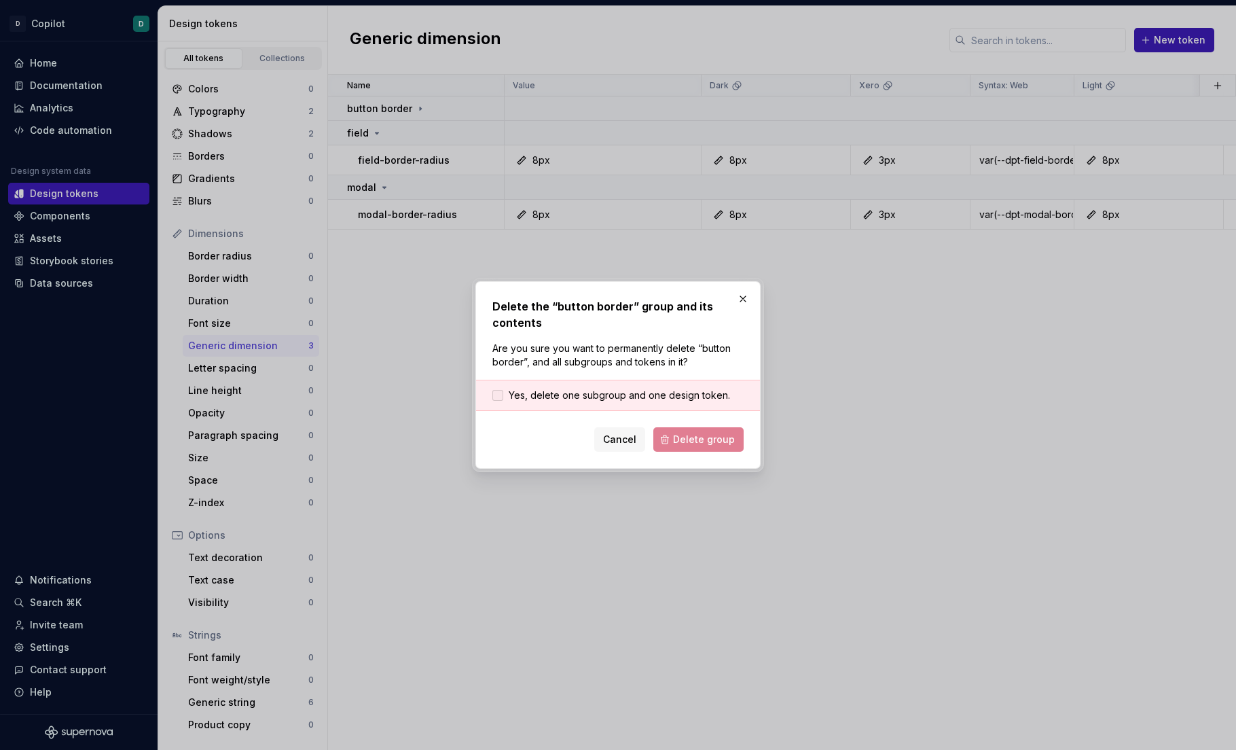
click at [499, 396] on div at bounding box center [497, 395] width 11 height 11
click at [686, 446] on button "Delete group" at bounding box center [698, 439] width 90 height 24
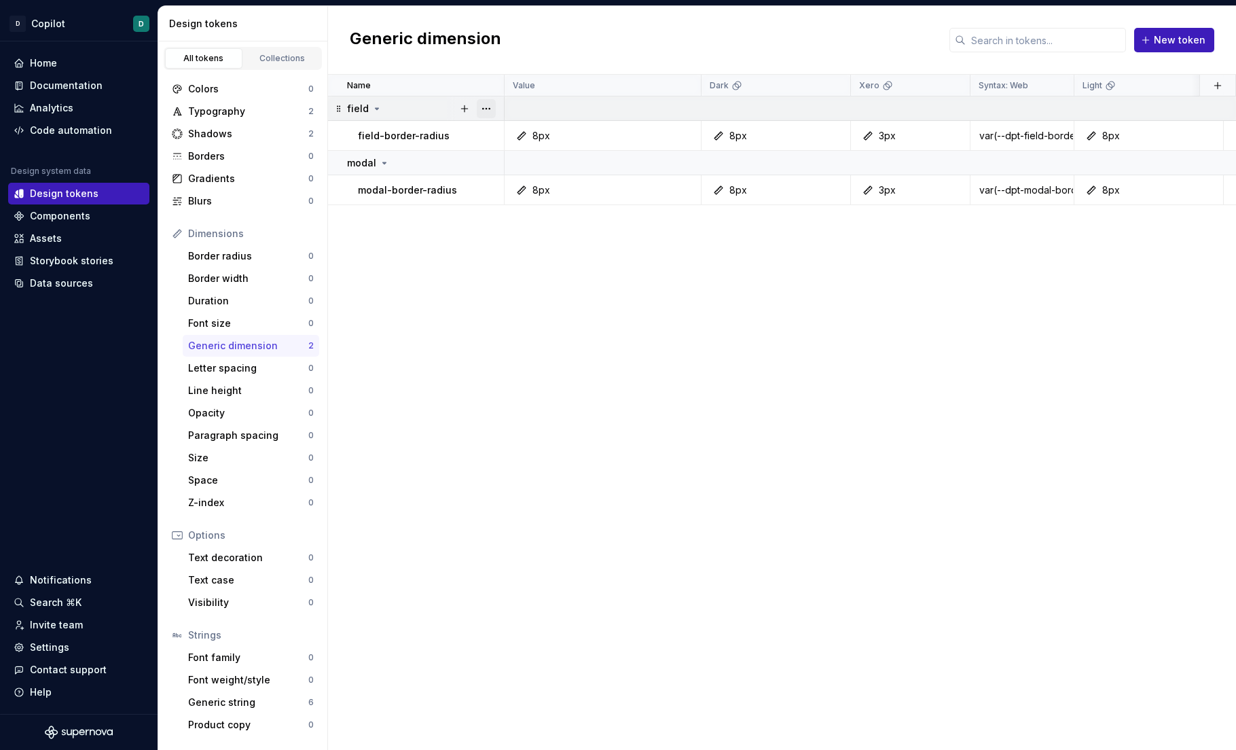
click at [489, 109] on button "button" at bounding box center [486, 108] width 19 height 19
click at [513, 268] on div "Delete group" at bounding box center [537, 262] width 115 height 22
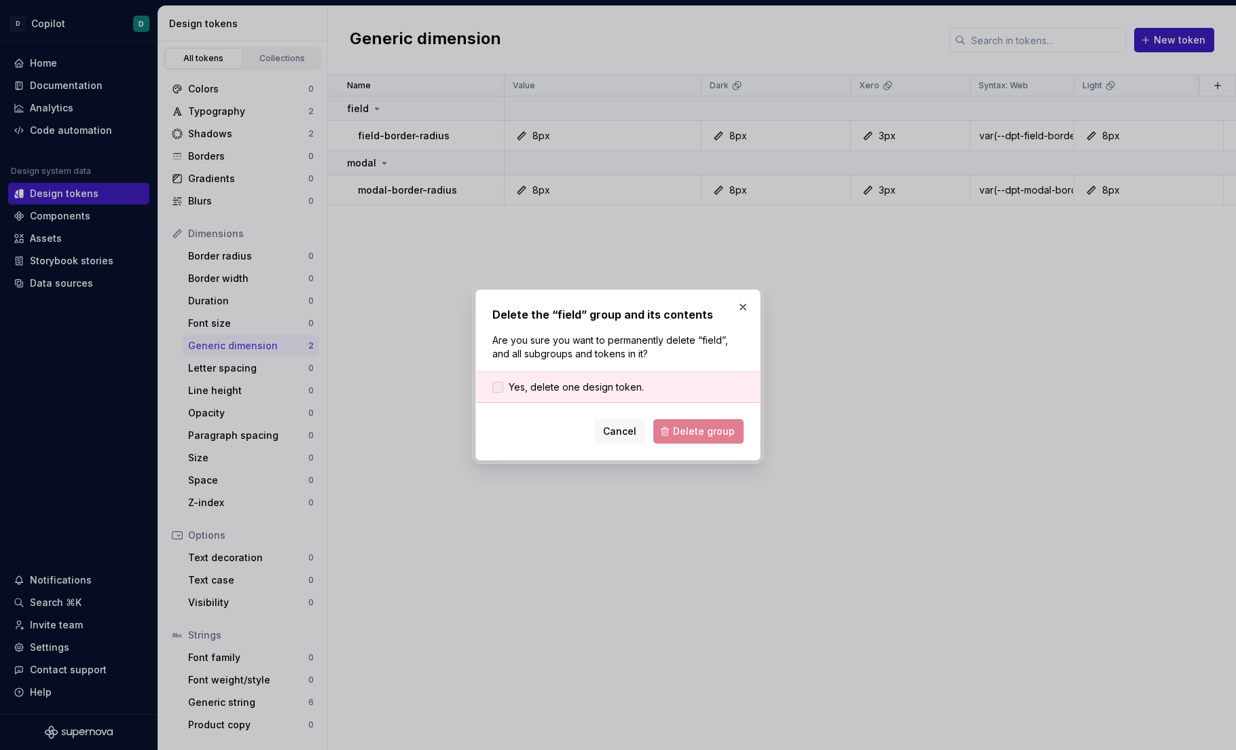
click at [502, 386] on label "Yes, delete one design token." at bounding box center [567, 387] width 151 height 14
click at [686, 404] on form "Yes, delete one design token. Cancel Delete group" at bounding box center [617, 407] width 251 height 72
click at [686, 441] on button "Delete group" at bounding box center [698, 431] width 90 height 24
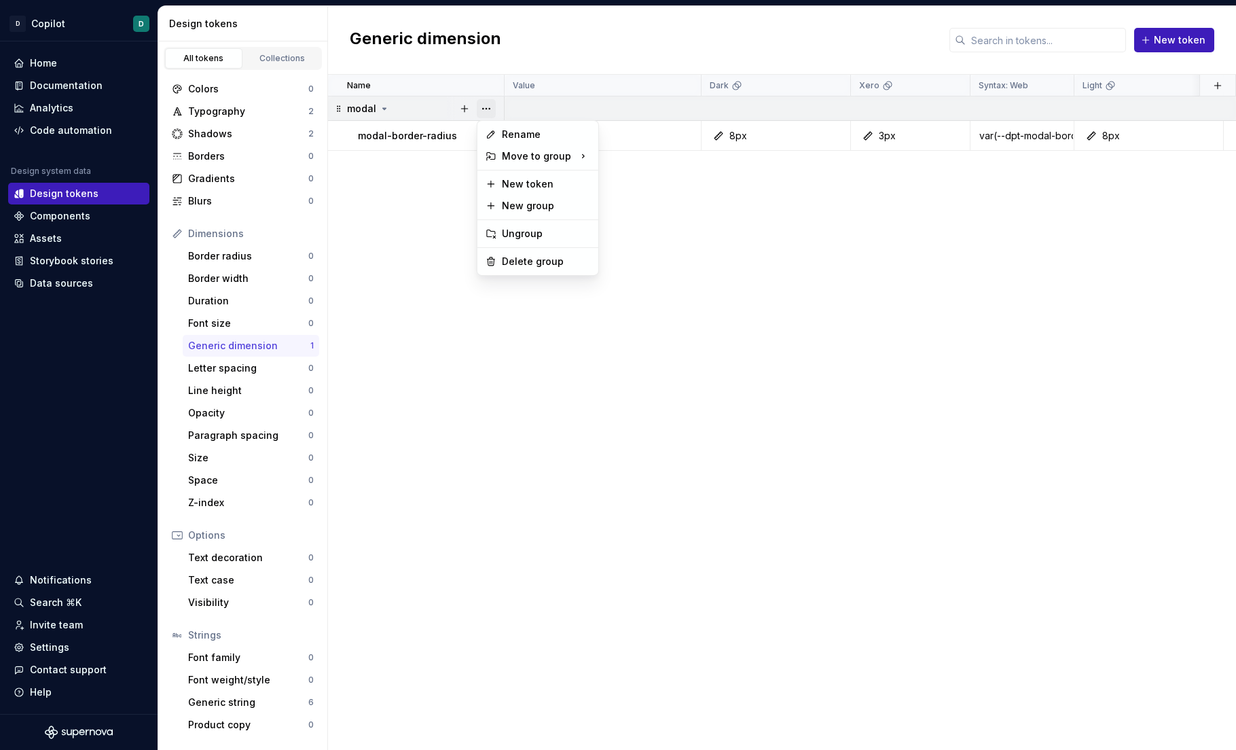
click at [487, 106] on button "button" at bounding box center [486, 108] width 19 height 19
click at [543, 258] on div "Delete group" at bounding box center [546, 262] width 88 height 14
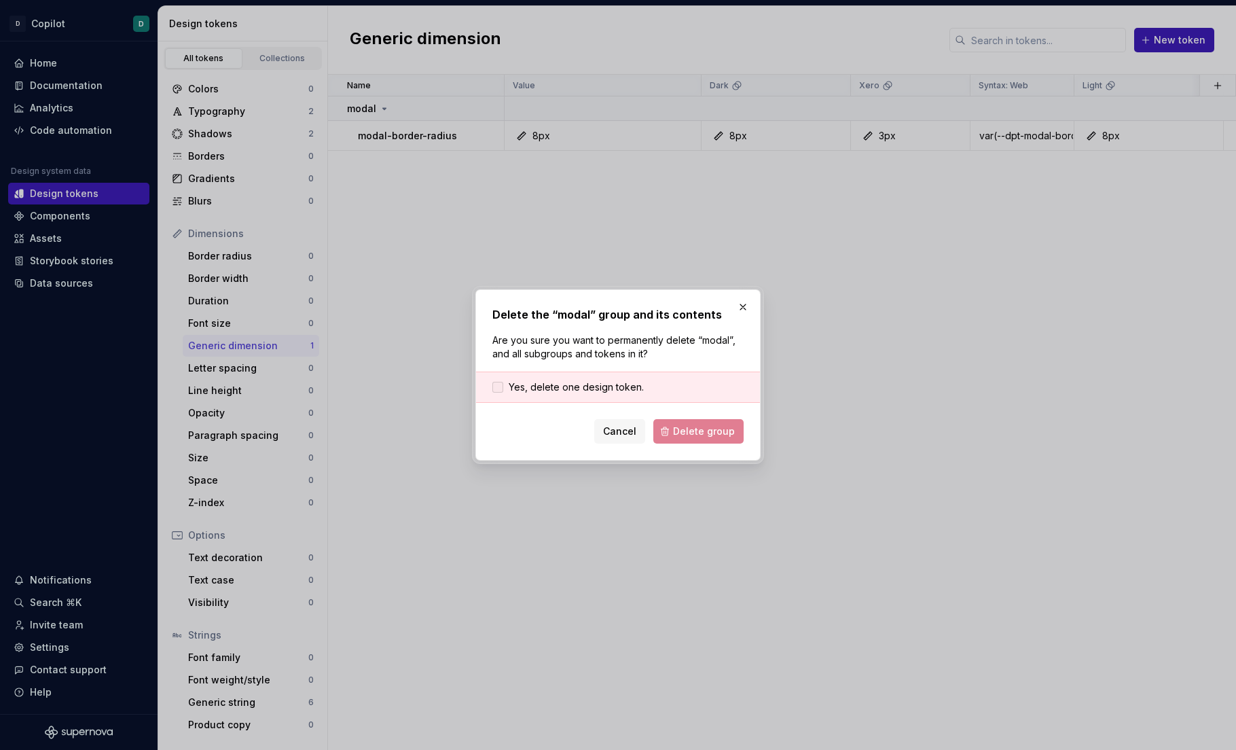
click at [501, 384] on div at bounding box center [497, 387] width 11 height 11
click at [686, 424] on span "Delete group" at bounding box center [704, 431] width 62 height 14
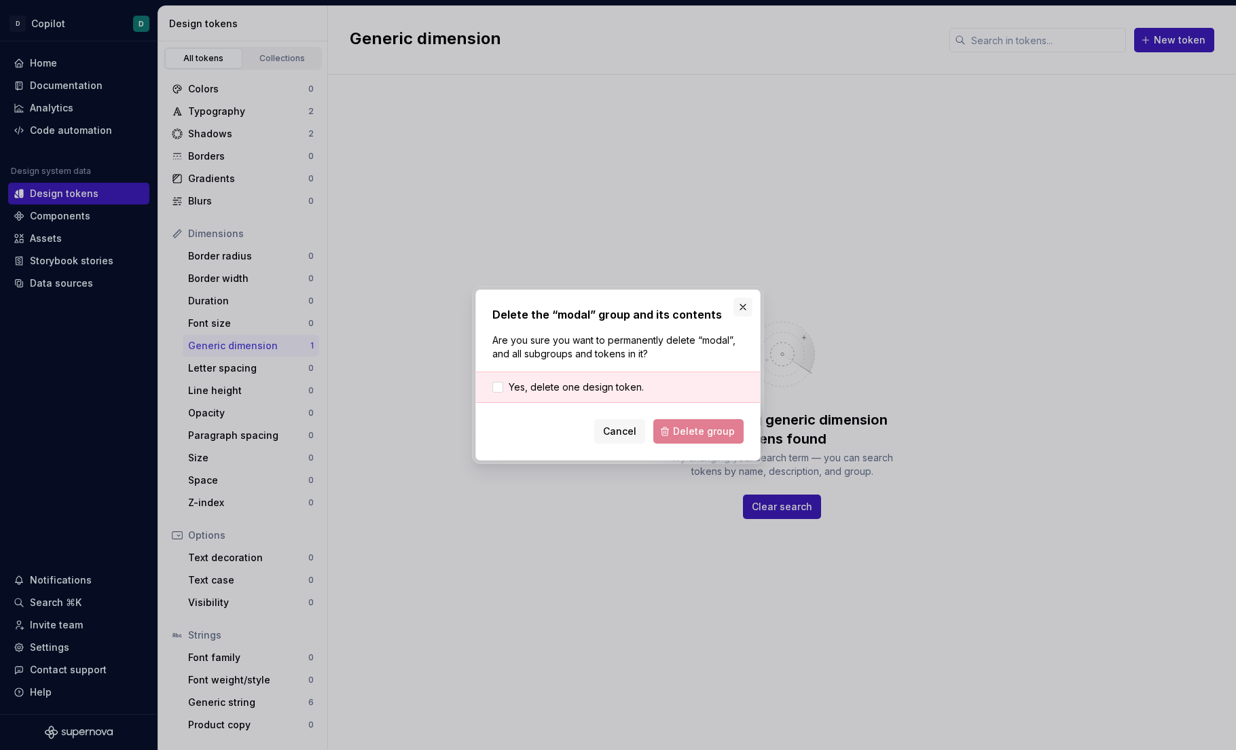
click at [686, 308] on button "button" at bounding box center [742, 306] width 19 height 19
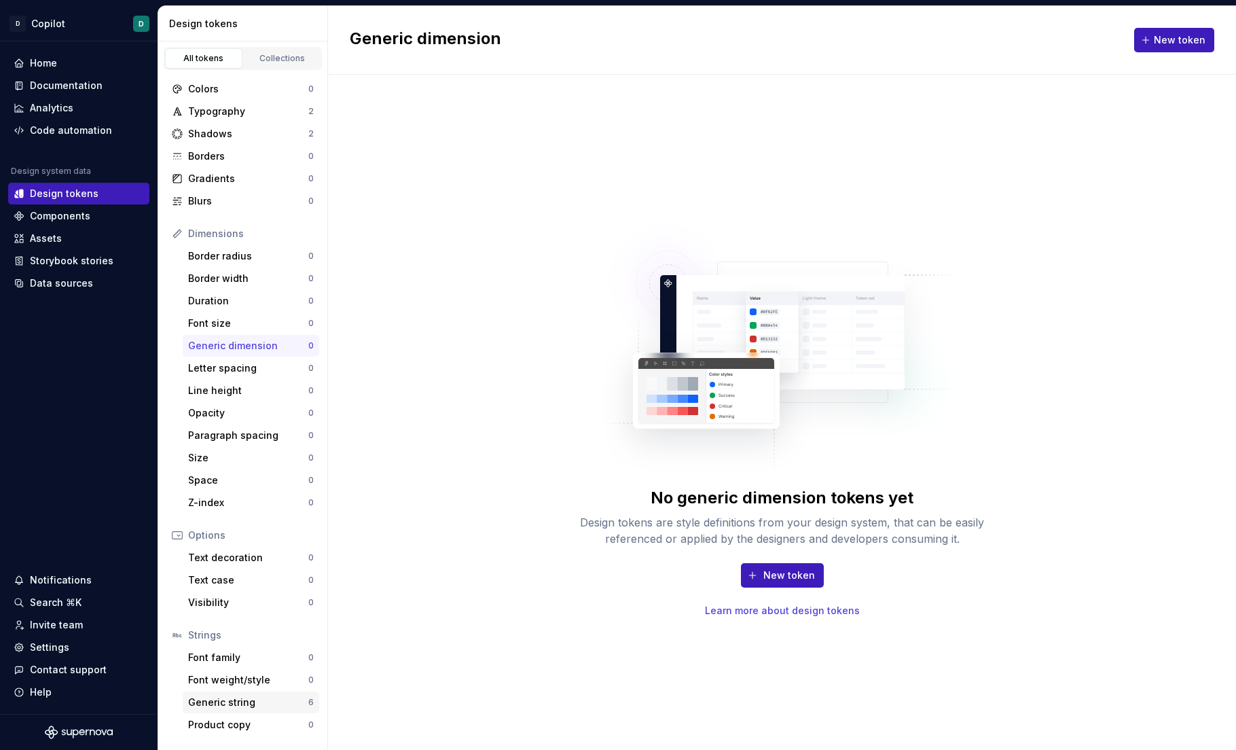
click at [282, 479] on div "Generic string" at bounding box center [248, 702] width 120 height 14
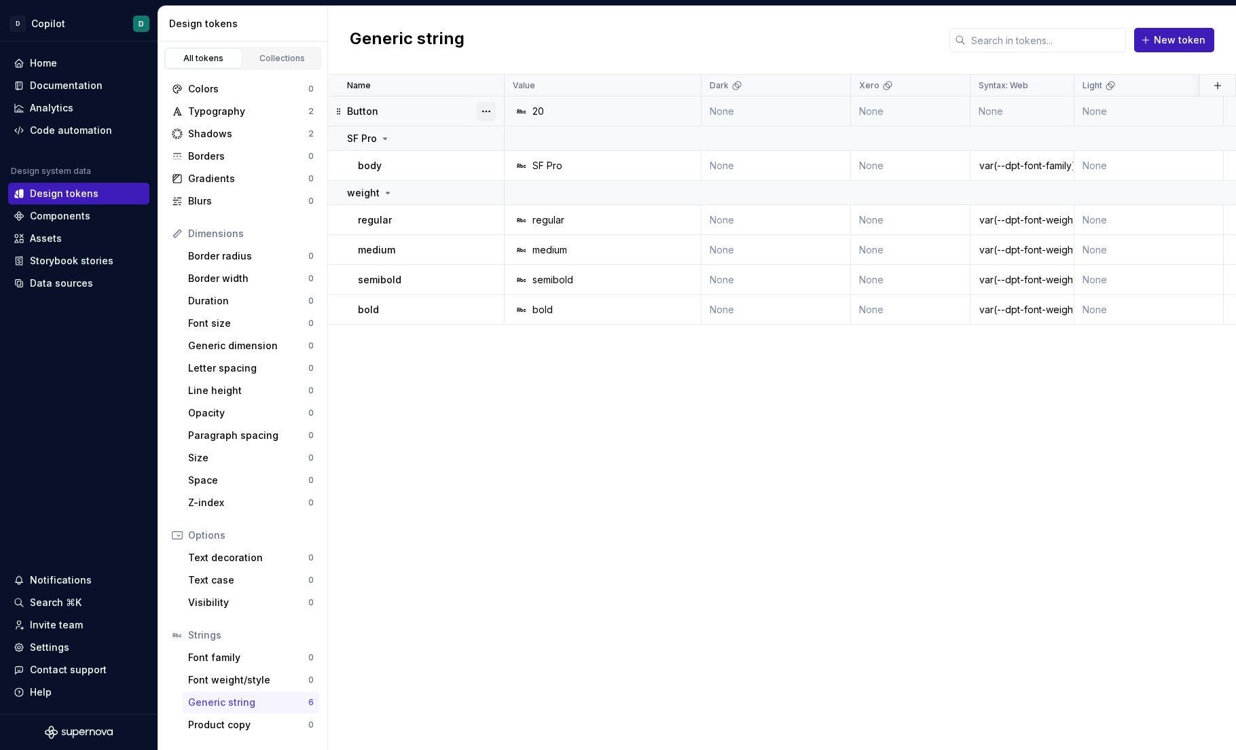
click at [489, 113] on button "button" at bounding box center [486, 111] width 19 height 19
click at [532, 189] on div "Delete token" at bounding box center [546, 187] width 88 height 14
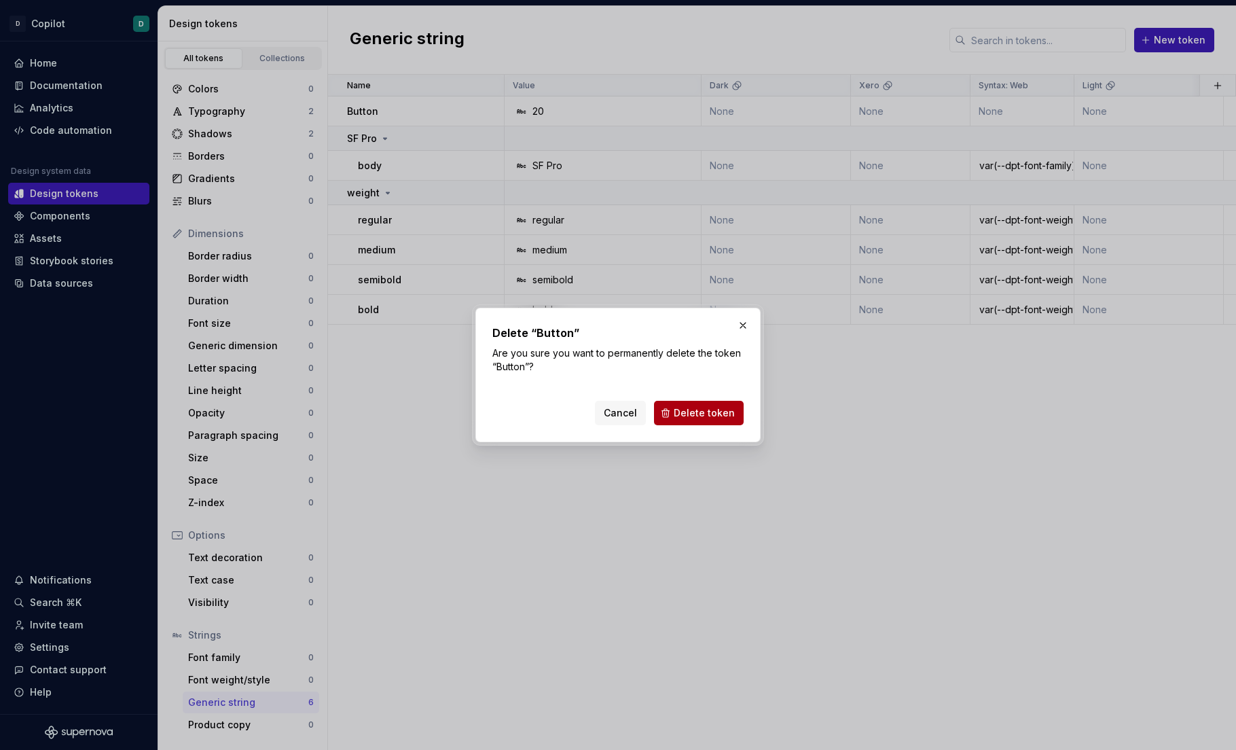
click at [685, 414] on span "Delete token" at bounding box center [703, 413] width 61 height 14
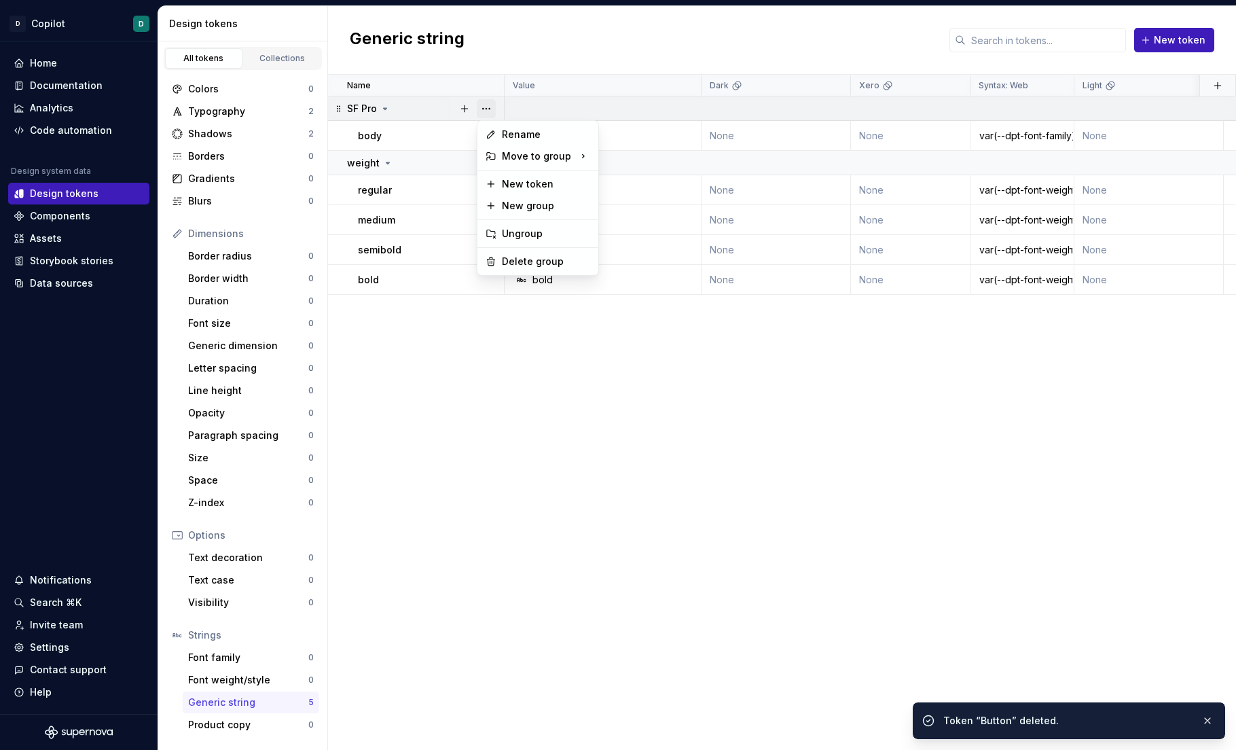
click at [492, 107] on button "button" at bounding box center [486, 108] width 19 height 19
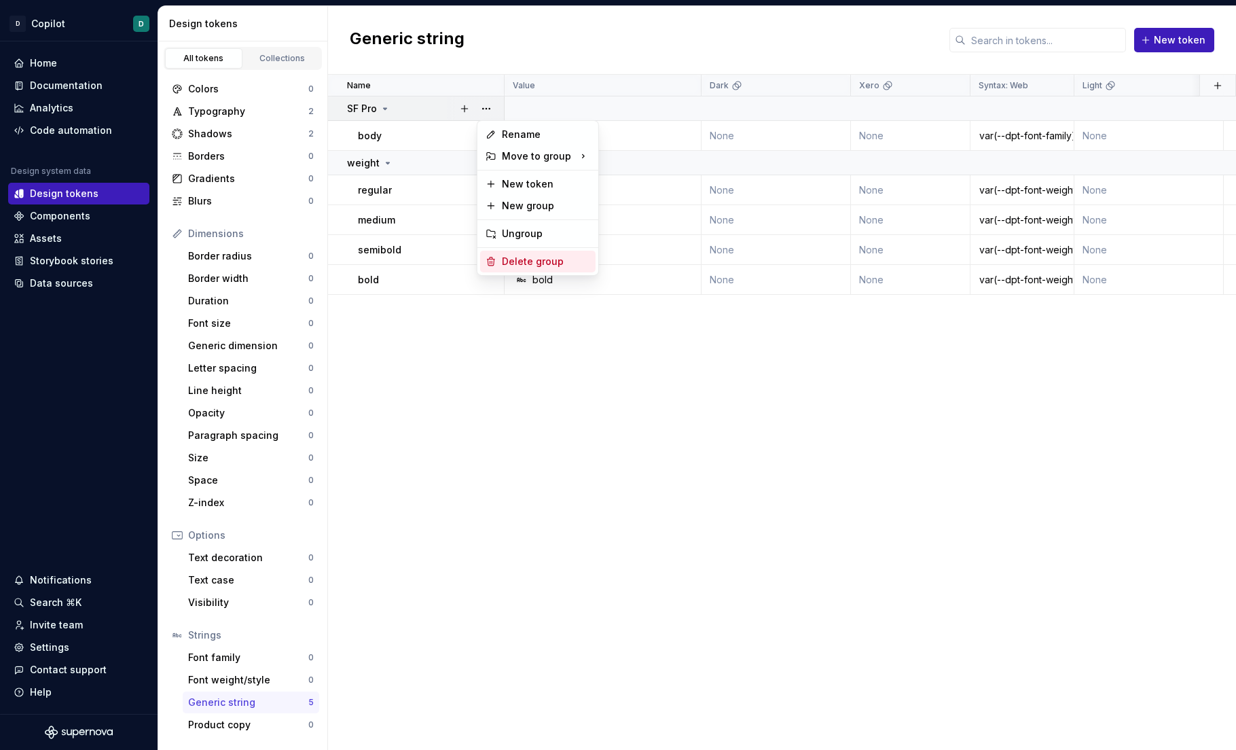
click at [526, 258] on div "Delete group" at bounding box center [546, 262] width 88 height 14
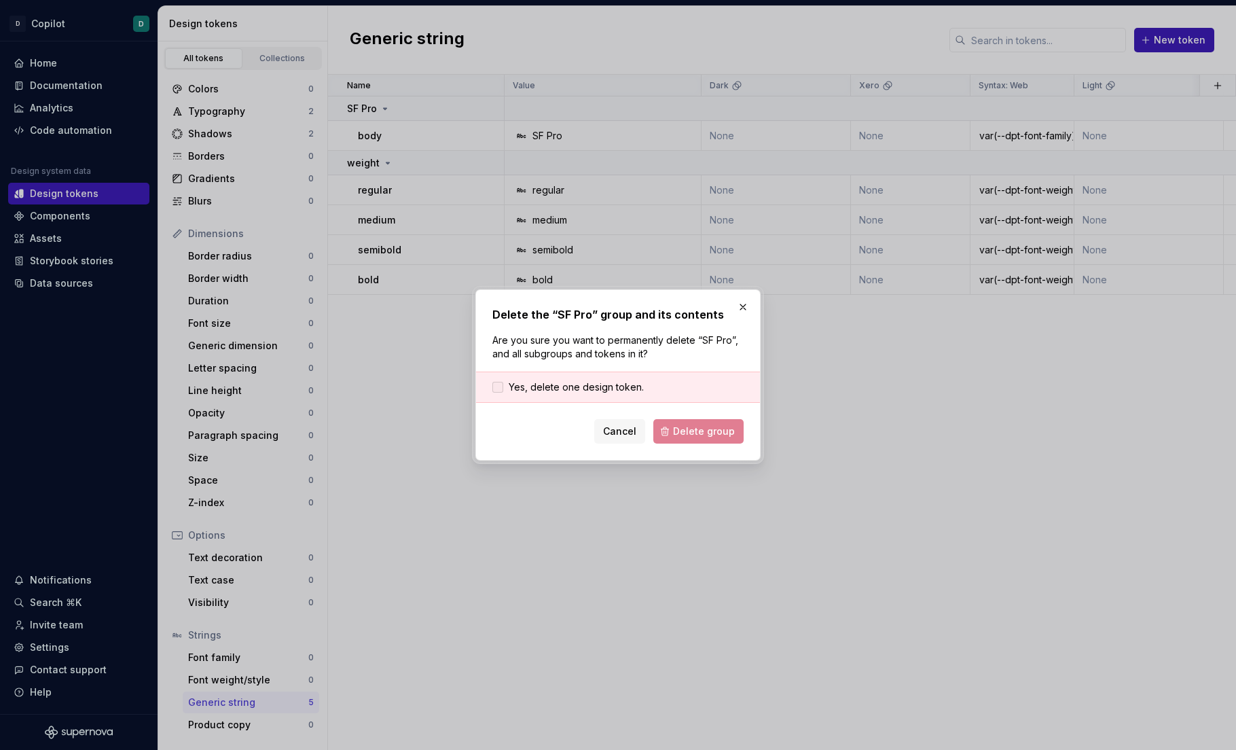
click at [506, 388] on label "Yes, delete one design token." at bounding box center [567, 387] width 151 height 14
click at [686, 434] on span "Delete group" at bounding box center [704, 431] width 62 height 14
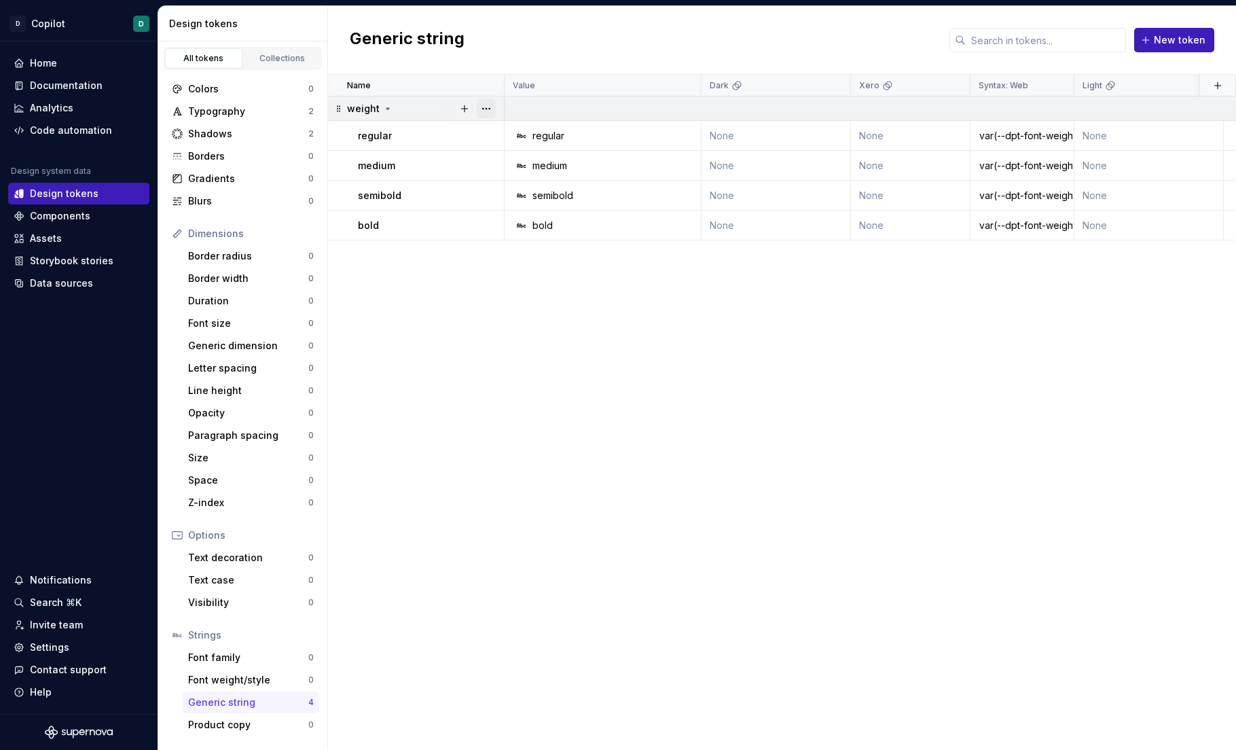
click at [487, 107] on button "button" at bounding box center [486, 108] width 19 height 19
click at [539, 261] on div "Delete group" at bounding box center [546, 262] width 88 height 14
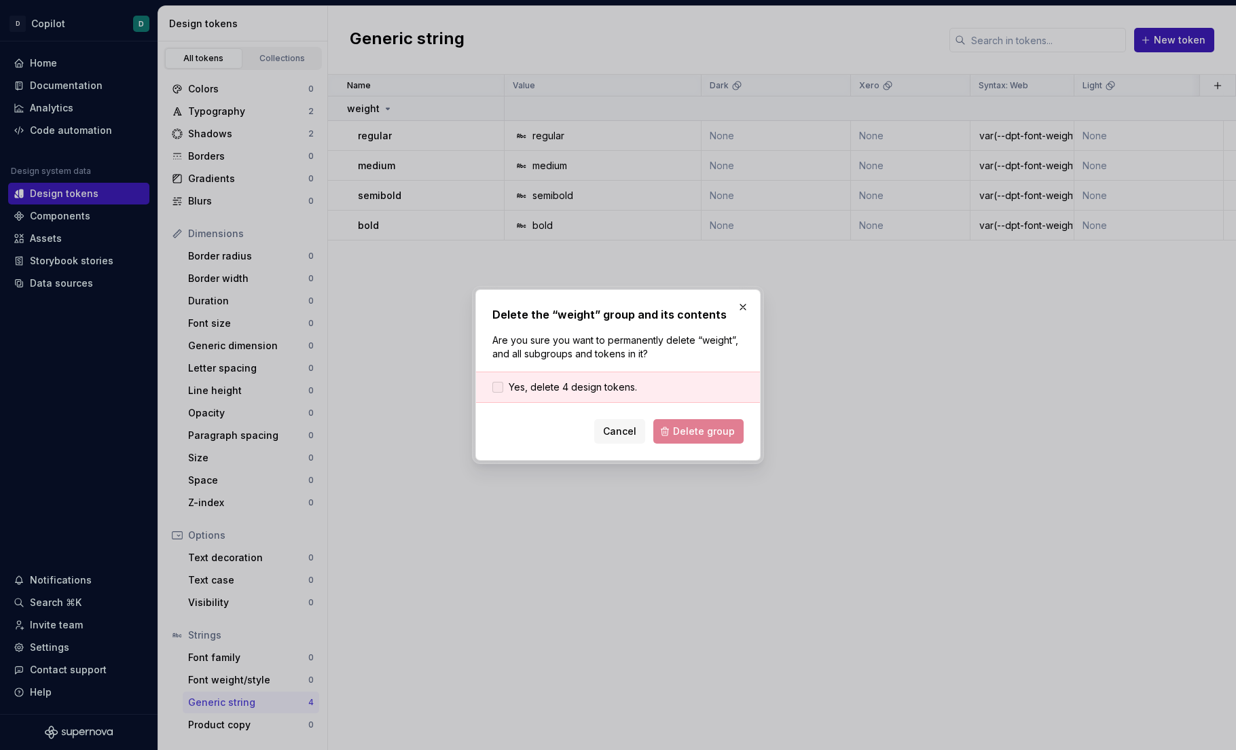
click at [500, 388] on div at bounding box center [497, 387] width 11 height 11
click at [686, 428] on span "Delete group" at bounding box center [704, 431] width 62 height 14
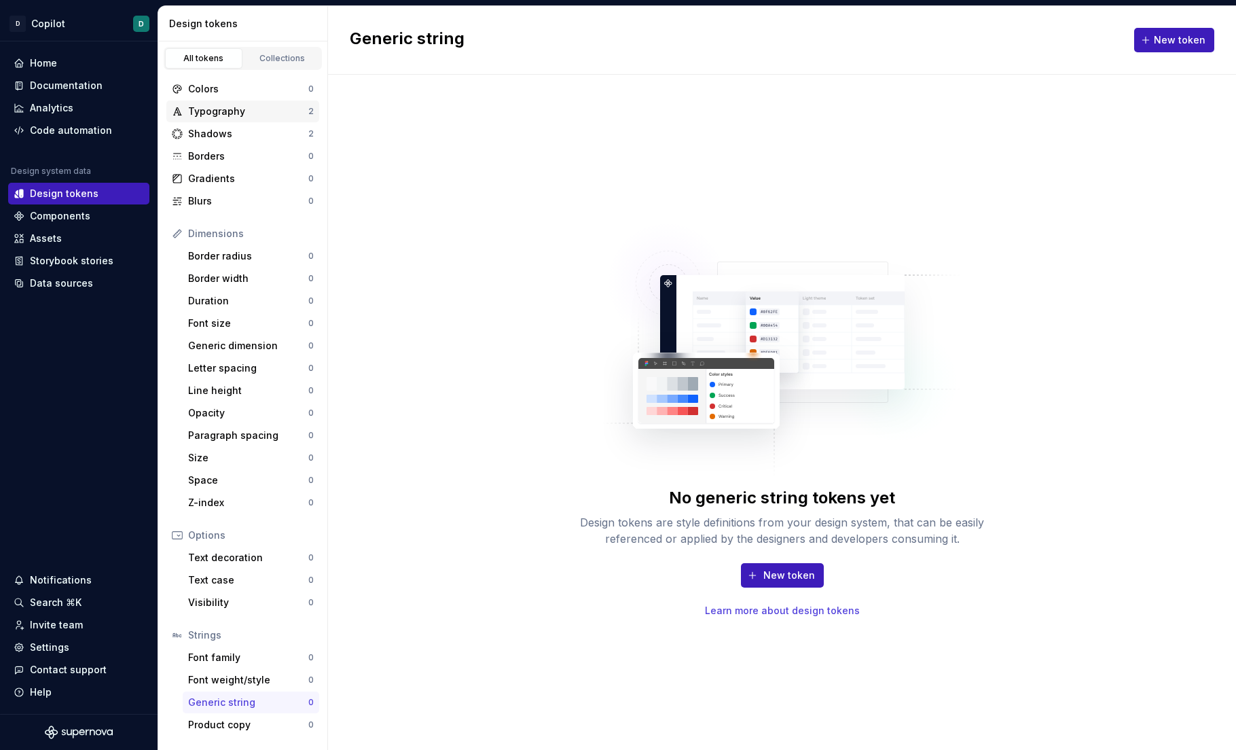
click at [251, 115] on div "Typography" at bounding box center [248, 112] width 120 height 14
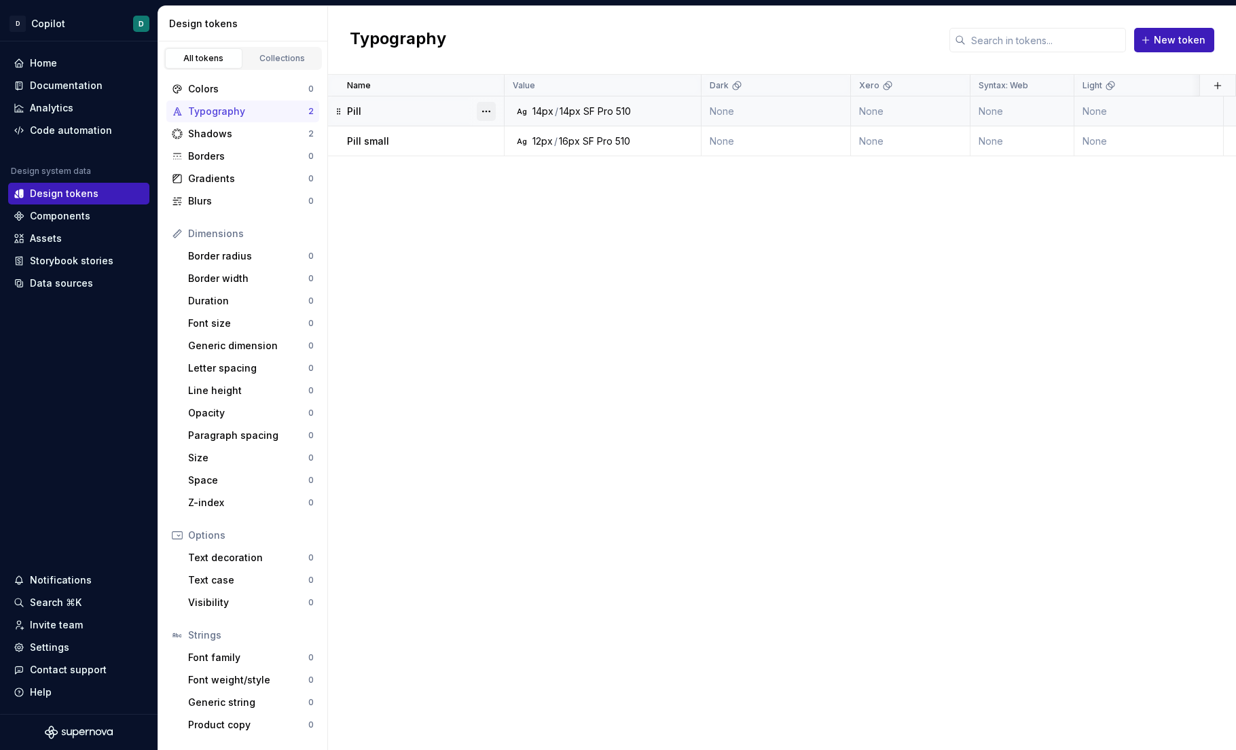
click at [492, 117] on button "button" at bounding box center [486, 111] width 19 height 19
click at [520, 187] on div "Delete token" at bounding box center [546, 187] width 88 height 14
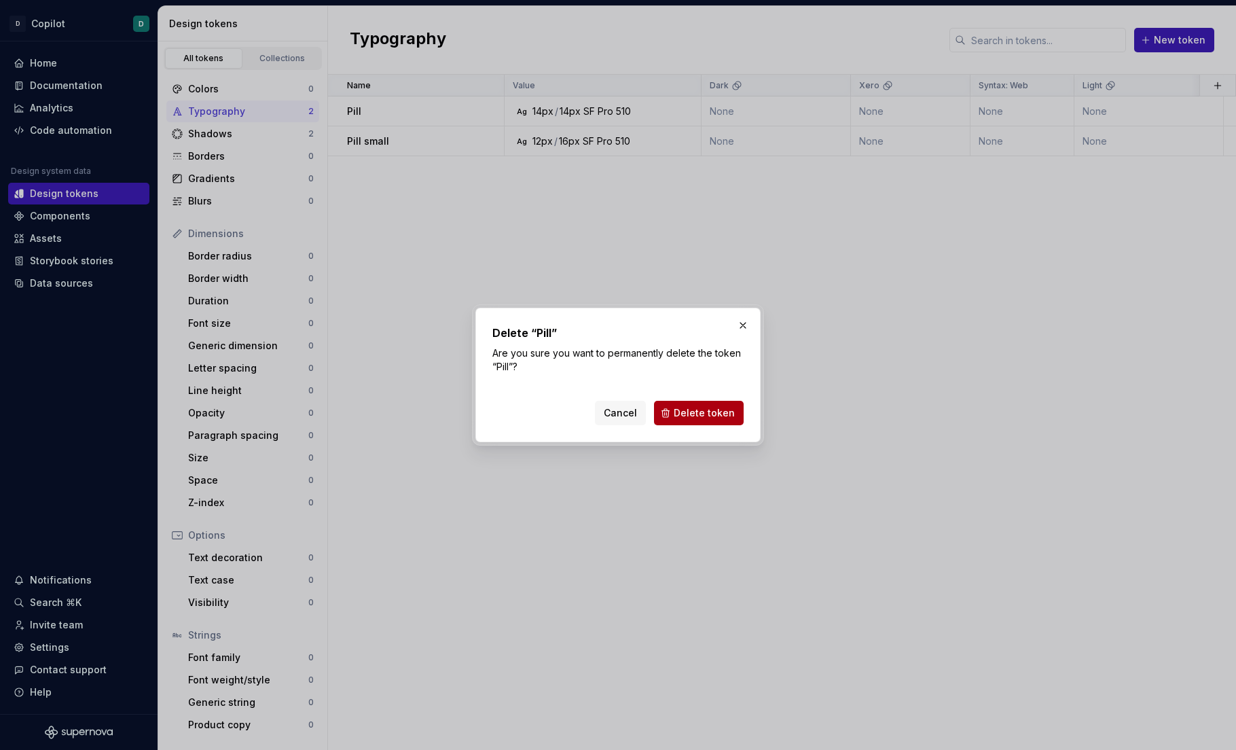
click at [684, 411] on span "Delete token" at bounding box center [703, 413] width 61 height 14
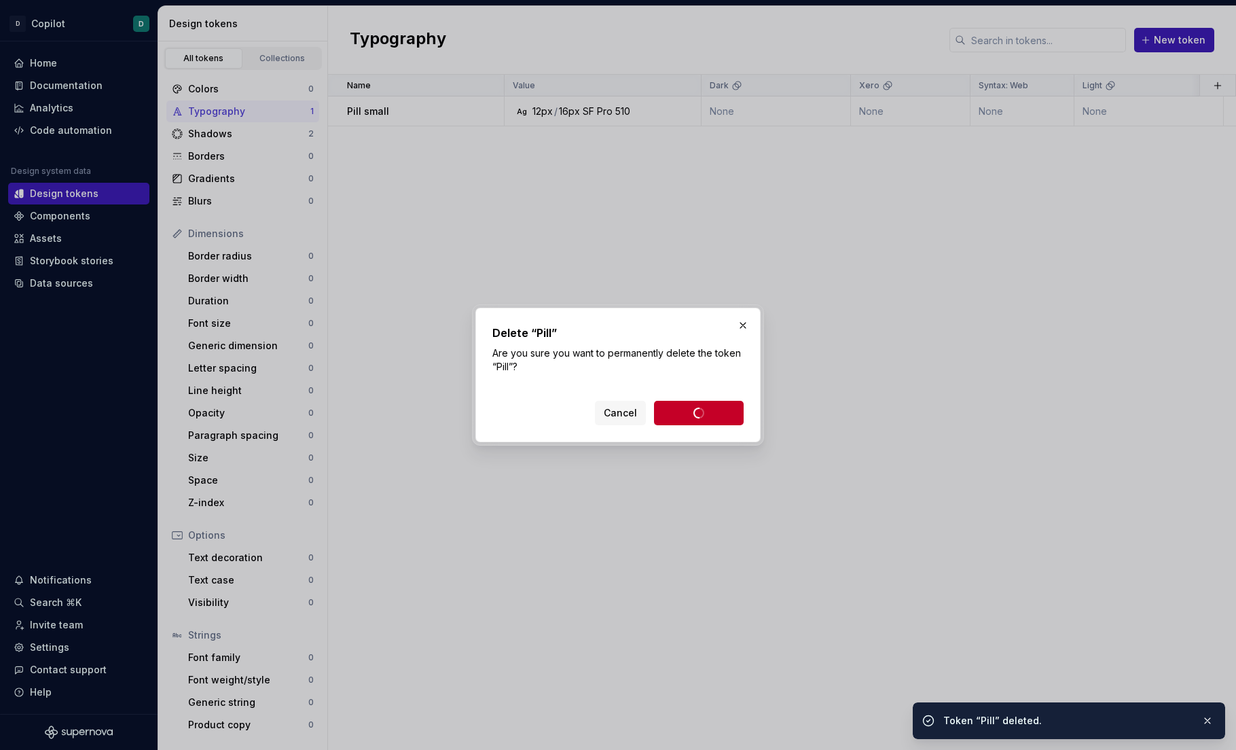
click at [493, 155] on html "D Copilot D Home Documentation Analytics Code automation Design system data Des…" at bounding box center [618, 375] width 1236 height 750
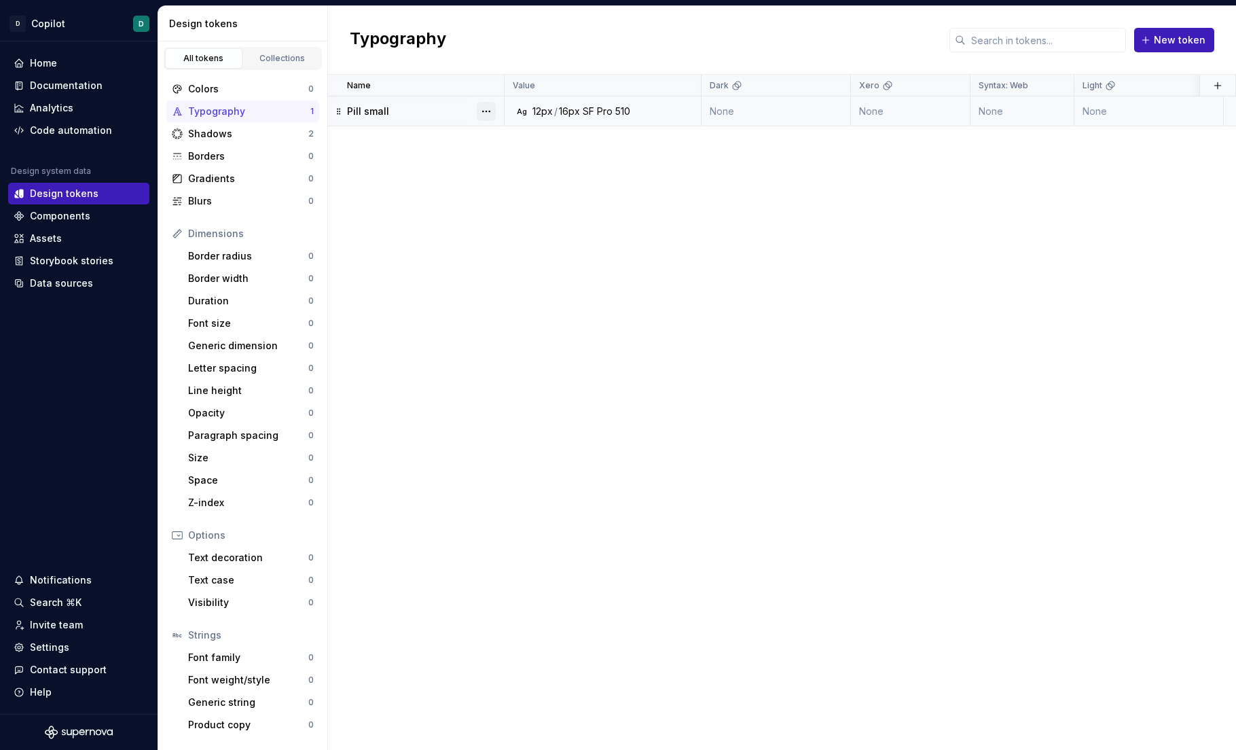
click at [489, 107] on button "button" at bounding box center [486, 111] width 19 height 19
click at [523, 183] on div "Delete token" at bounding box center [546, 187] width 88 height 14
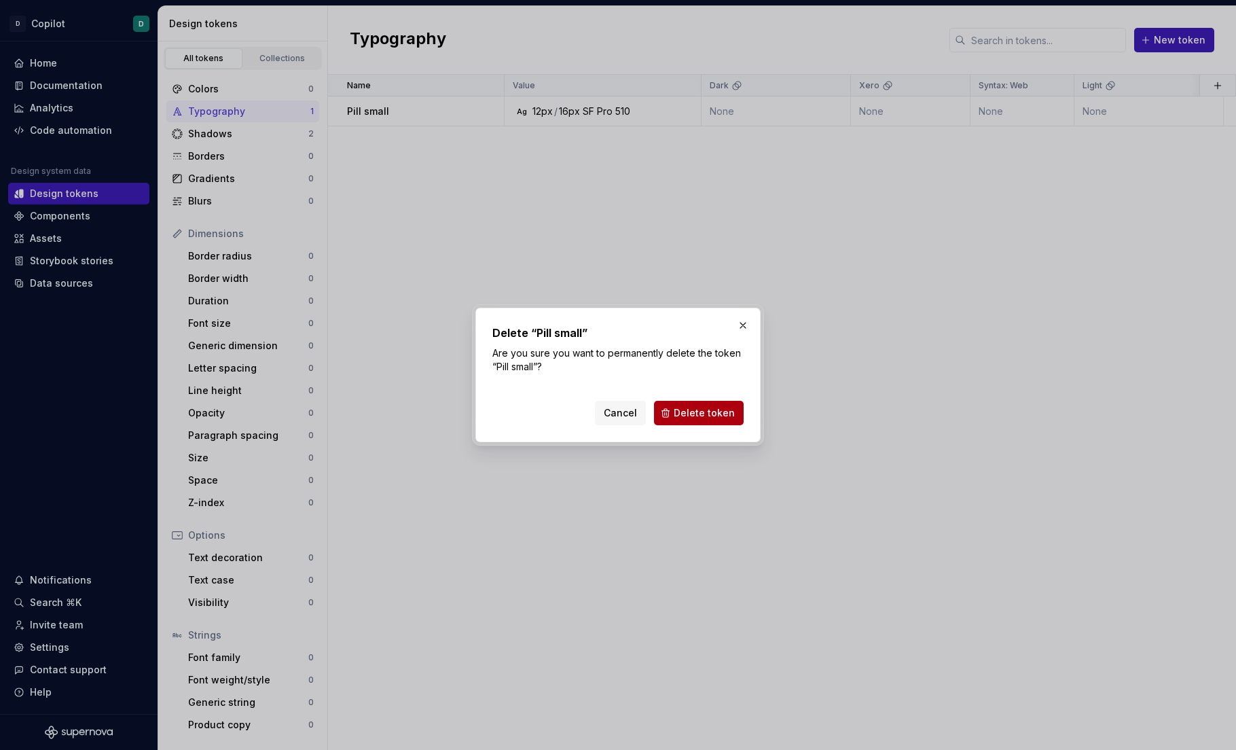
click at [686, 423] on button "Delete token" at bounding box center [699, 413] width 90 height 24
